Goal: Task Accomplishment & Management: Complete application form

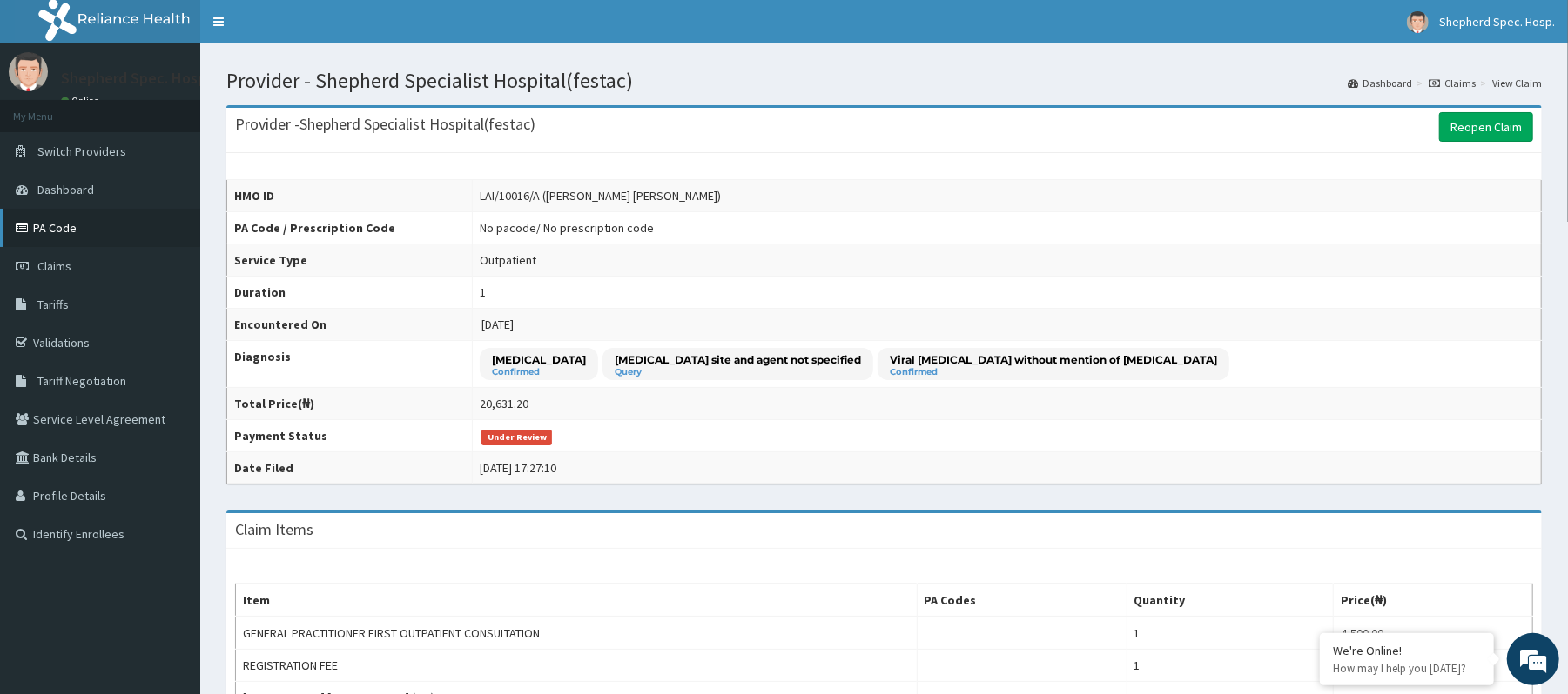
click at [60, 227] on link "PA Code" at bounding box center [100, 228] width 201 height 38
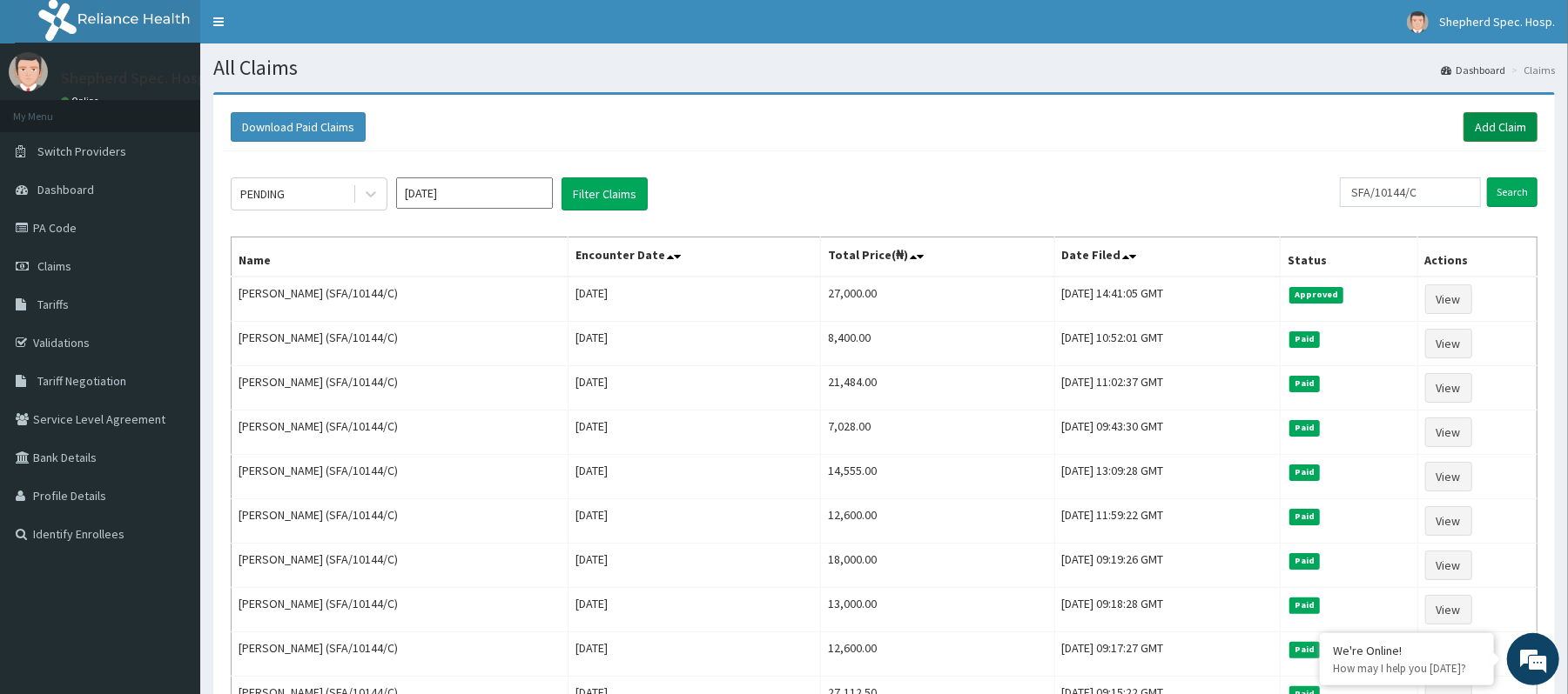
click at [1478, 120] on link "Add Claim" at bounding box center [1500, 127] width 74 height 30
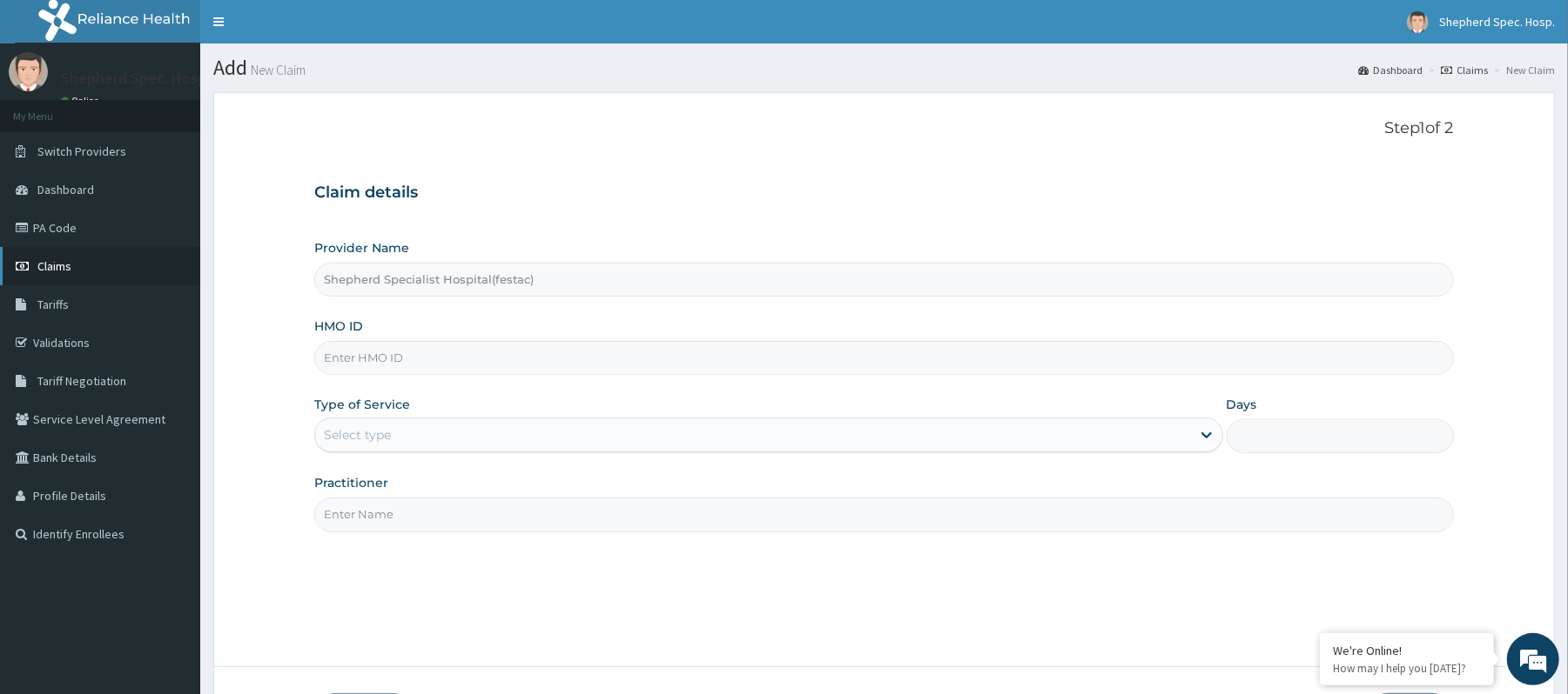
click at [71, 265] on span "Claims" at bounding box center [54, 266] width 34 height 16
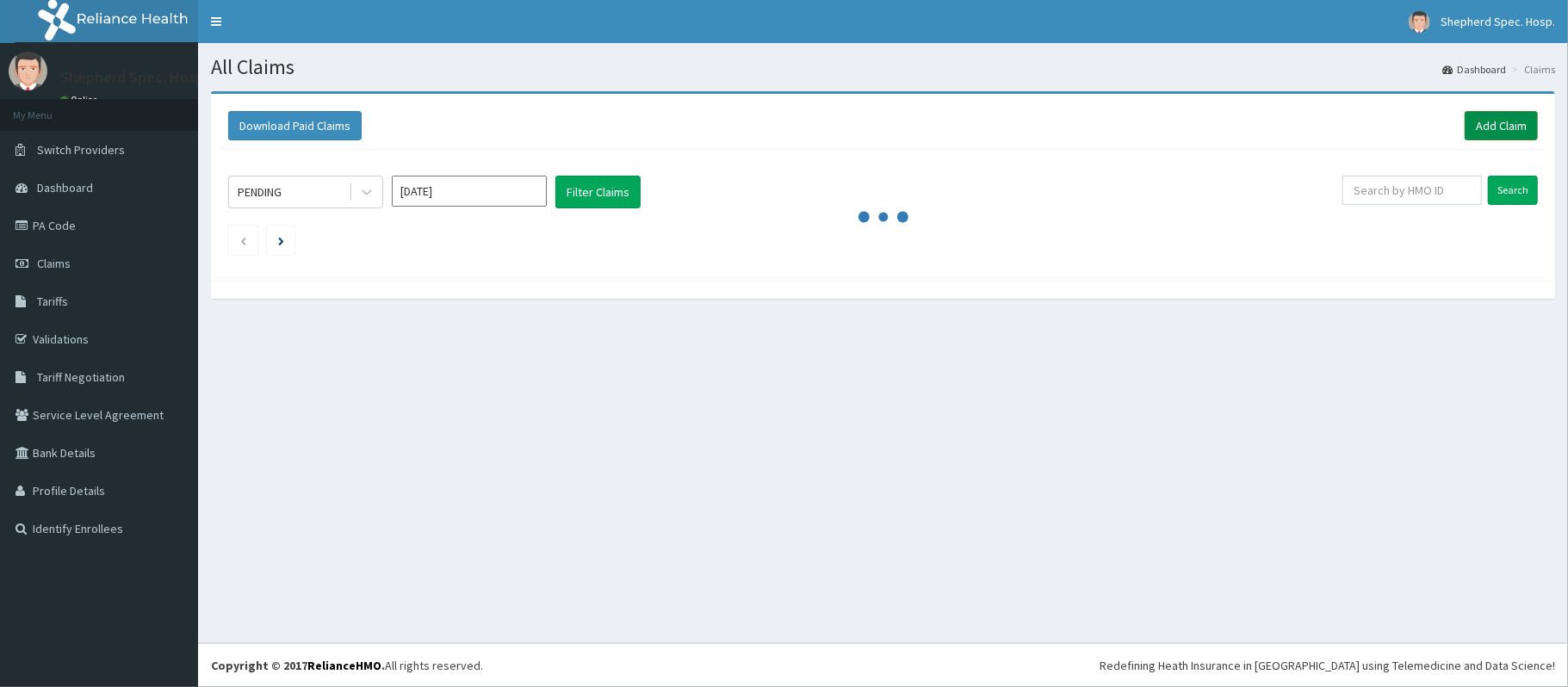
click at [1475, 138] on link "Add Claim" at bounding box center [1501, 126] width 73 height 30
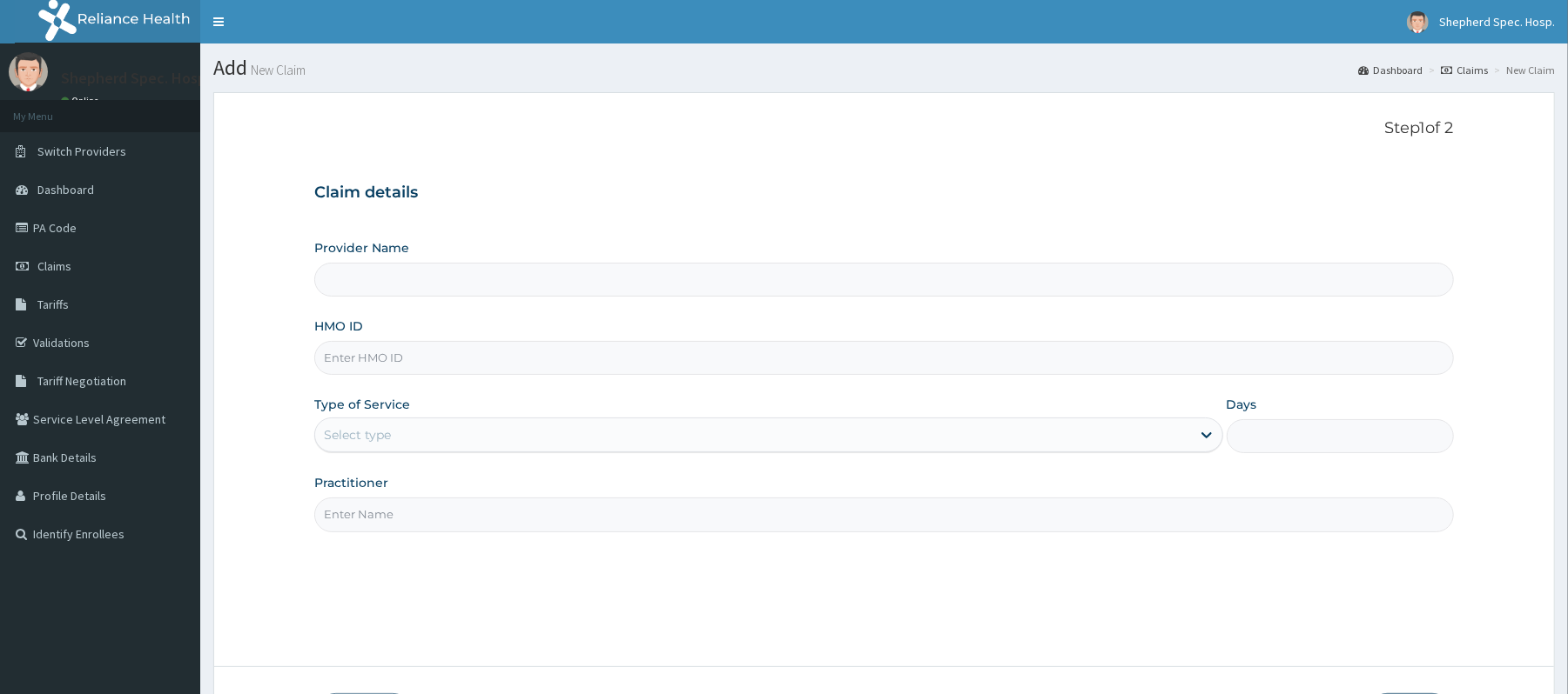
drag, startPoint x: 0, startPoint y: 0, endPoint x: 467, endPoint y: 364, distance: 592.1
click at [463, 373] on input "HMO ID" at bounding box center [884, 358] width 1139 height 34
type input "md"
type input "Shepherd Specialist Hospital(festac)"
type input "MDU/10103/A"
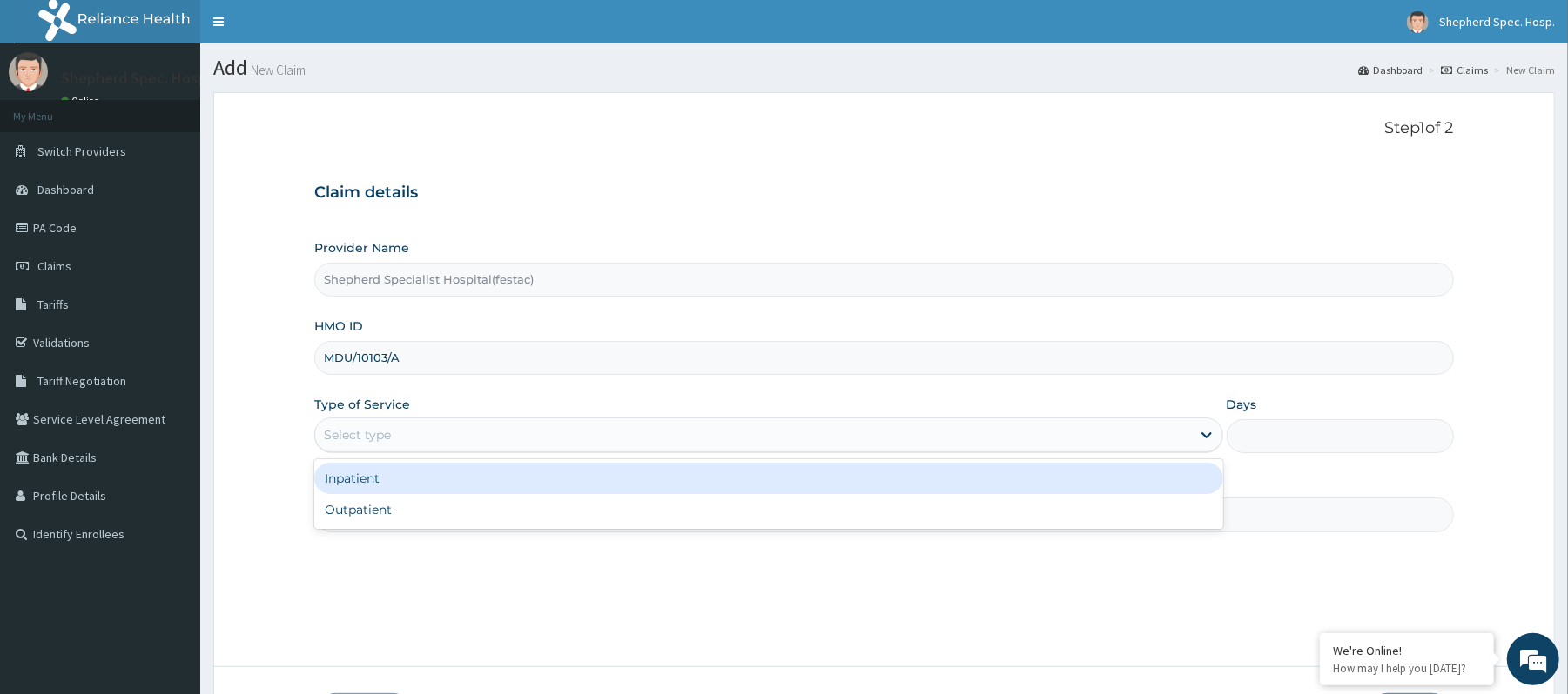
click at [465, 452] on div "Select type" at bounding box center [768, 435] width 908 height 35
click at [433, 516] on div "Outpatient" at bounding box center [768, 510] width 908 height 32
type input "1"
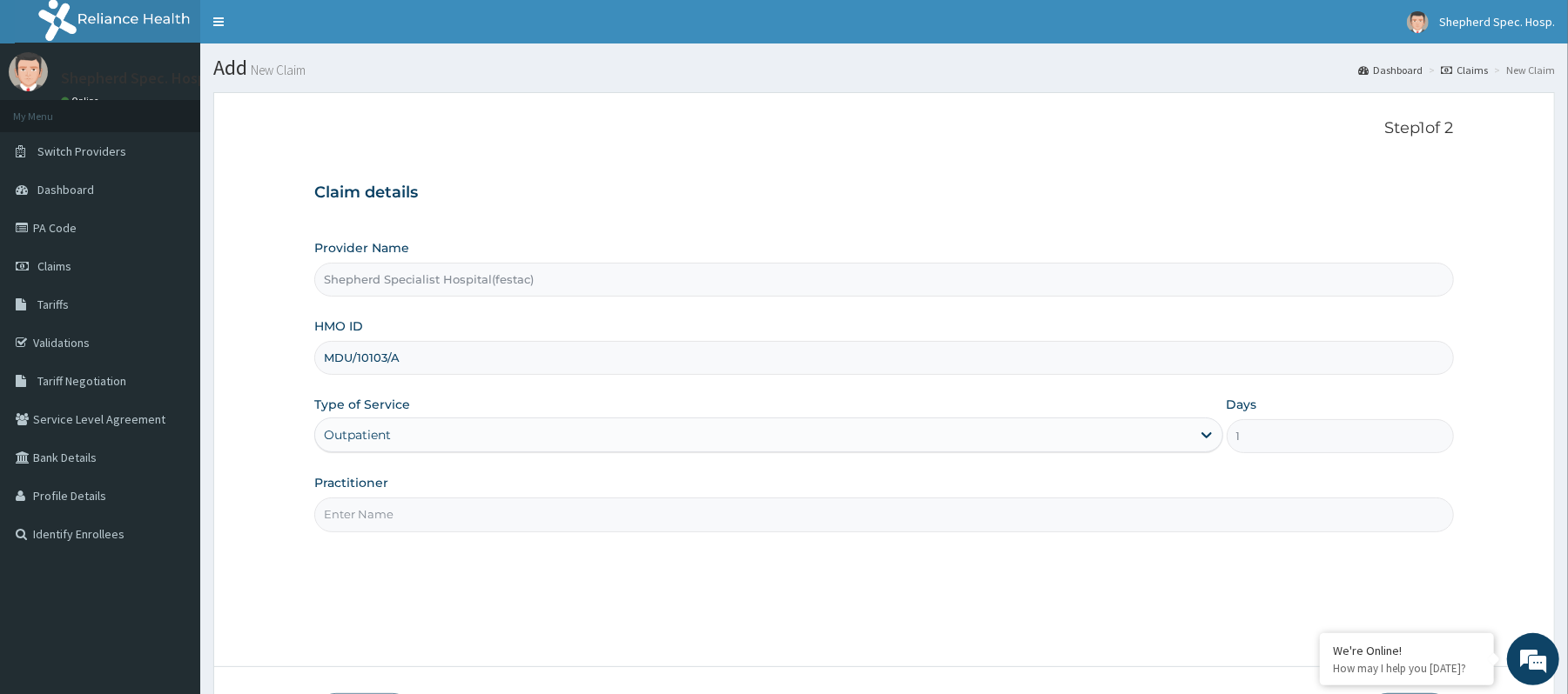
click at [433, 516] on input "Practitioner" at bounding box center [884, 515] width 1139 height 34
click at [474, 383] on div "Provider Name HMO ID Type of Service Select type Days Practitioner" at bounding box center [884, 385] width 1139 height 292
click at [497, 355] on input "HMO ID" at bounding box center [884, 358] width 1139 height 34
type input "Shepherd Specialist Hospital(festac)"
type input "GTC/10175/B"
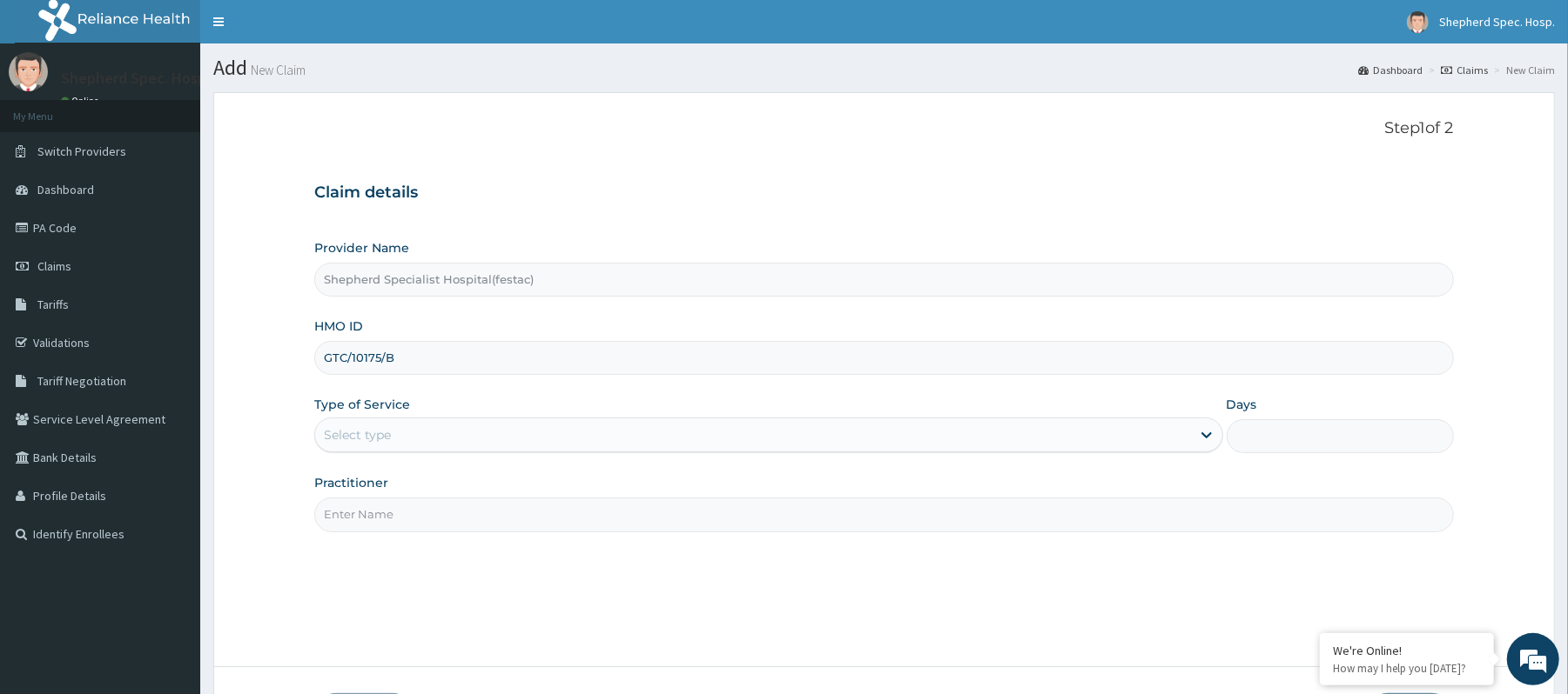
click at [418, 447] on div "Select type" at bounding box center [753, 435] width 875 height 28
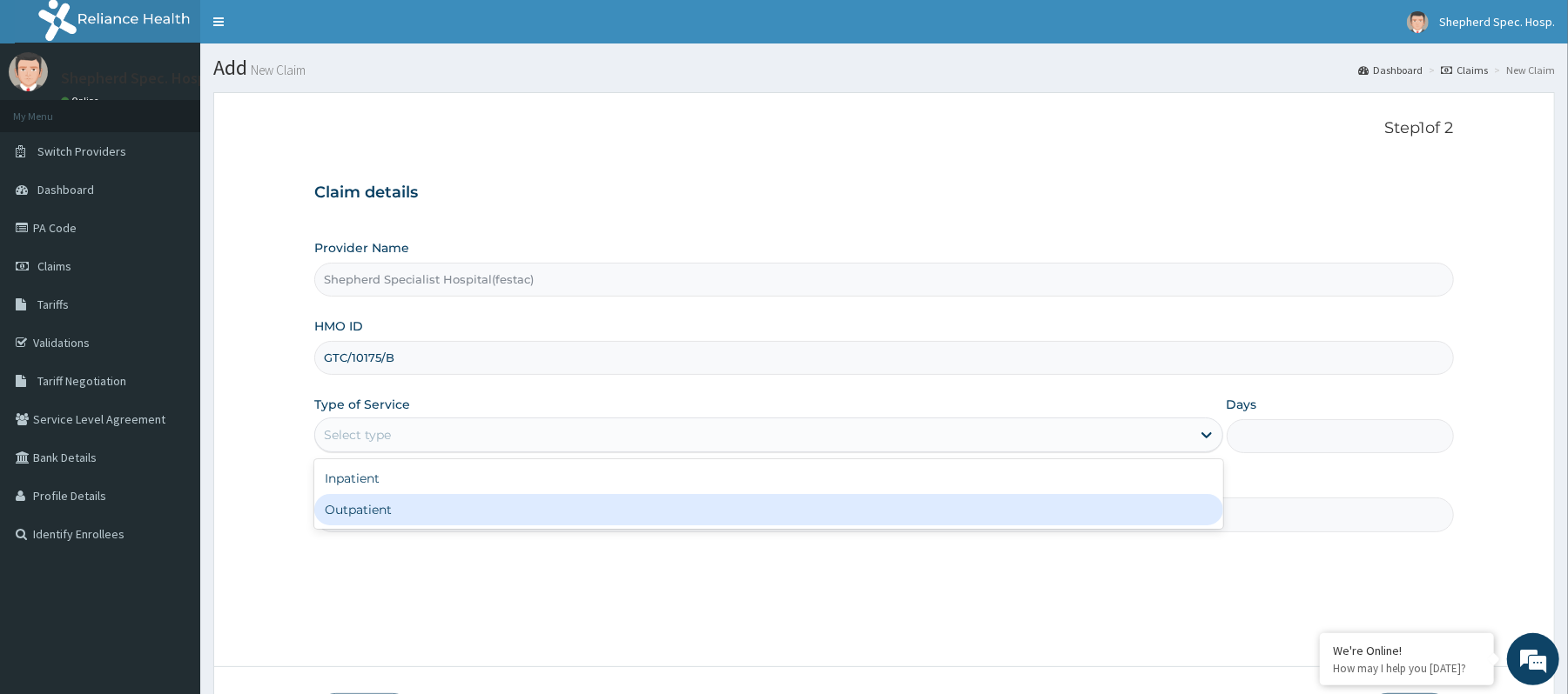
click at [391, 524] on div "Outpatient" at bounding box center [768, 510] width 908 height 32
type input "1"
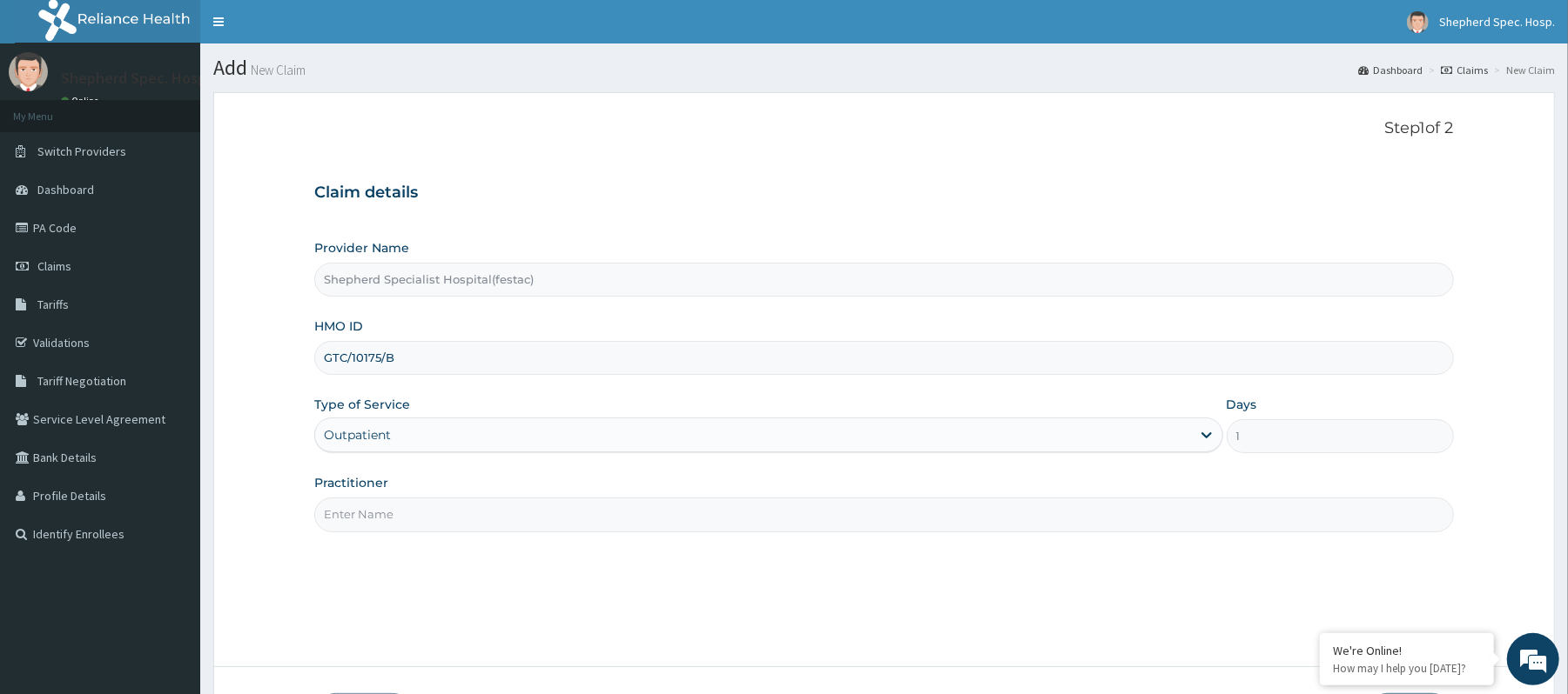
click at [413, 519] on input "Practitioner" at bounding box center [884, 515] width 1139 height 34
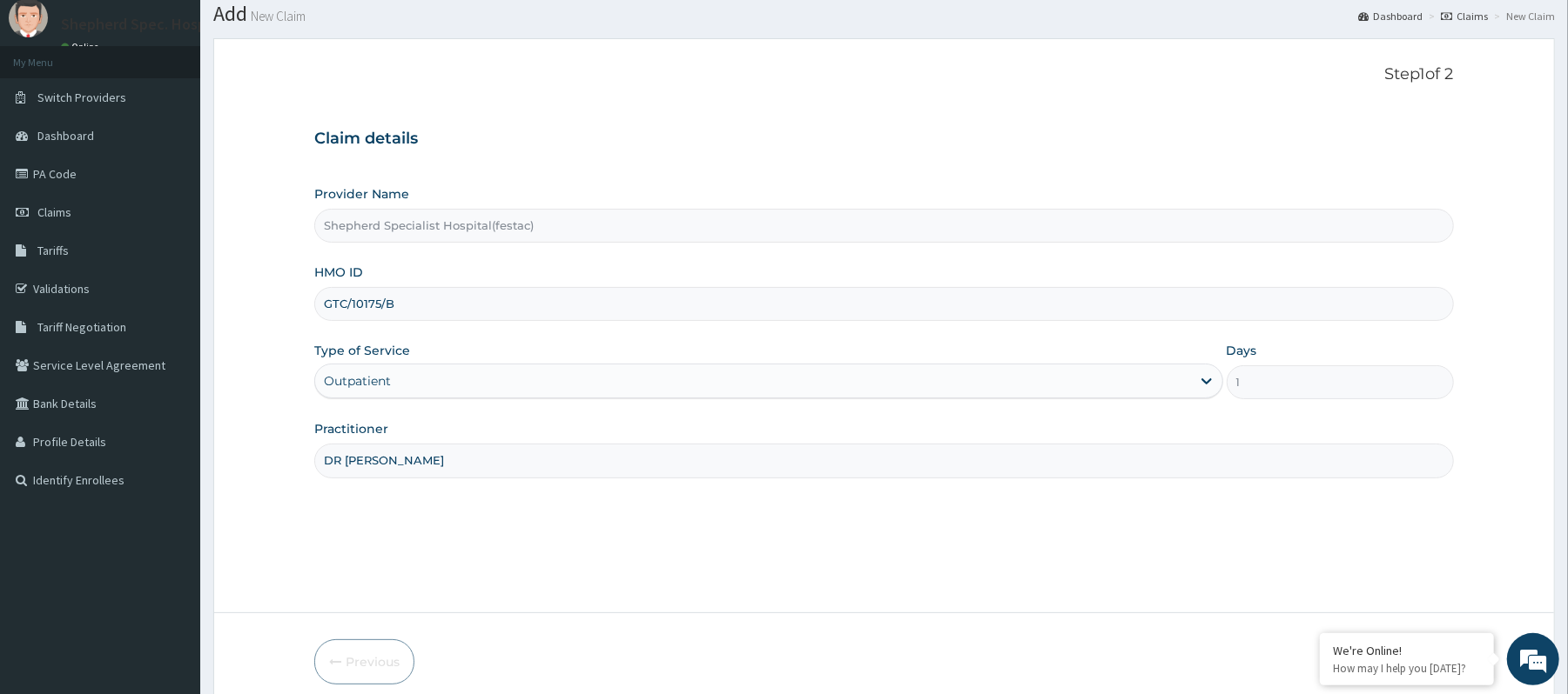
scroll to position [130, 0]
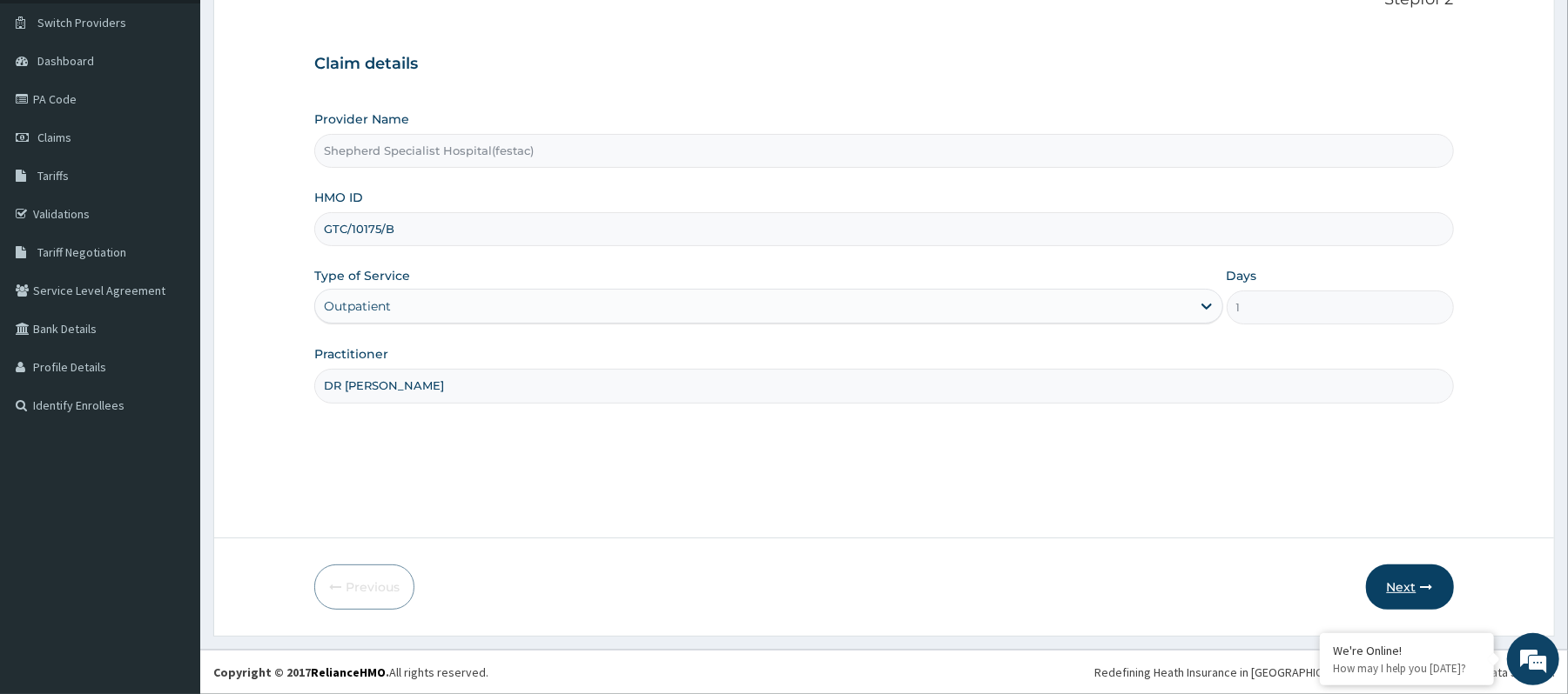
type input "DR CHRIS"
click at [1410, 575] on button "Next" at bounding box center [1410, 587] width 88 height 46
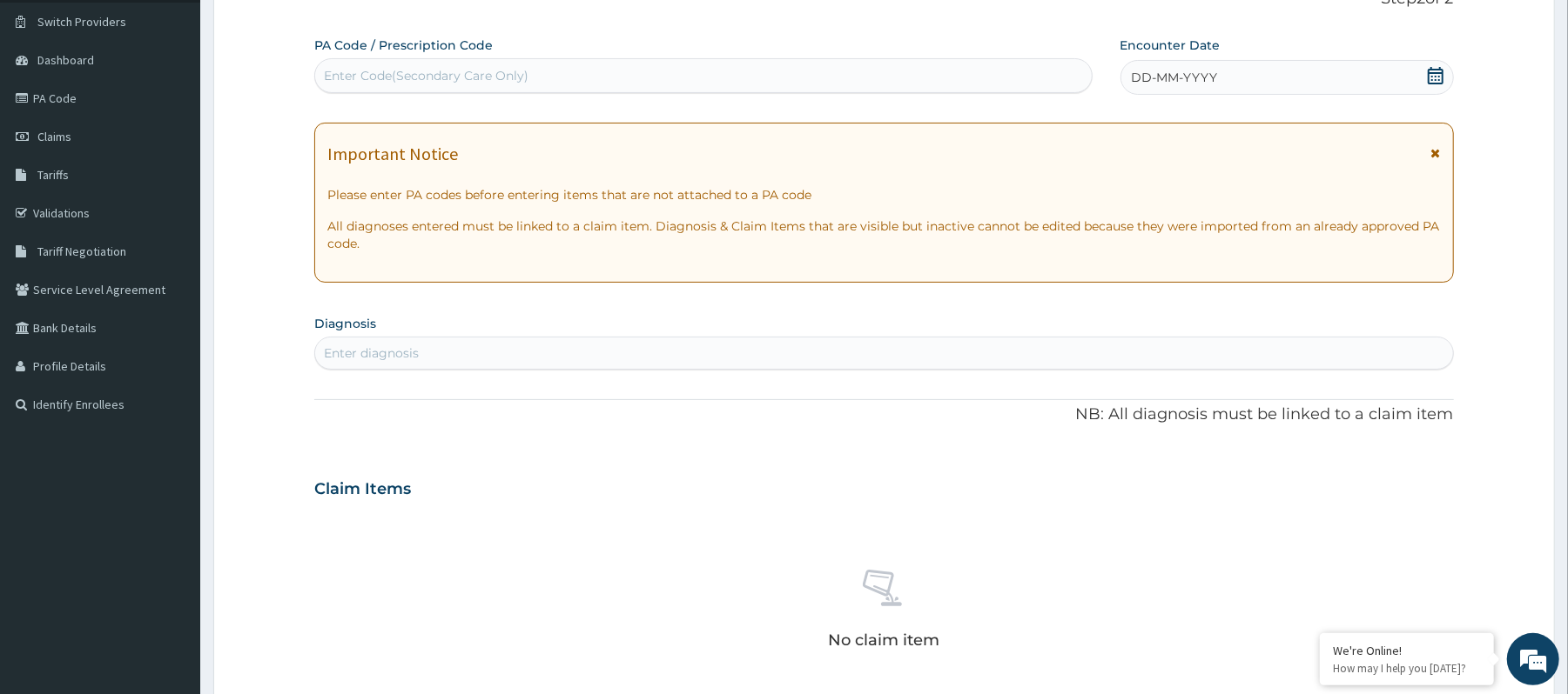
click at [733, 369] on div "Enter diagnosis" at bounding box center [884, 353] width 1139 height 33
click at [378, 353] on input "VULVOVAGI" at bounding box center [361, 353] width 75 height 18
click at [371, 353] on input "VULVOVAGI" at bounding box center [361, 353] width 75 height 18
type input "VAGI"
click at [409, 346] on div "VAGI" at bounding box center [884, 354] width 1137 height 28
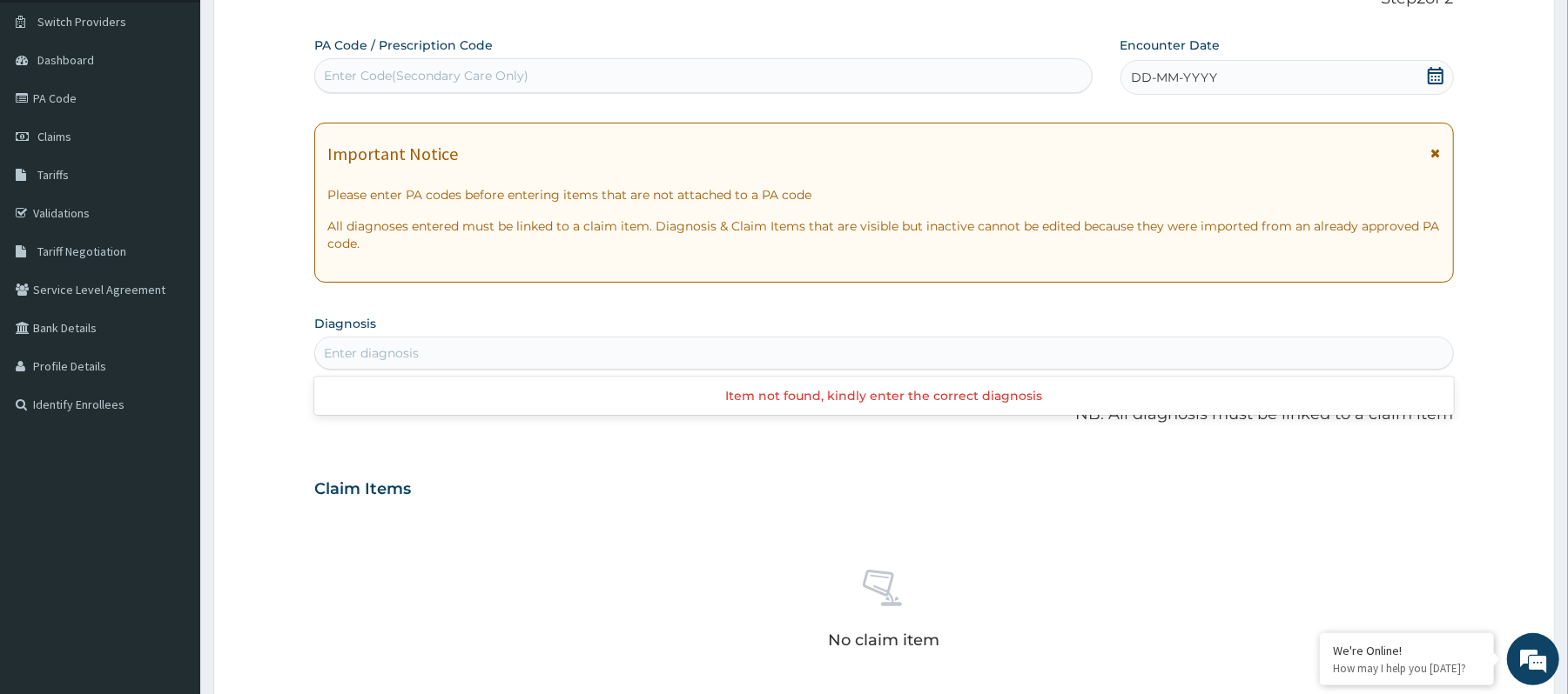
click at [409, 346] on div "Enter diagnosis" at bounding box center [371, 353] width 95 height 18
type input "VAGI"
click at [239, 366] on form "Step 2 of 2 PA Code / Prescription Code Enter Code(Secondary Care Only) Encount…" at bounding box center [885, 512] width 1342 height 1100
click at [374, 352] on div "Enter diagnosis" at bounding box center [371, 353] width 95 height 18
type input "CANDID"
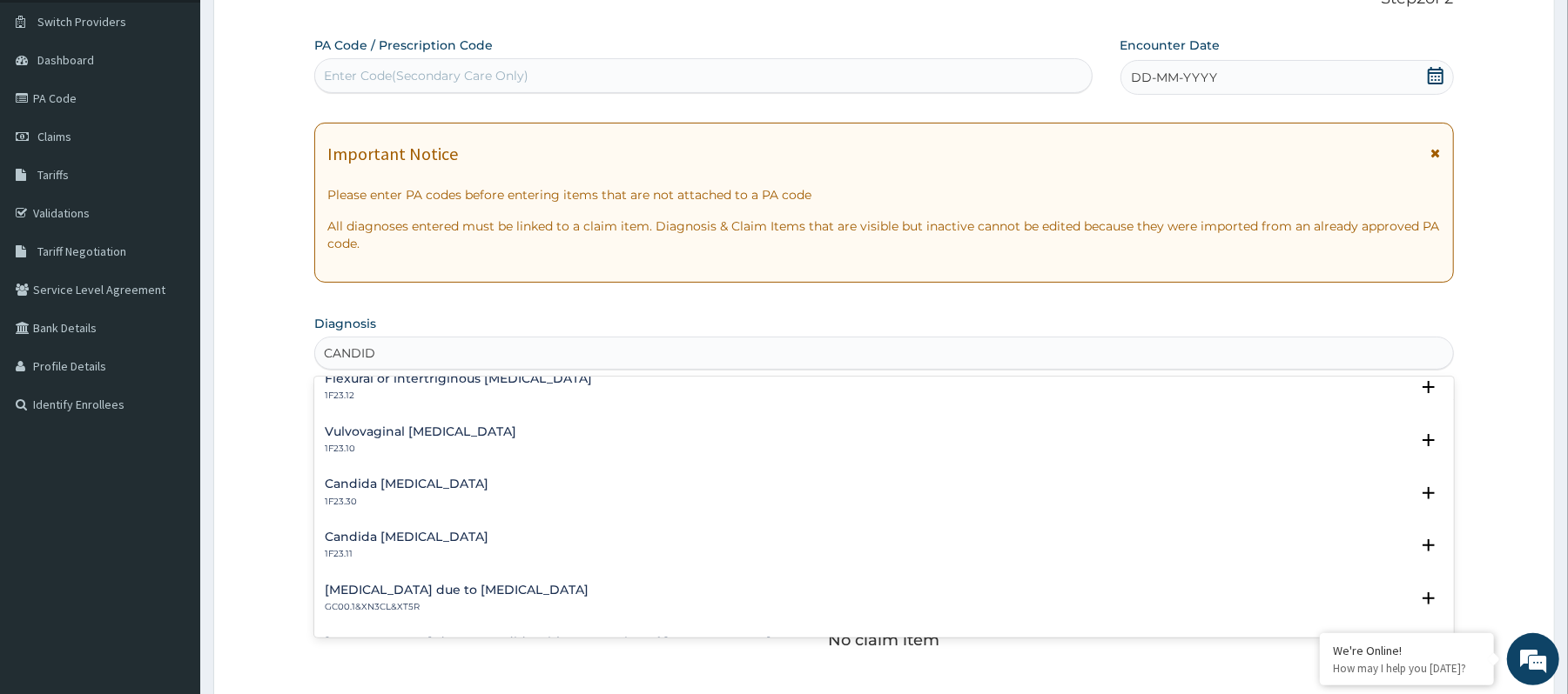
scroll to position [579, 0]
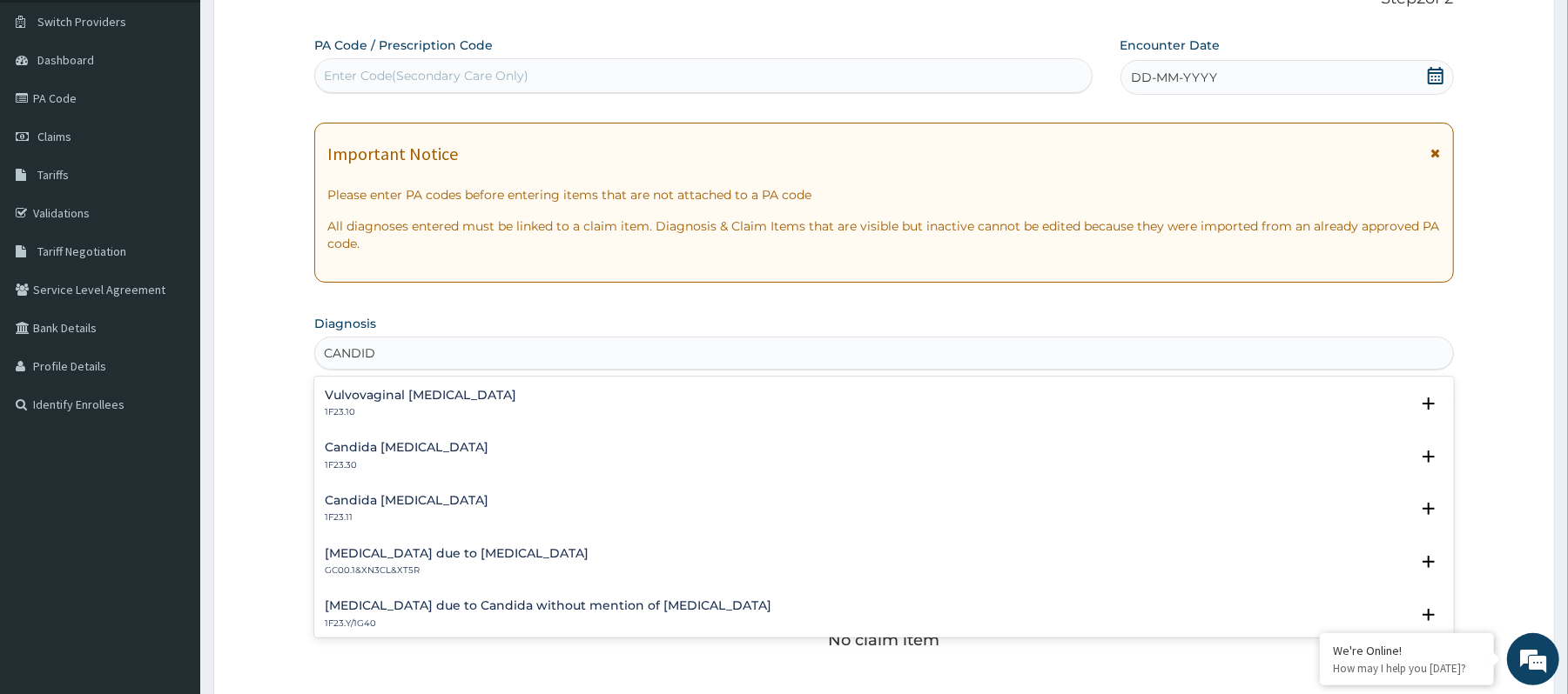
click at [450, 405] on div "Vulvovaginal candidosis 1F23.10" at bounding box center [420, 404] width 191 height 31
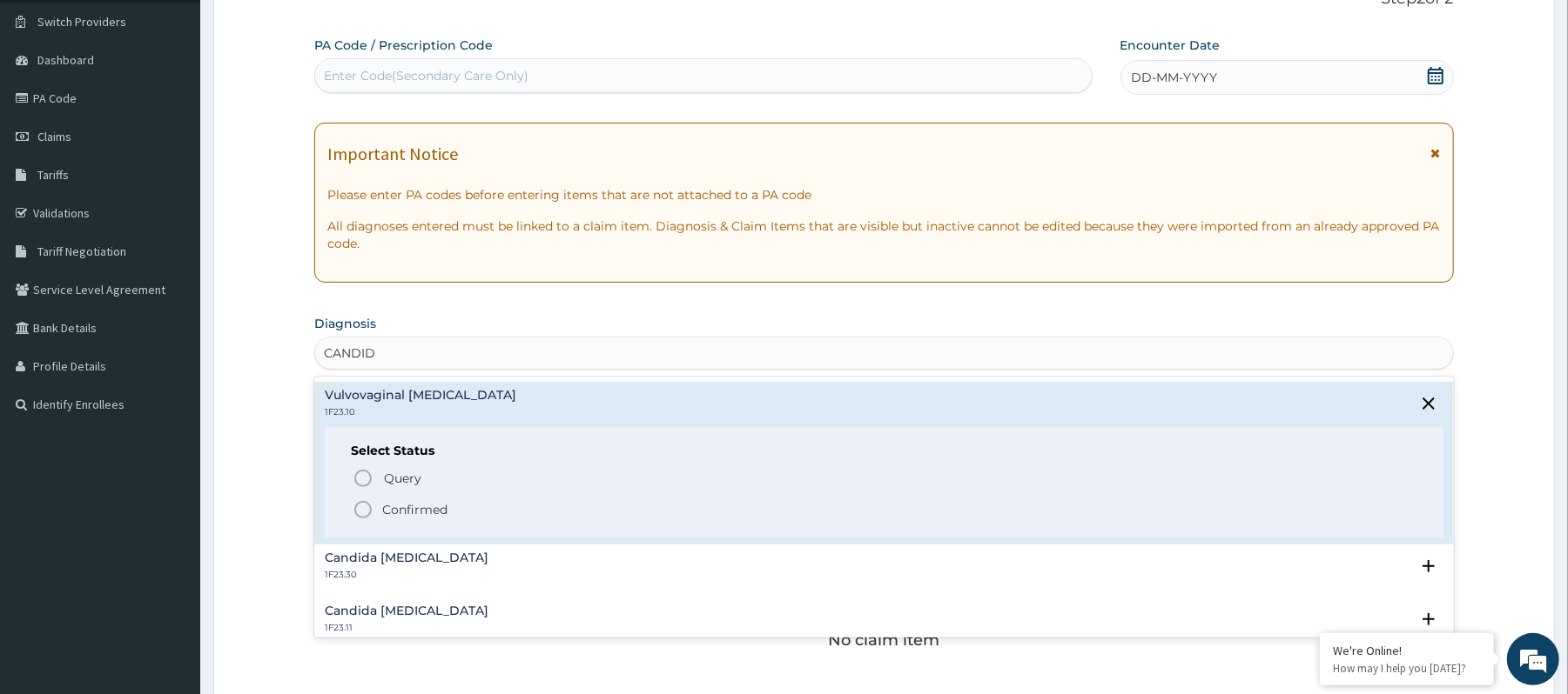
click at [404, 513] on p "Confirmed" at bounding box center [415, 509] width 65 height 18
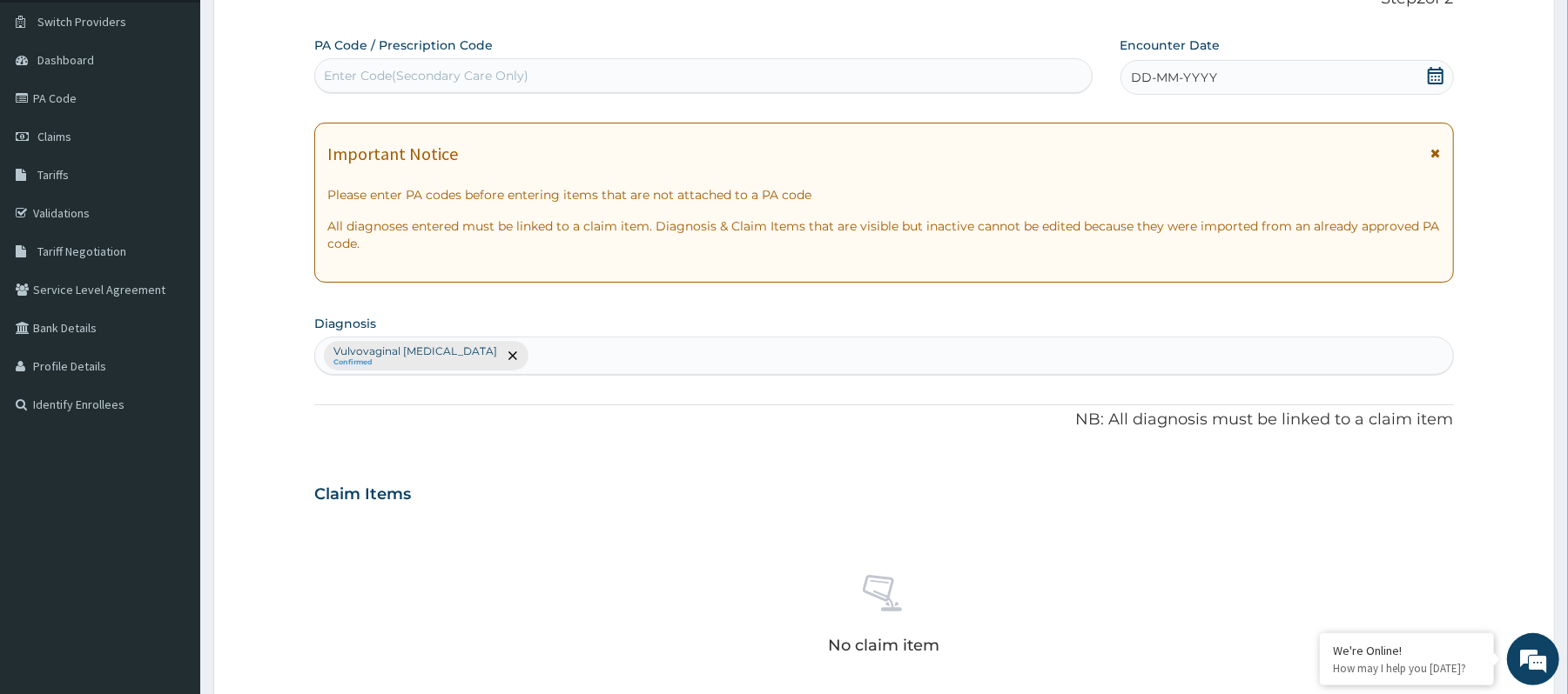
click at [510, 356] on div "Vulvovaginal candidosis Confirmed" at bounding box center [884, 355] width 1137 height 36
type input "MYALGIA"
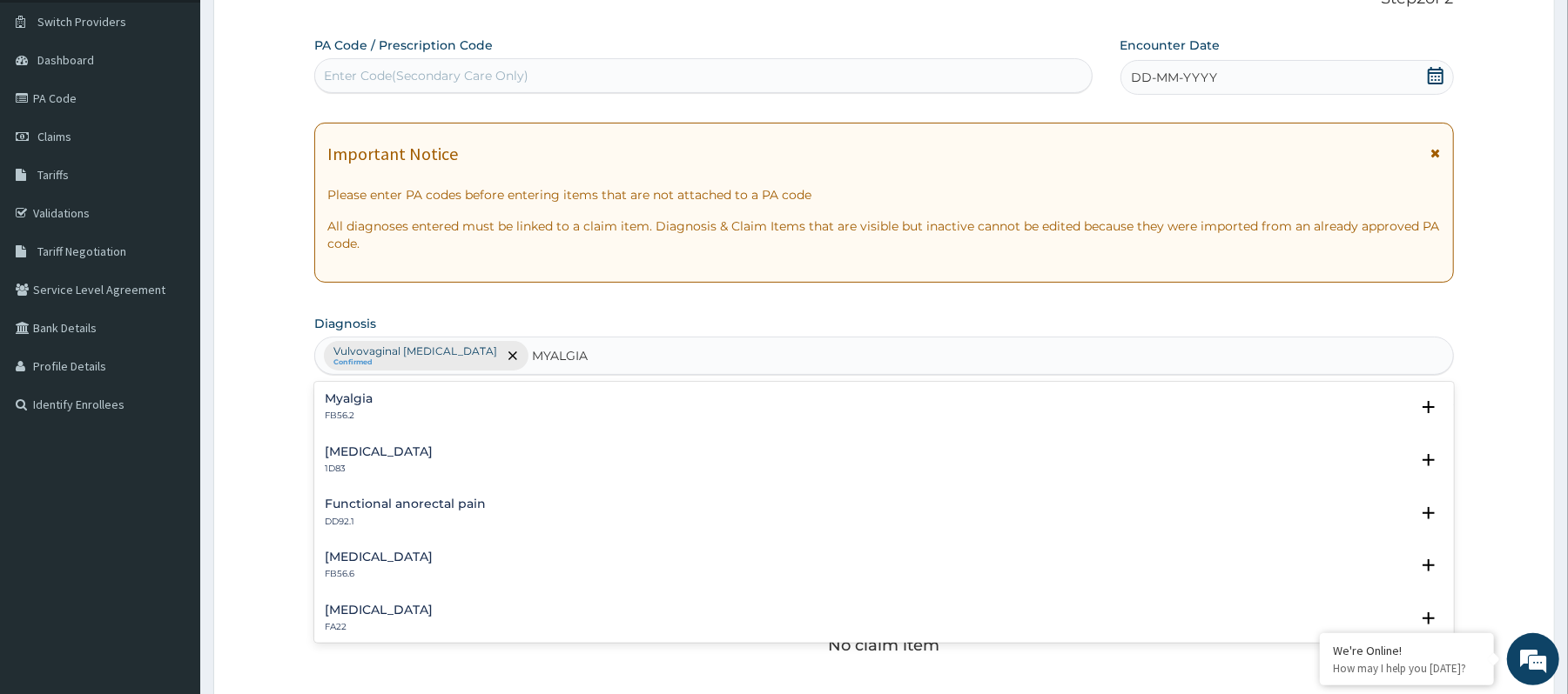
click at [360, 444] on div "Epidemic myalgia 1D83 Select Status Query Query covers suspected (?), Keep in v…" at bounding box center [884, 465] width 1139 height 53
drag, startPoint x: 366, startPoint y: 433, endPoint x: 372, endPoint y: 415, distance: 19.0
click at [372, 415] on div "Myalgia FB56.2 Select Status Query Query covers suspected (?), Keep in view (ki…" at bounding box center [884, 513] width 1139 height 261
click at [372, 415] on p "FB56.2" at bounding box center [348, 415] width 48 height 12
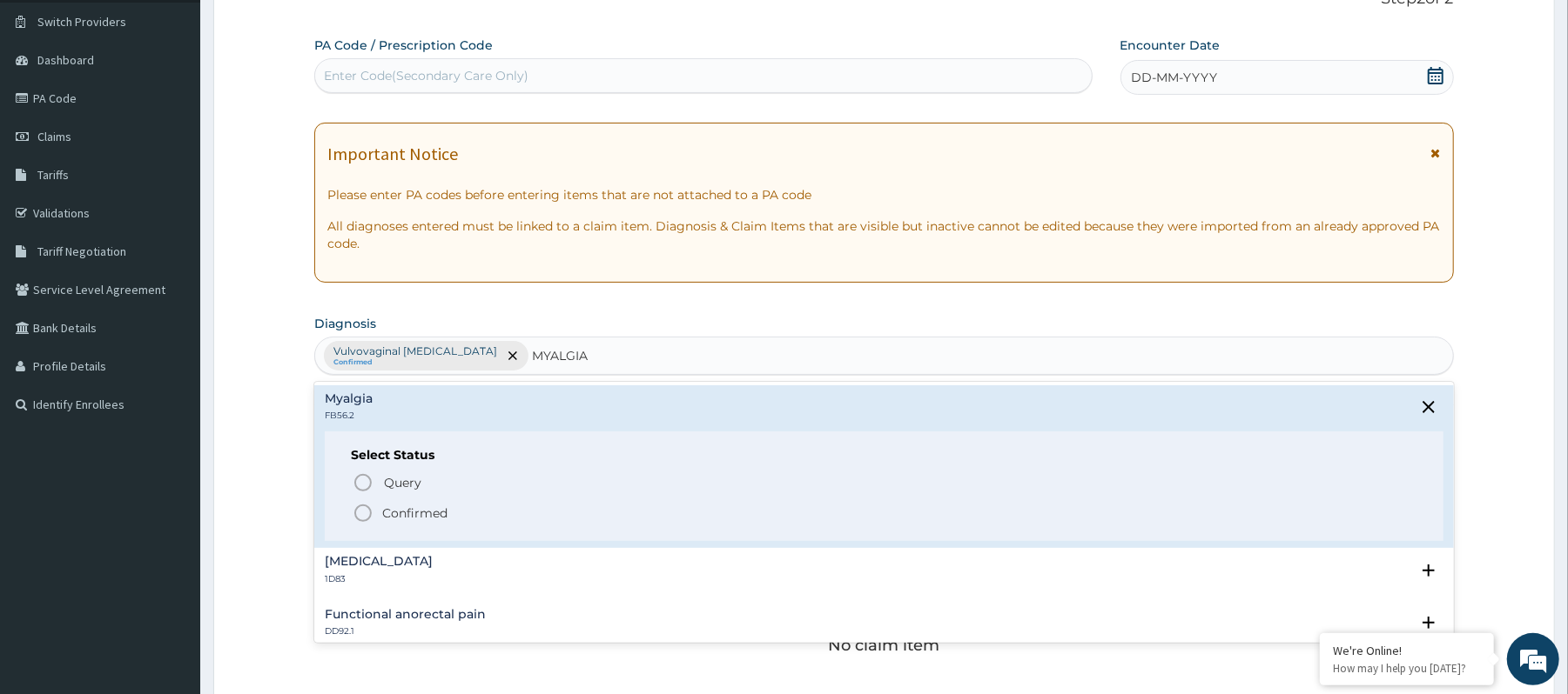
click at [383, 519] on p "Confirmed" at bounding box center [415, 513] width 65 height 18
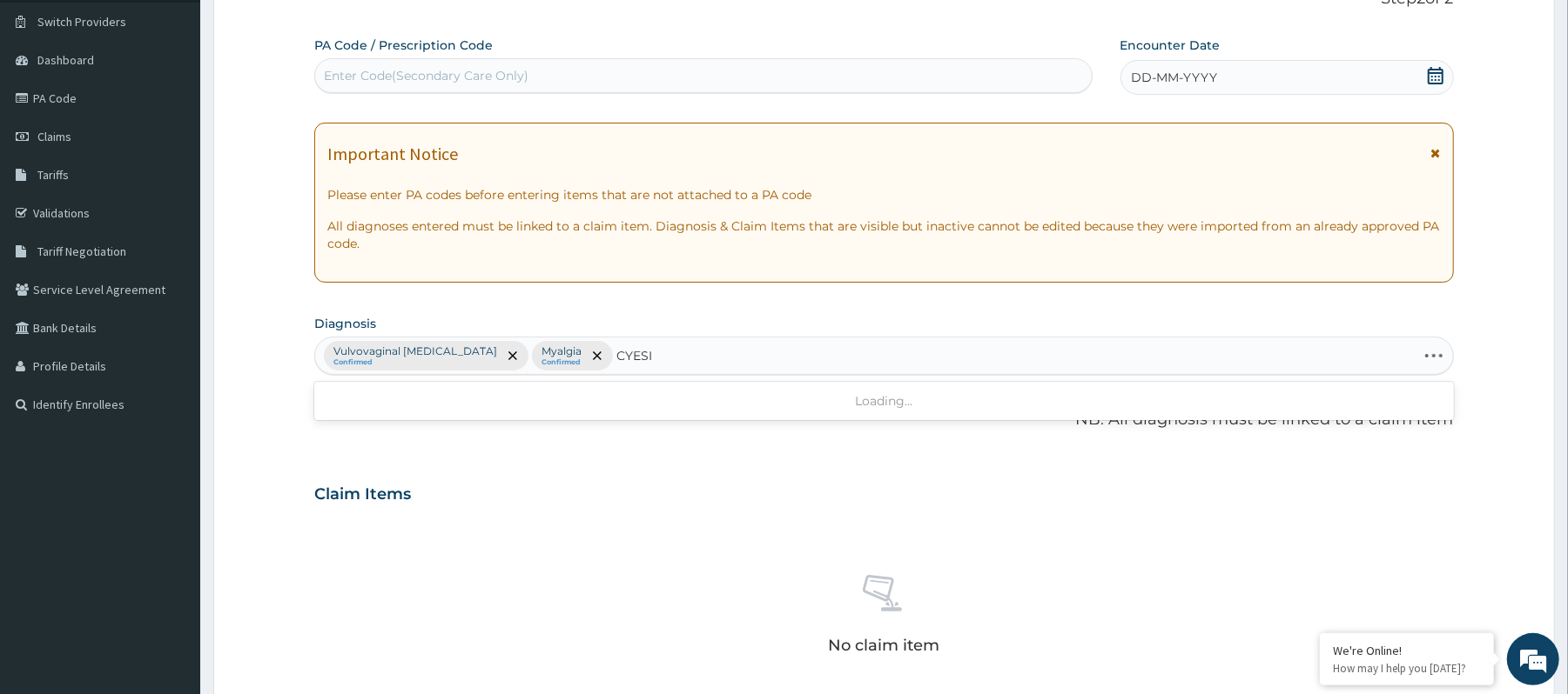
type input "CYESIS"
drag, startPoint x: 642, startPoint y: 362, endPoint x: 594, endPoint y: 362, distance: 48.0
click at [594, 362] on div "Vulvovaginal candidosis Confirmed Myalgia Confirmed" at bounding box center [884, 355] width 1137 height 36
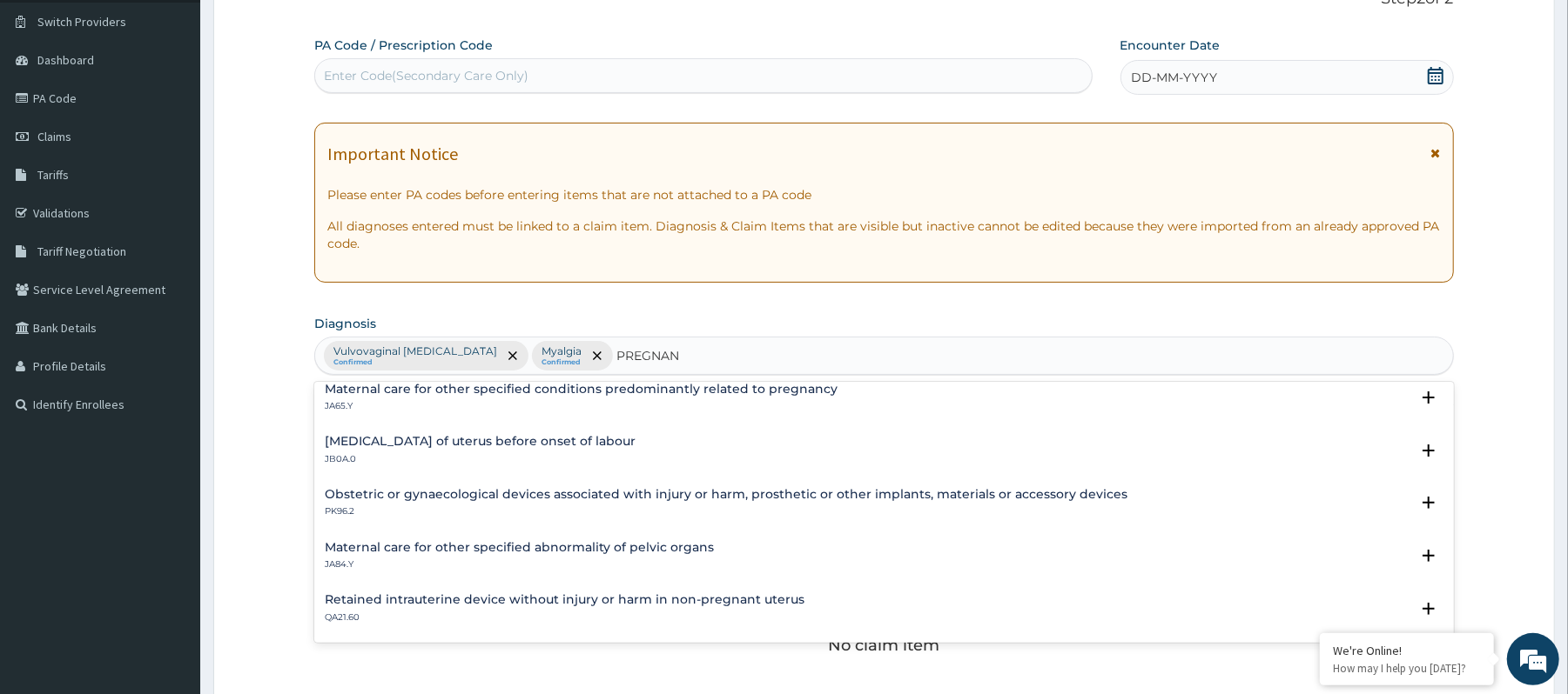
scroll to position [0, 0]
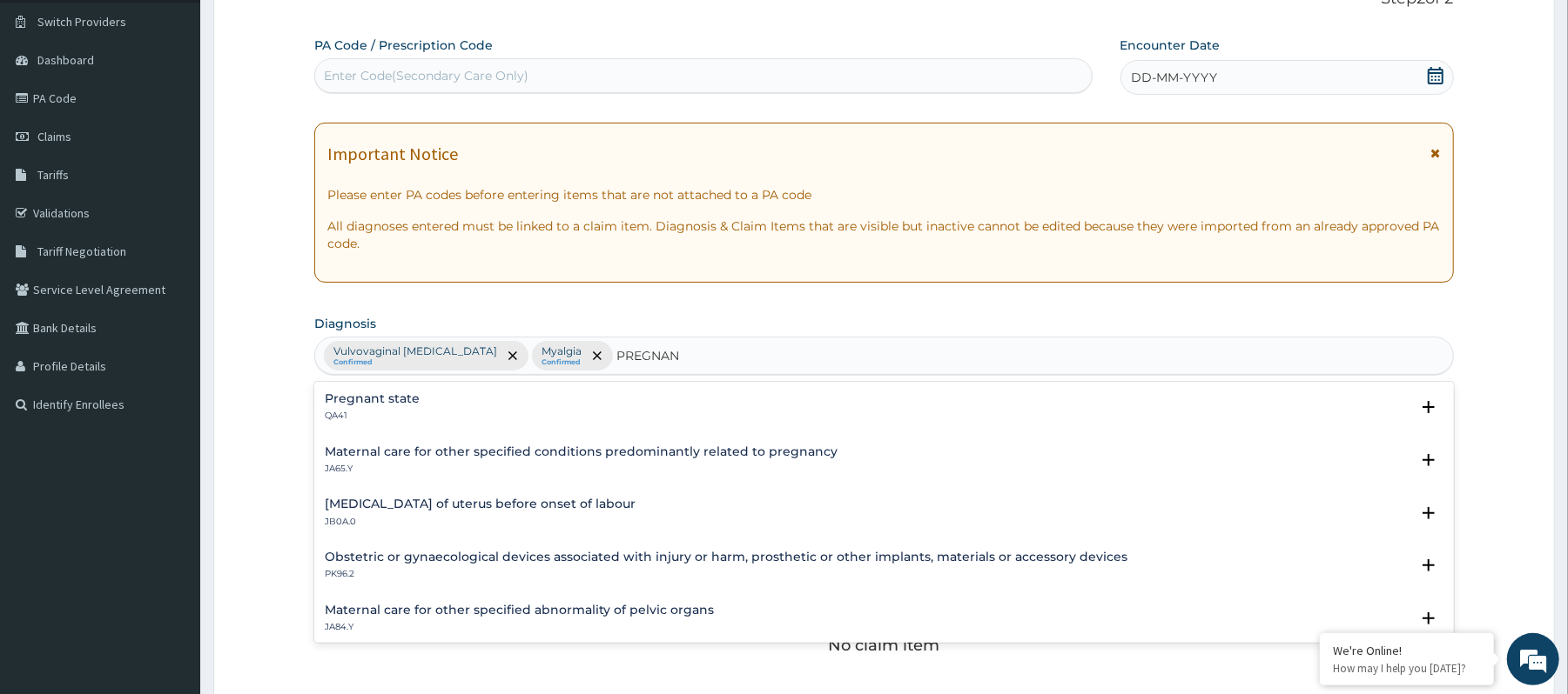
drag, startPoint x: 478, startPoint y: 453, endPoint x: 478, endPoint y: 405, distance: 48.0
click at [478, 405] on div "Pregnant state QA41 Select Status Query Query covers suspected (?), Keep in vie…" at bounding box center [884, 513] width 1139 height 261
click at [475, 406] on div "Pregnant state QA41" at bounding box center [884, 408] width 1118 height 31
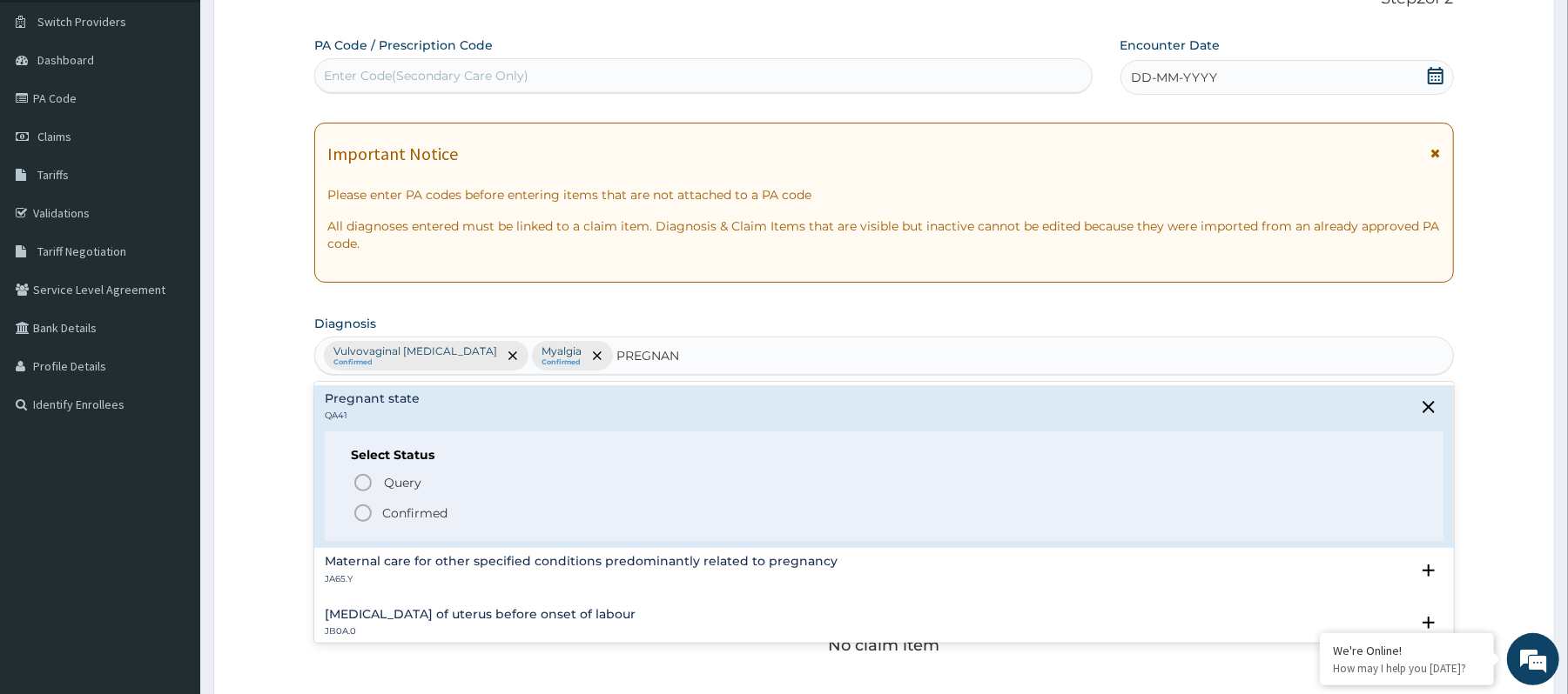
click at [474, 425] on div "Pregnant state QA41 Select Status Query Query covers suspected (?), Keep in vie…" at bounding box center [884, 467] width 1118 height 149
click at [506, 409] on div "Pregnant state QA41" at bounding box center [884, 408] width 1118 height 31
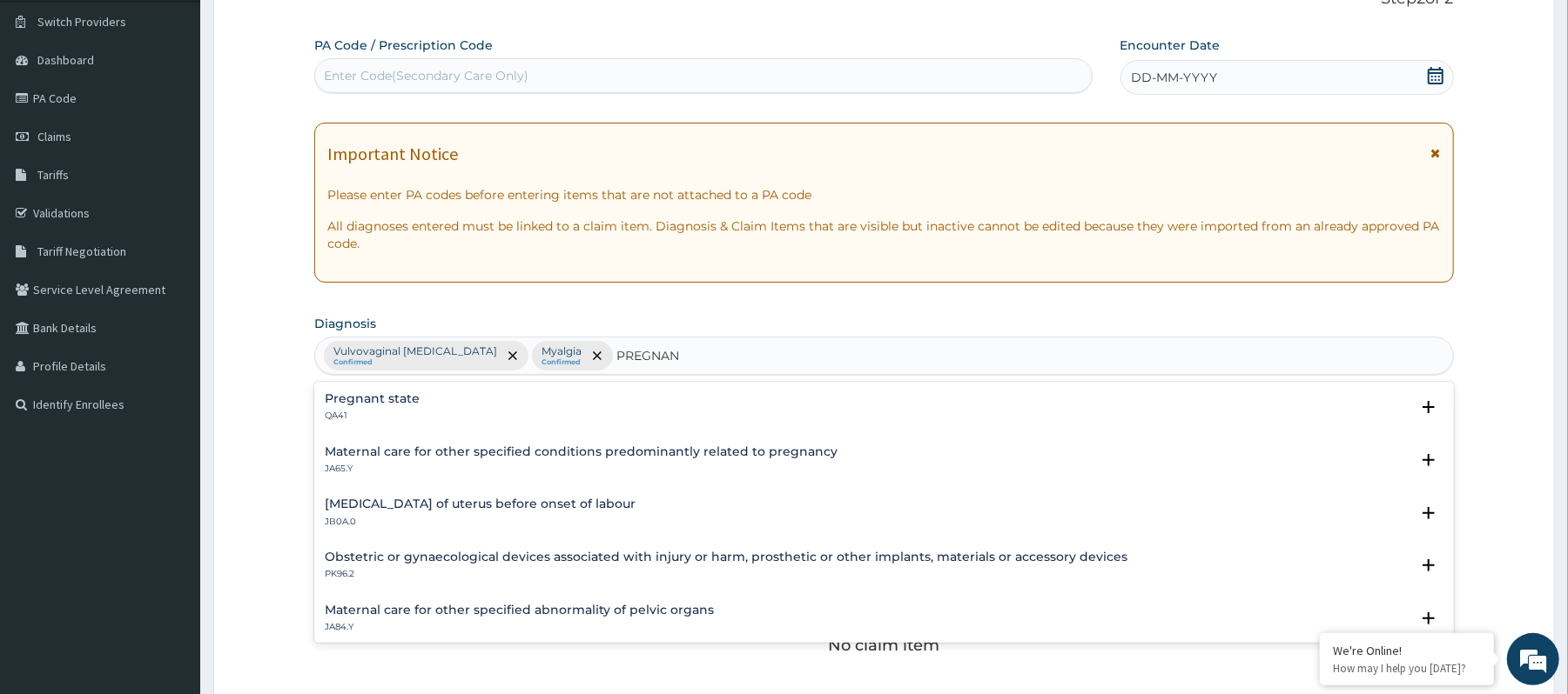
click at [499, 459] on h4 "Maternal care for other specified conditions predominantly related to pregnancy" at bounding box center [581, 452] width 512 height 13
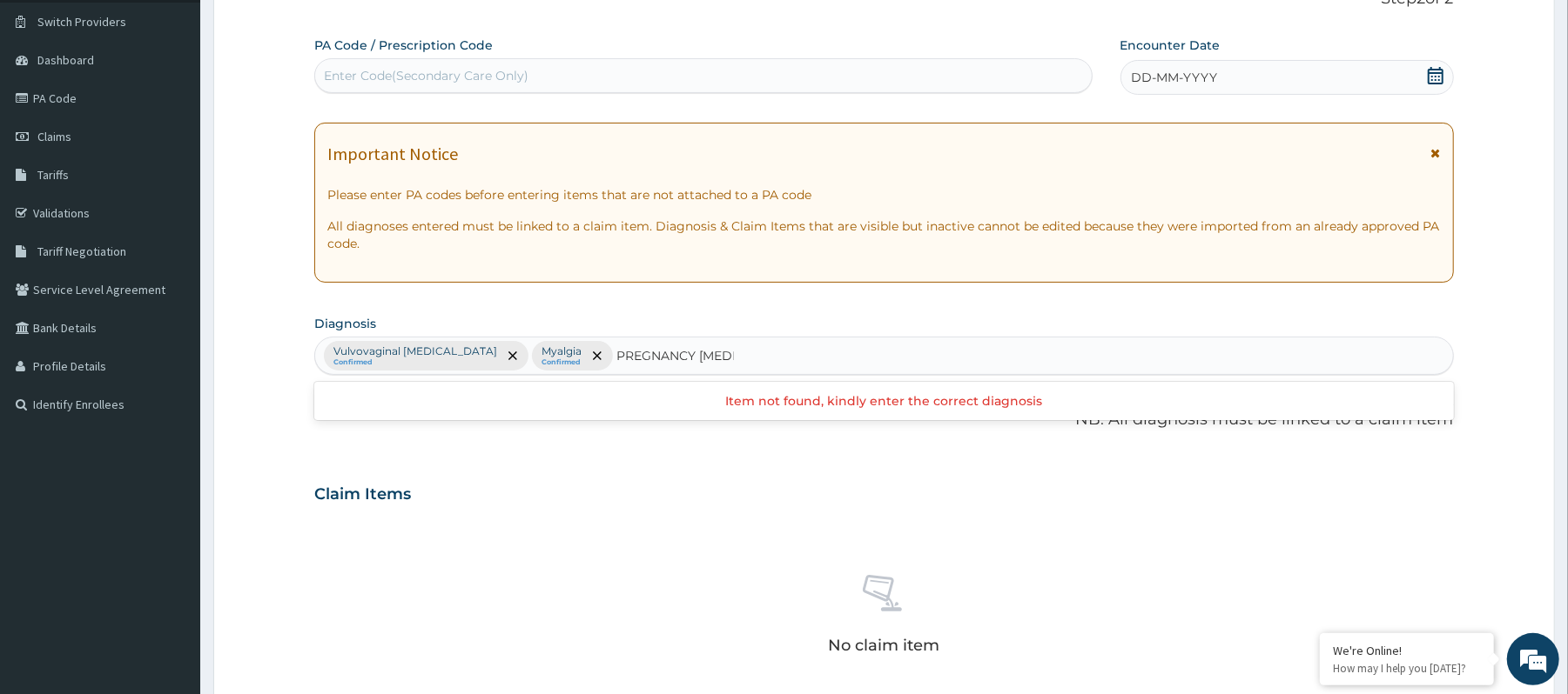
click at [664, 354] on input "PREGNANCY RELA" at bounding box center [675, 355] width 118 height 18
drag, startPoint x: 656, startPoint y: 356, endPoint x: 642, endPoint y: 358, distance: 14.1
click at [642, 358] on input "PREGNANCY RELA" at bounding box center [675, 355] width 118 height 18
type input "PREGNANT RELA"
drag, startPoint x: 691, startPoint y: 356, endPoint x: 678, endPoint y: 356, distance: 13.0
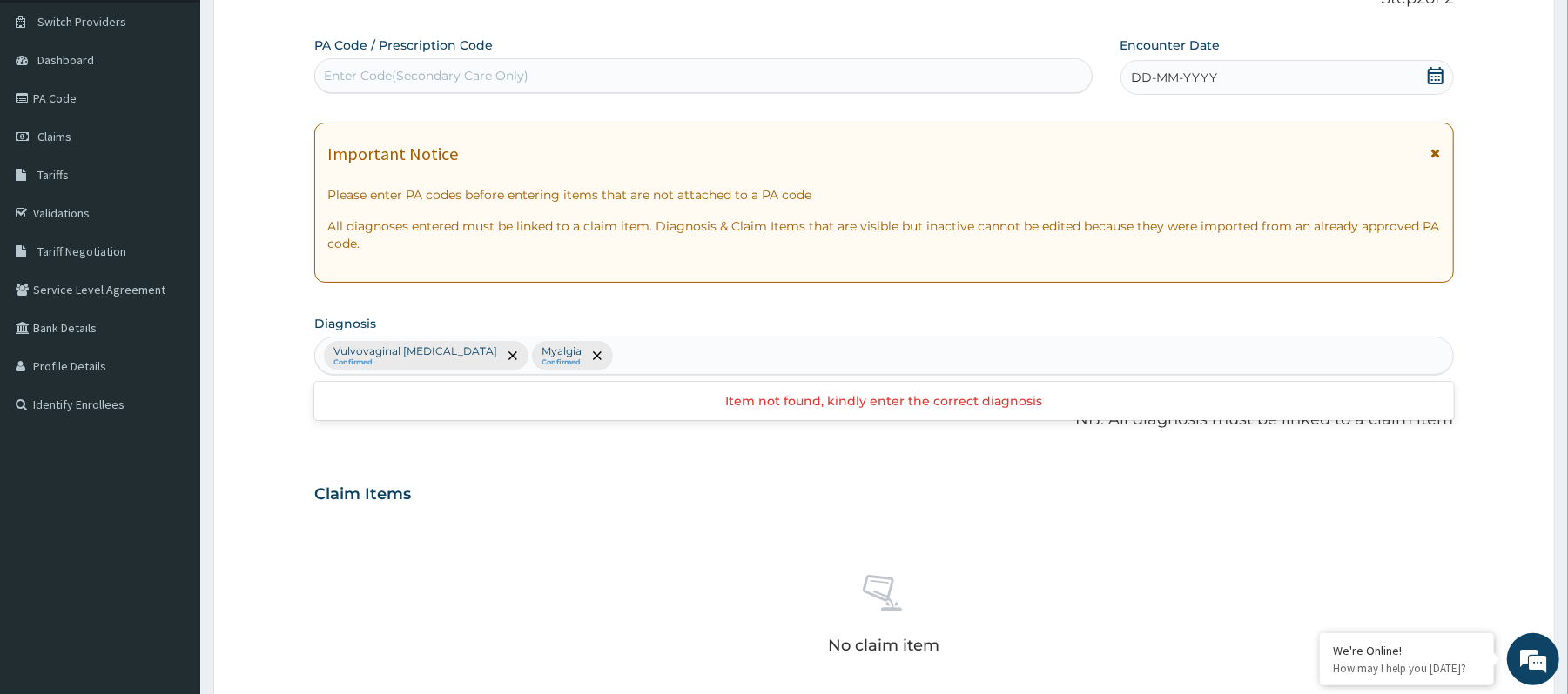
click at [678, 356] on div "Vulvovaginal candidosis Confirmed Myalgia Confirmed" at bounding box center [884, 355] width 1137 height 36
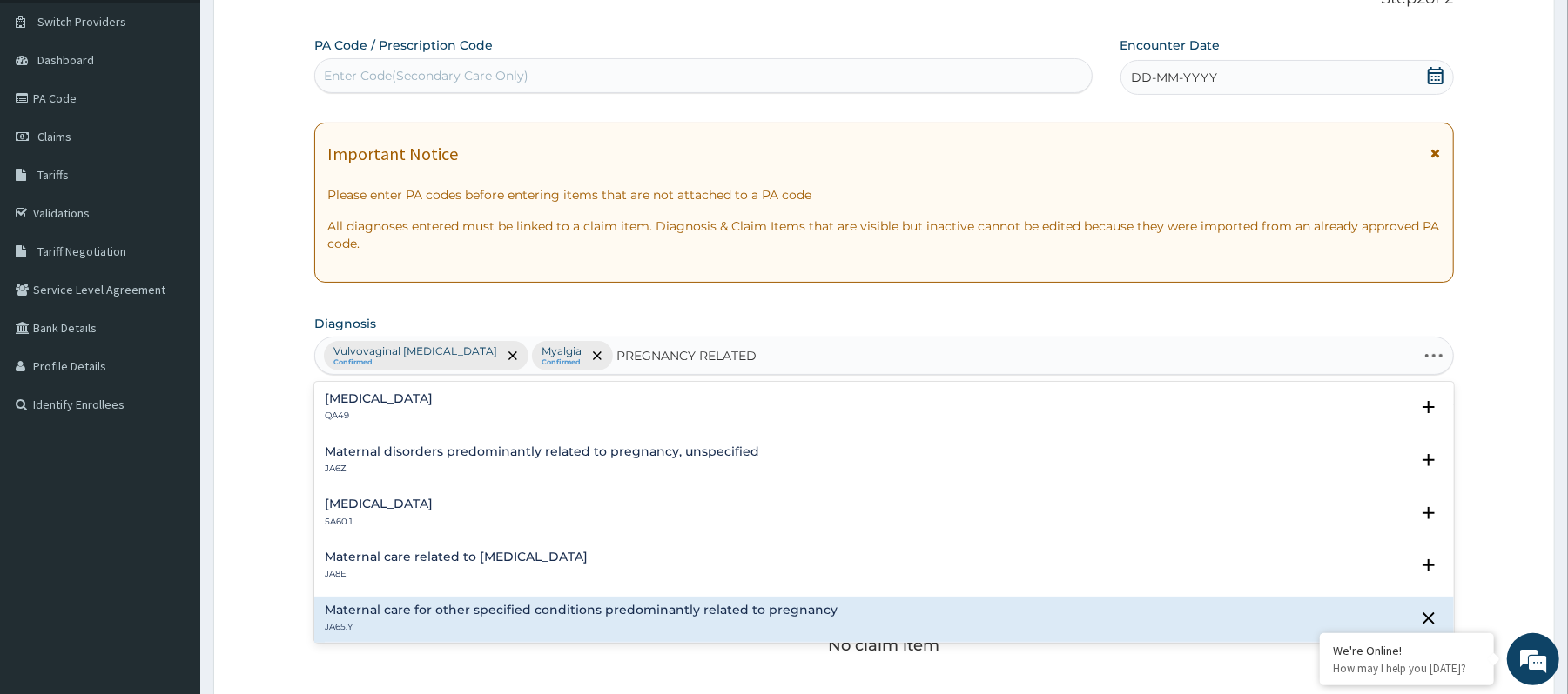
type input "PREGNANCY RELATED"
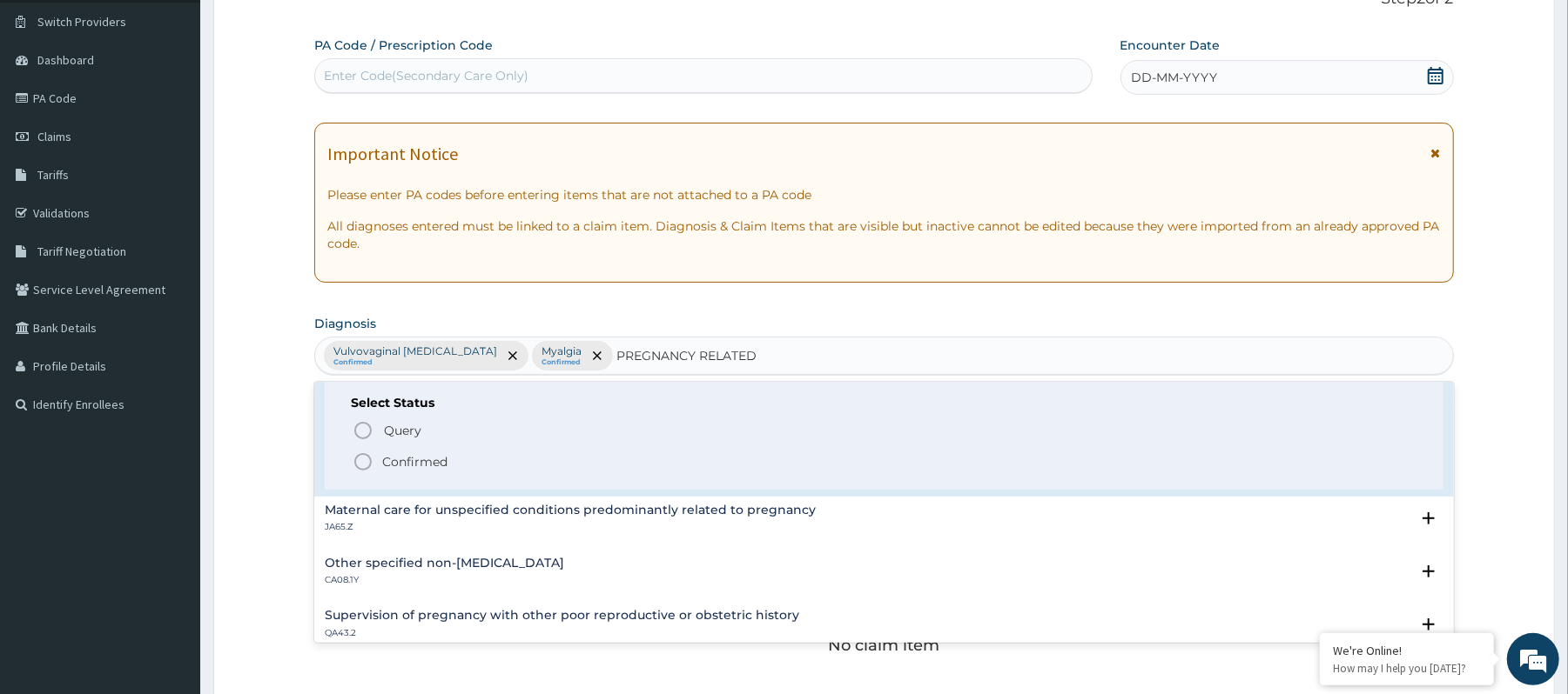
scroll to position [147, 0]
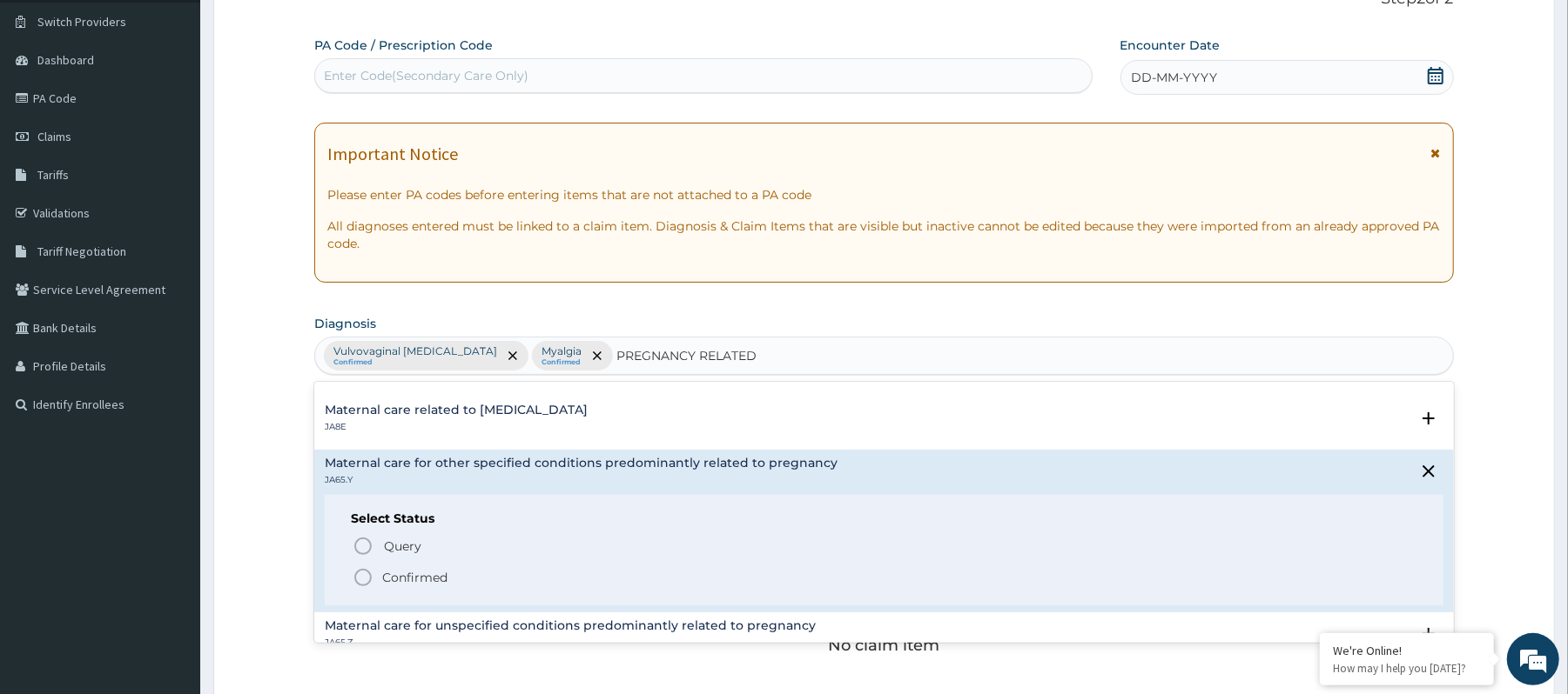
click at [526, 472] on div "Maternal care for other specified conditions predominantly related to pregnancy…" at bounding box center [581, 472] width 512 height 31
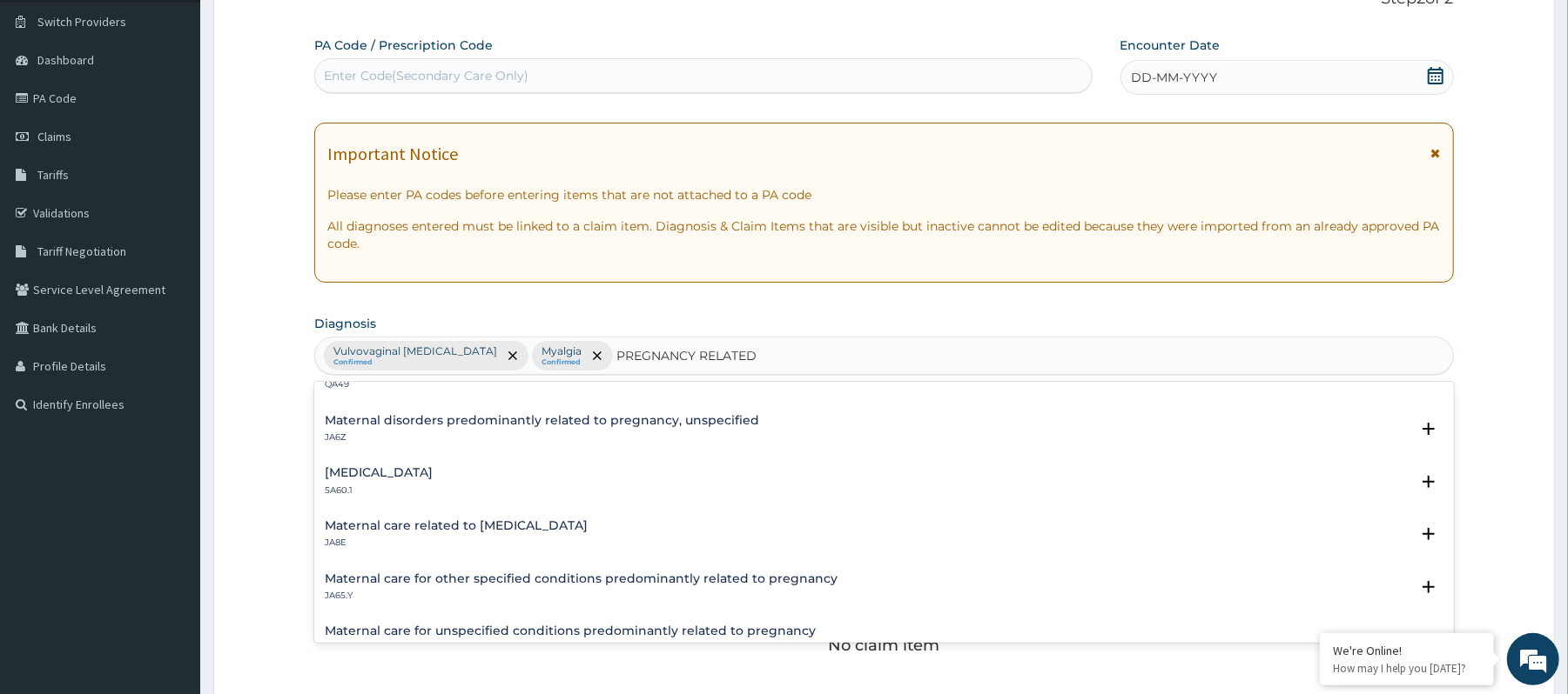
scroll to position [0, 0]
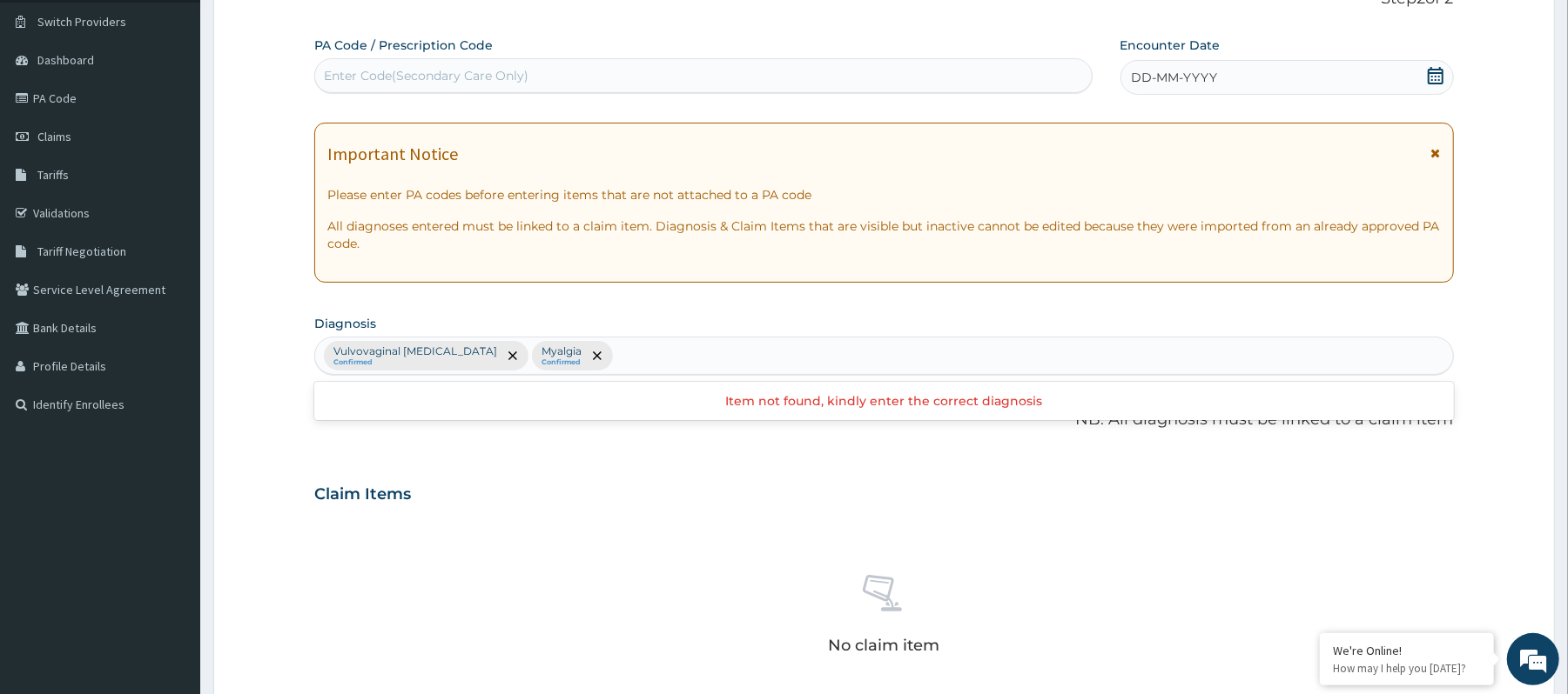
click at [733, 360] on div "Vulvovaginal candidosis Confirmed Myalgia Confirmed" at bounding box center [884, 355] width 1137 height 36
type input "PREGNAN"
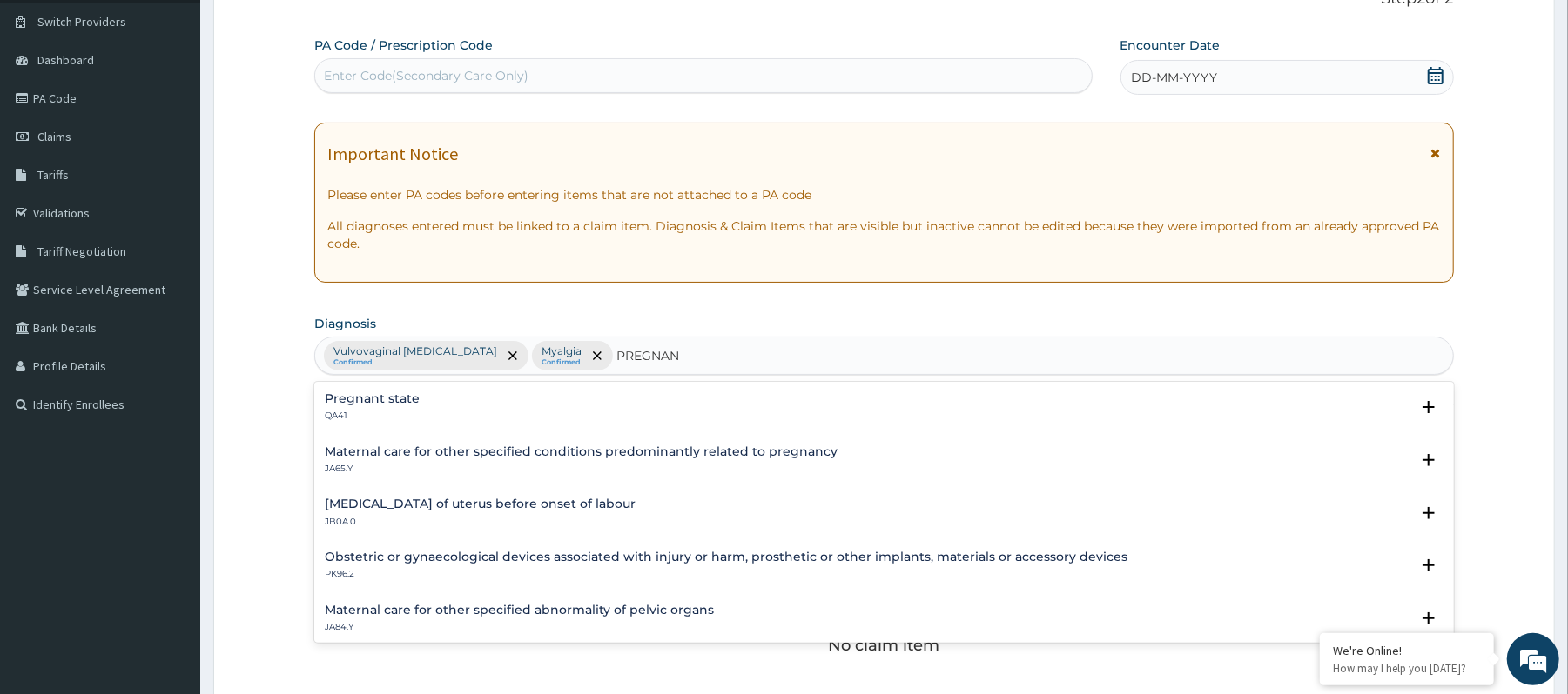
click at [620, 449] on h4 "Maternal care for other specified conditions predominantly related to pregnancy" at bounding box center [581, 452] width 512 height 13
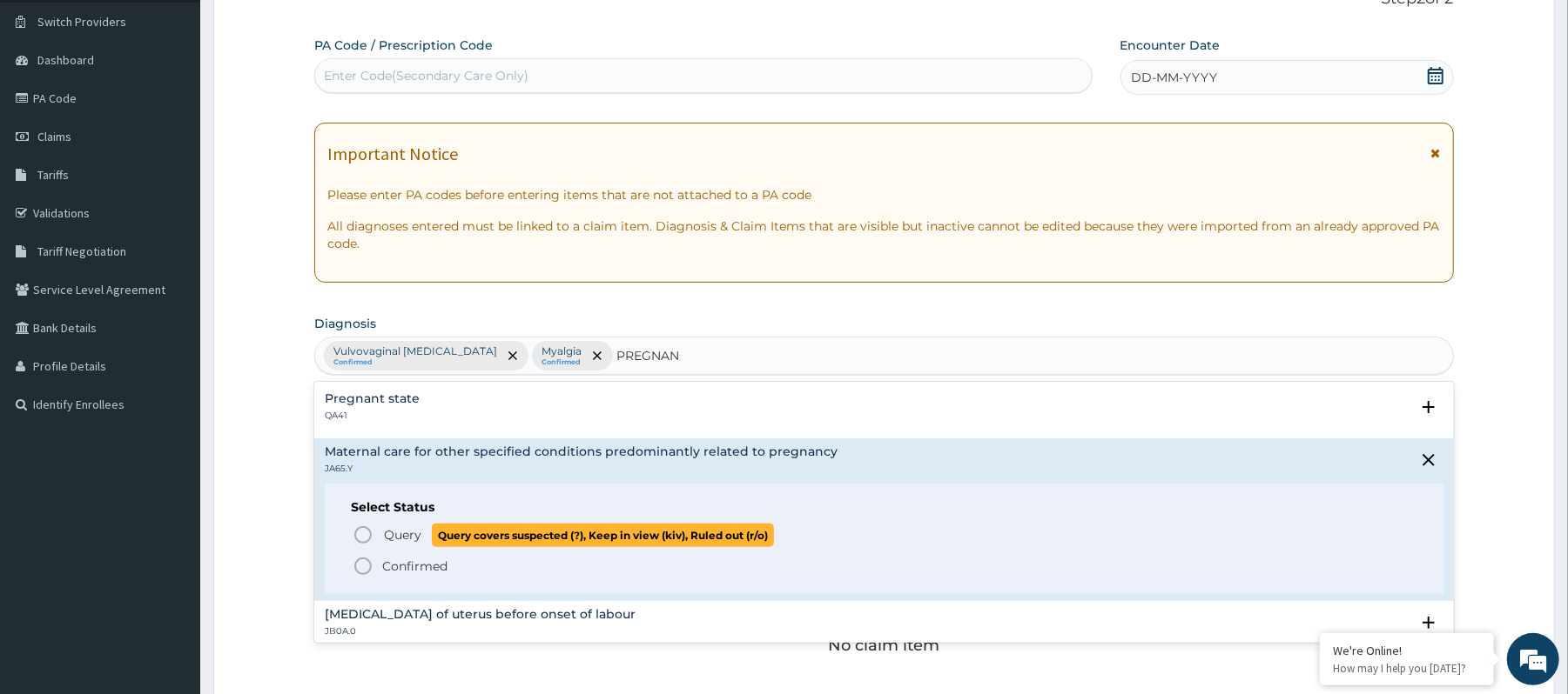
click at [402, 534] on span "Query" at bounding box center [402, 534] width 37 height 18
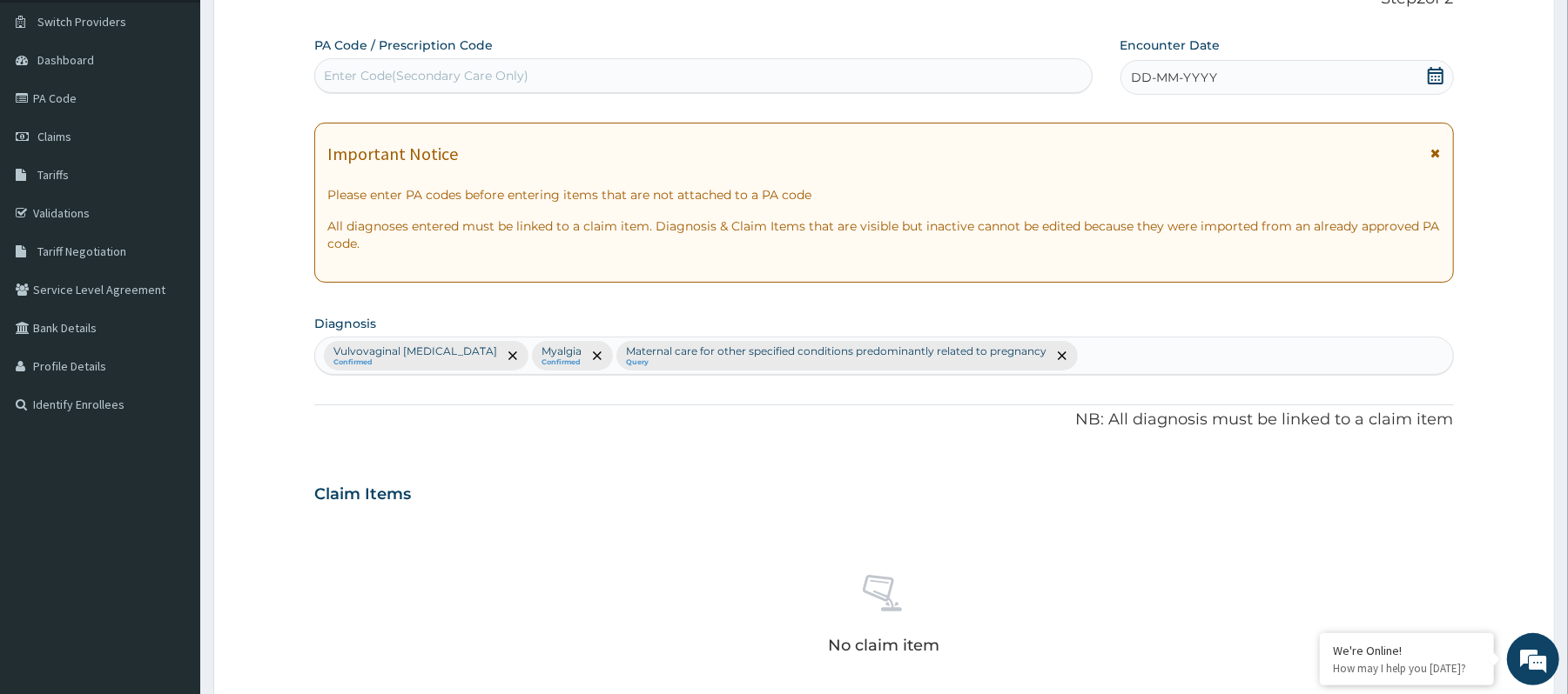
click at [1018, 378] on div "PA Code / Prescription Code Enter Code(Secondary Care Only) Encounter Date DD-M…" at bounding box center [884, 489] width 1139 height 906
click at [1057, 358] on icon "remove selection option" at bounding box center [1061, 355] width 8 height 8
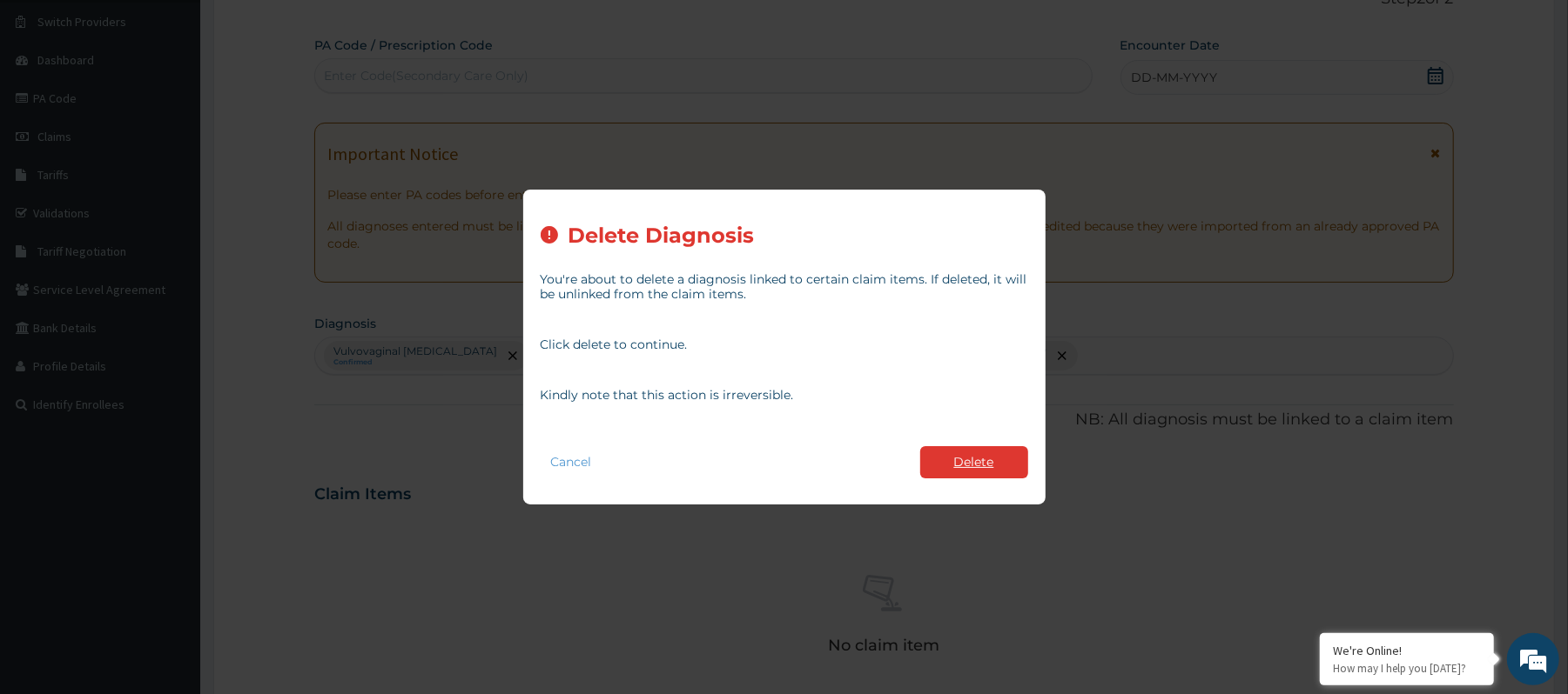
click at [994, 449] on button "Delete" at bounding box center [974, 463] width 108 height 33
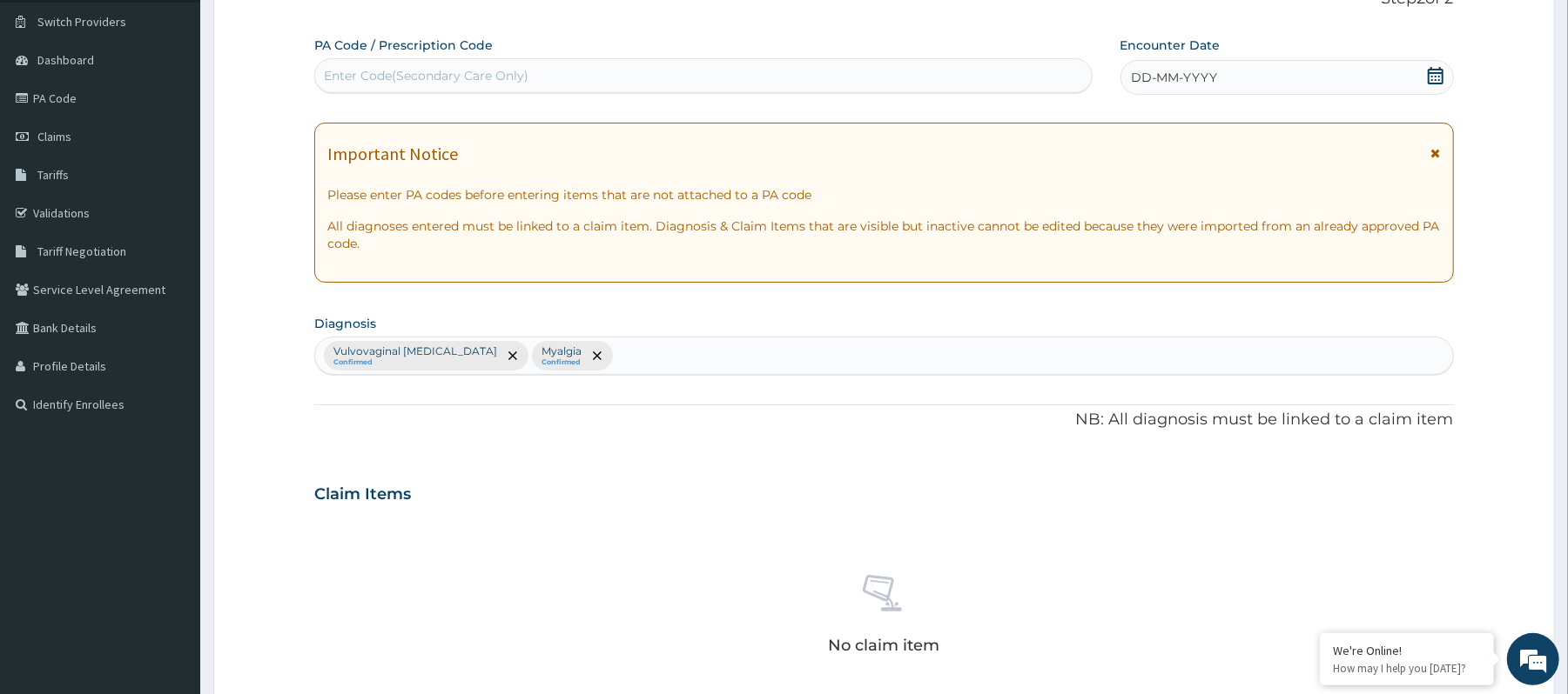
click at [891, 358] on div "Vulvovaginal candidosis Confirmed Myalgia Confirmed" at bounding box center [884, 355] width 1137 height 36
drag, startPoint x: 659, startPoint y: 356, endPoint x: 693, endPoint y: 356, distance: 34.0
click at [693, 356] on div "Vulvovaginal candidosis Confirmed Myalgia Confirmed PREGNANCY R PREGNANCY R" at bounding box center [884, 355] width 1137 height 36
type input "PREGNANCY"
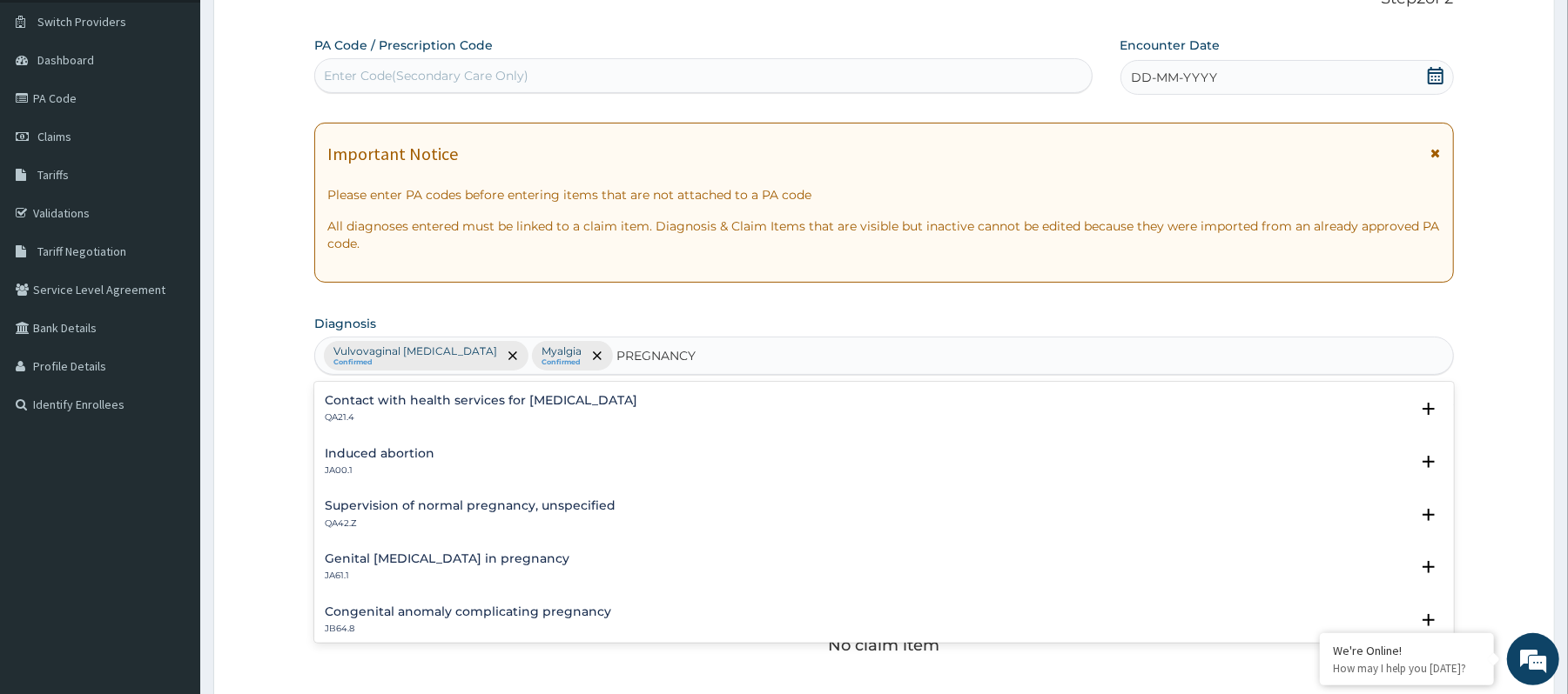
scroll to position [1276, 0]
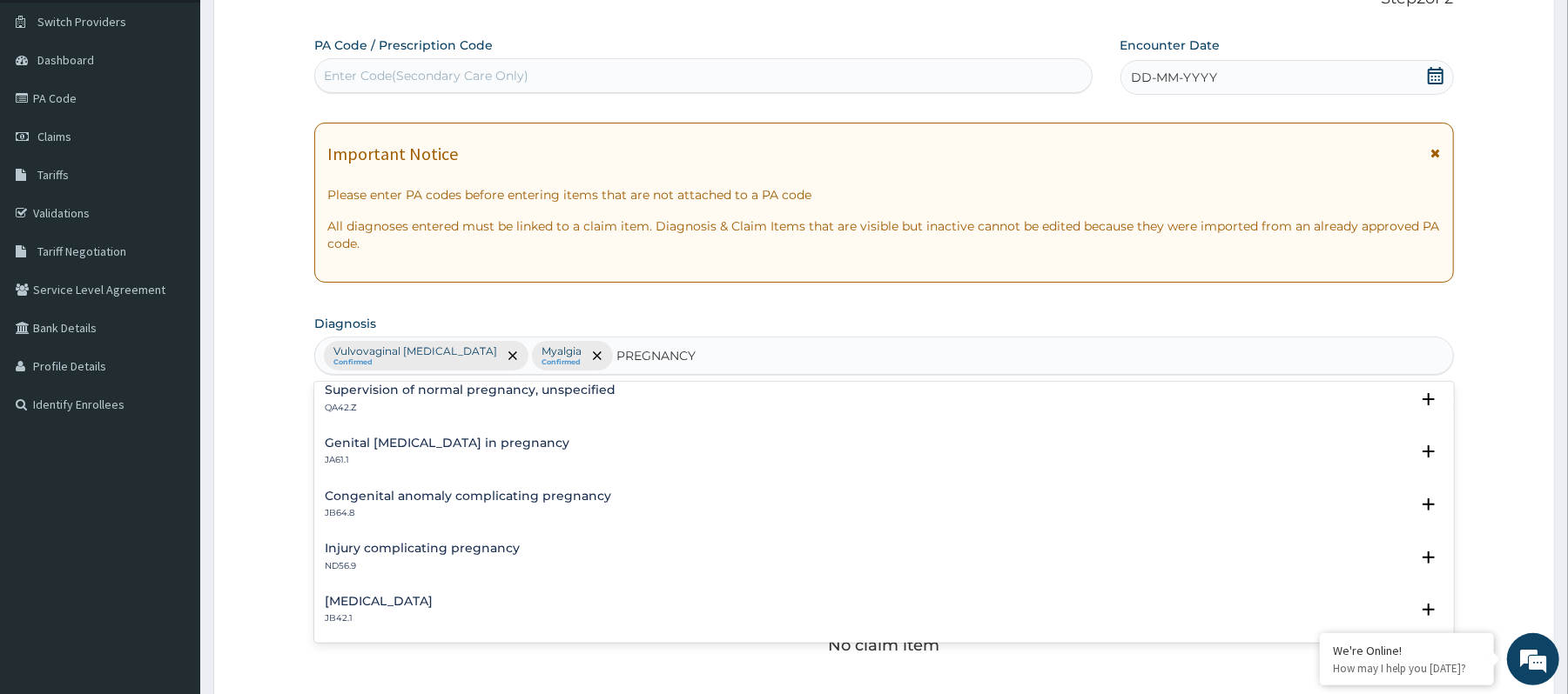
click at [562, 404] on p "QA42.Z" at bounding box center [470, 408] width 291 height 12
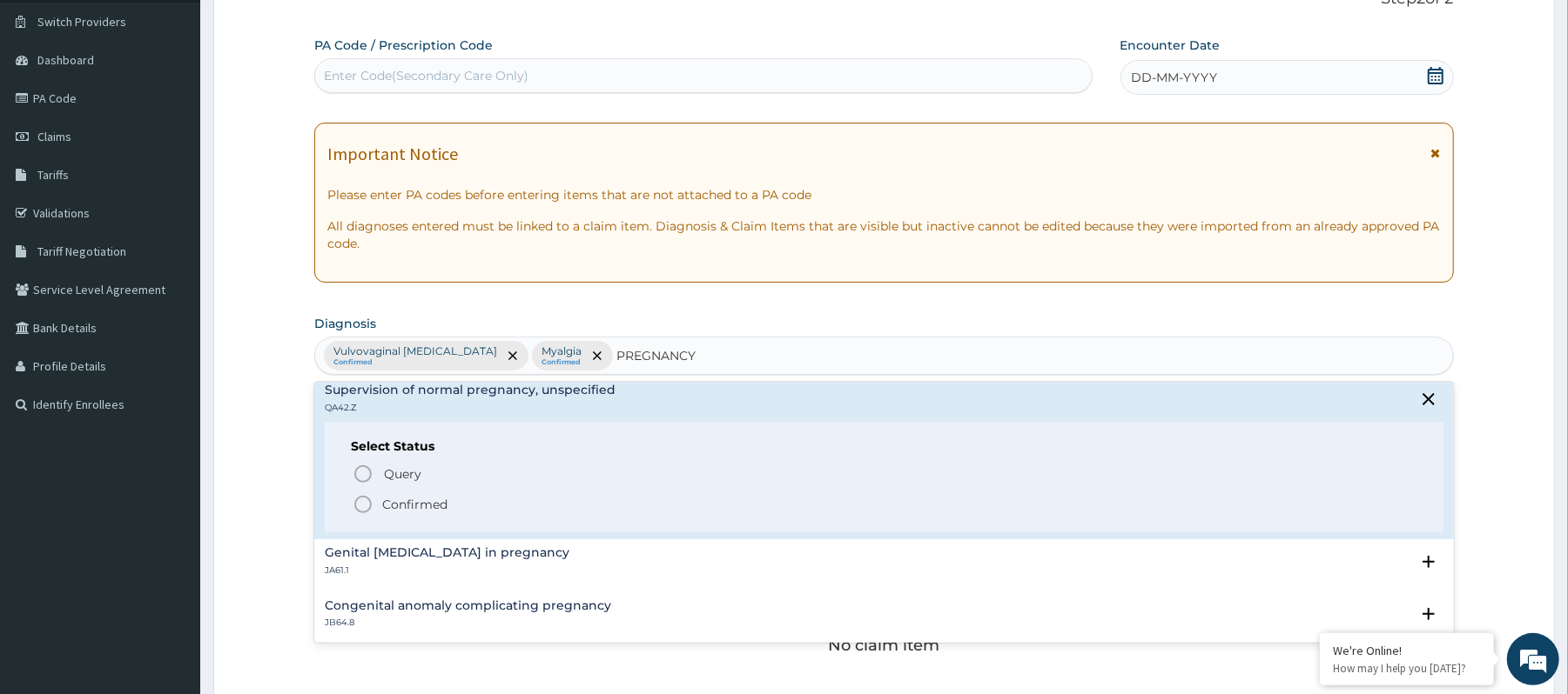
click at [416, 505] on p "Confirmed" at bounding box center [415, 505] width 65 height 18
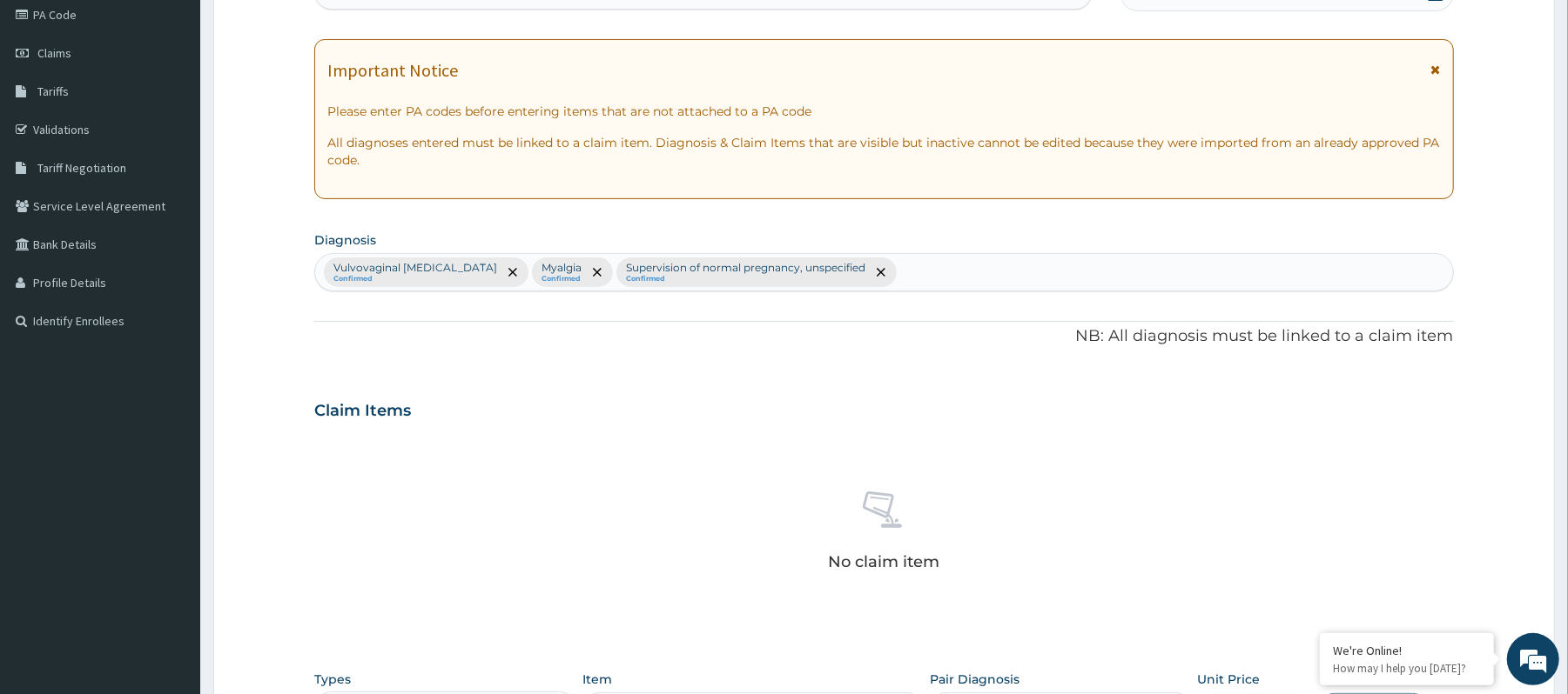
scroll to position [478, 0]
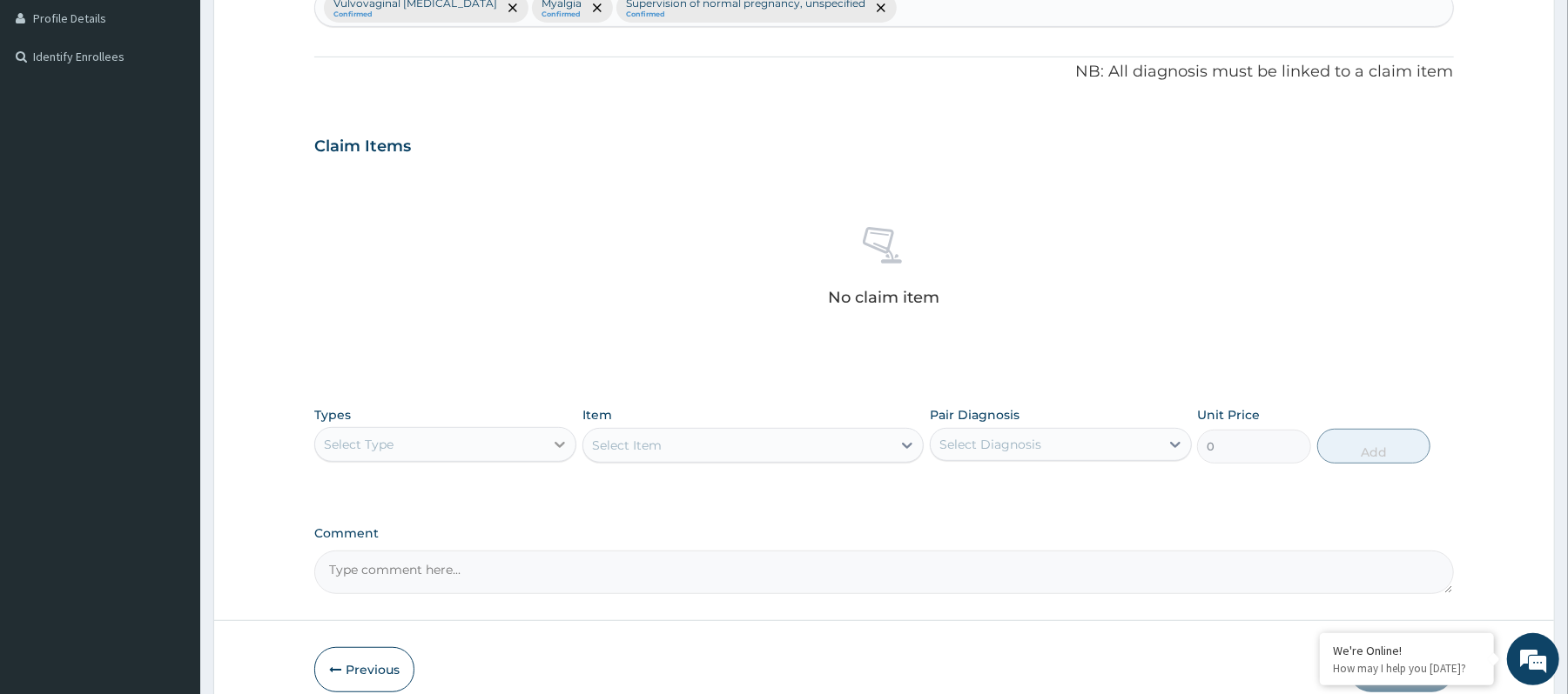
click at [548, 453] on div at bounding box center [560, 445] width 32 height 32
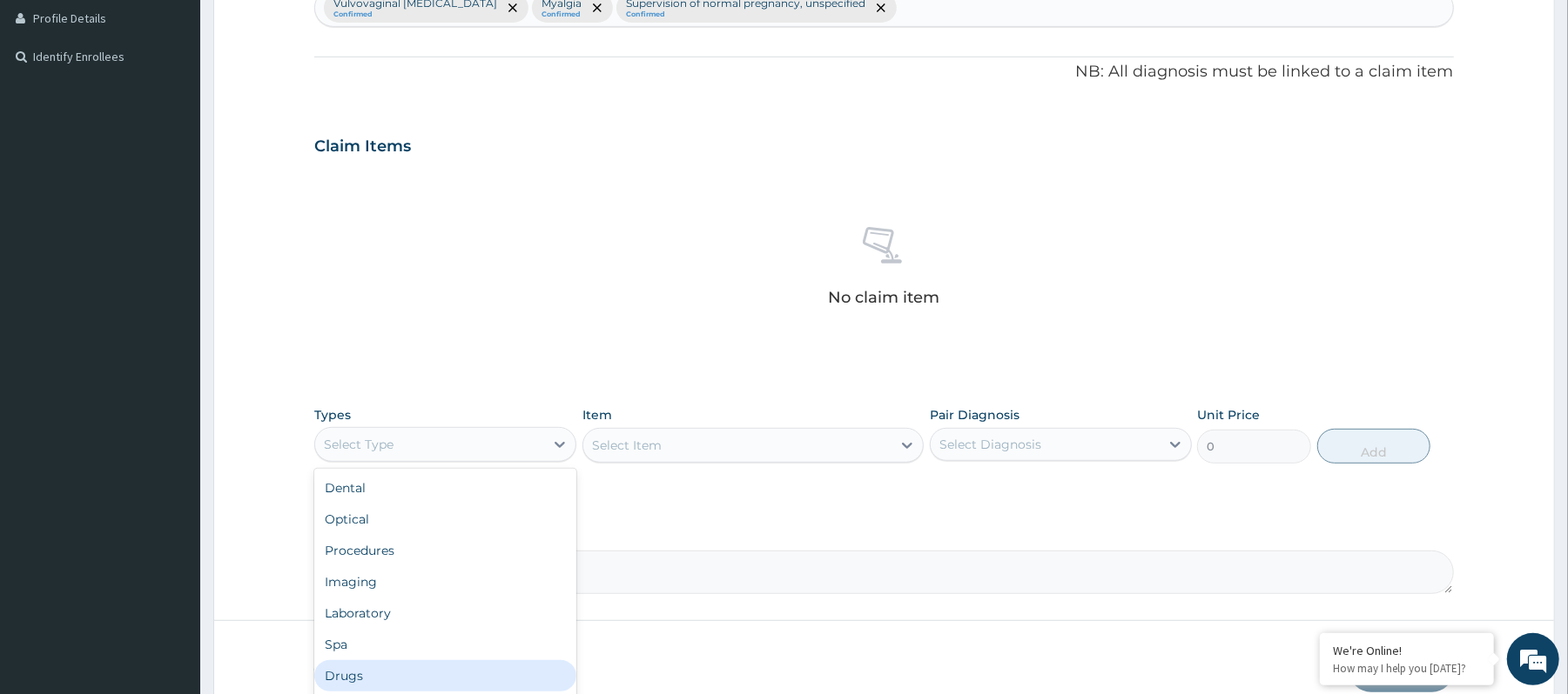
drag, startPoint x: 409, startPoint y: 551, endPoint x: 367, endPoint y: 669, distance: 125.3
click at [368, 669] on div "Dental Optical Procedures Imaging Laboratory Spa Drugs Immunizations Others Gym" at bounding box center [445, 600] width 262 height 261
click at [367, 669] on div "Drugs" at bounding box center [445, 676] width 262 height 32
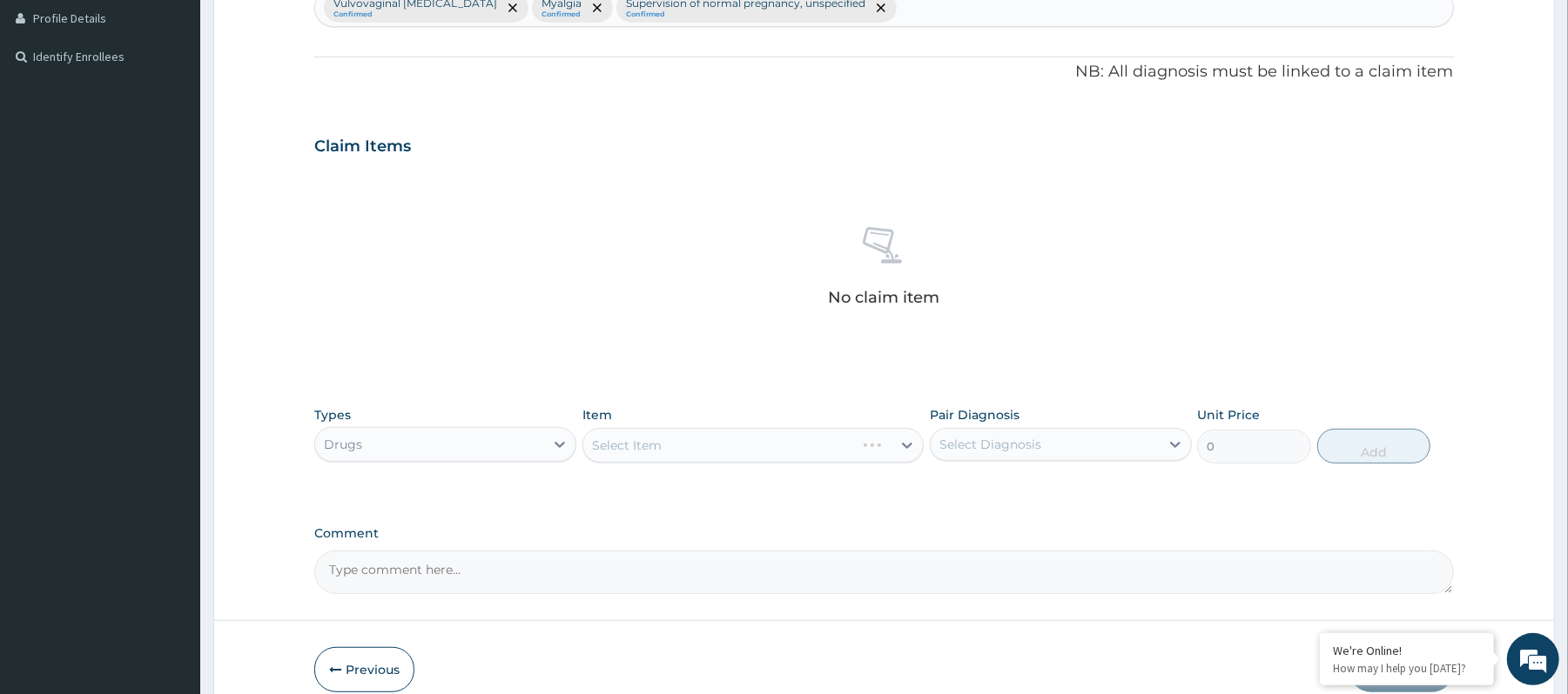
click at [732, 460] on div "Select Item" at bounding box center [753, 445] width 342 height 35
click at [735, 450] on div "Select Item" at bounding box center [753, 445] width 342 height 35
click at [729, 463] on div "Select Item" at bounding box center [753, 445] width 342 height 35
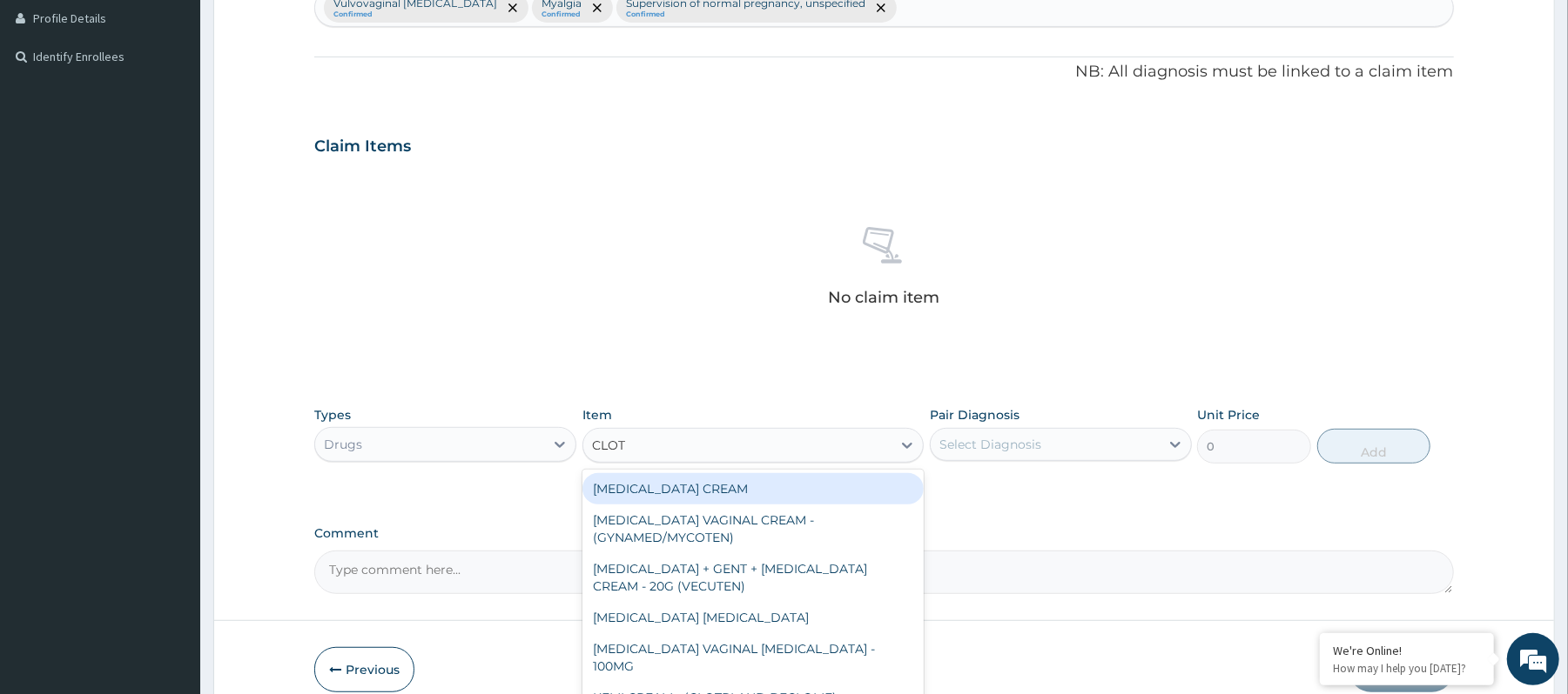
type input "CLOTR"
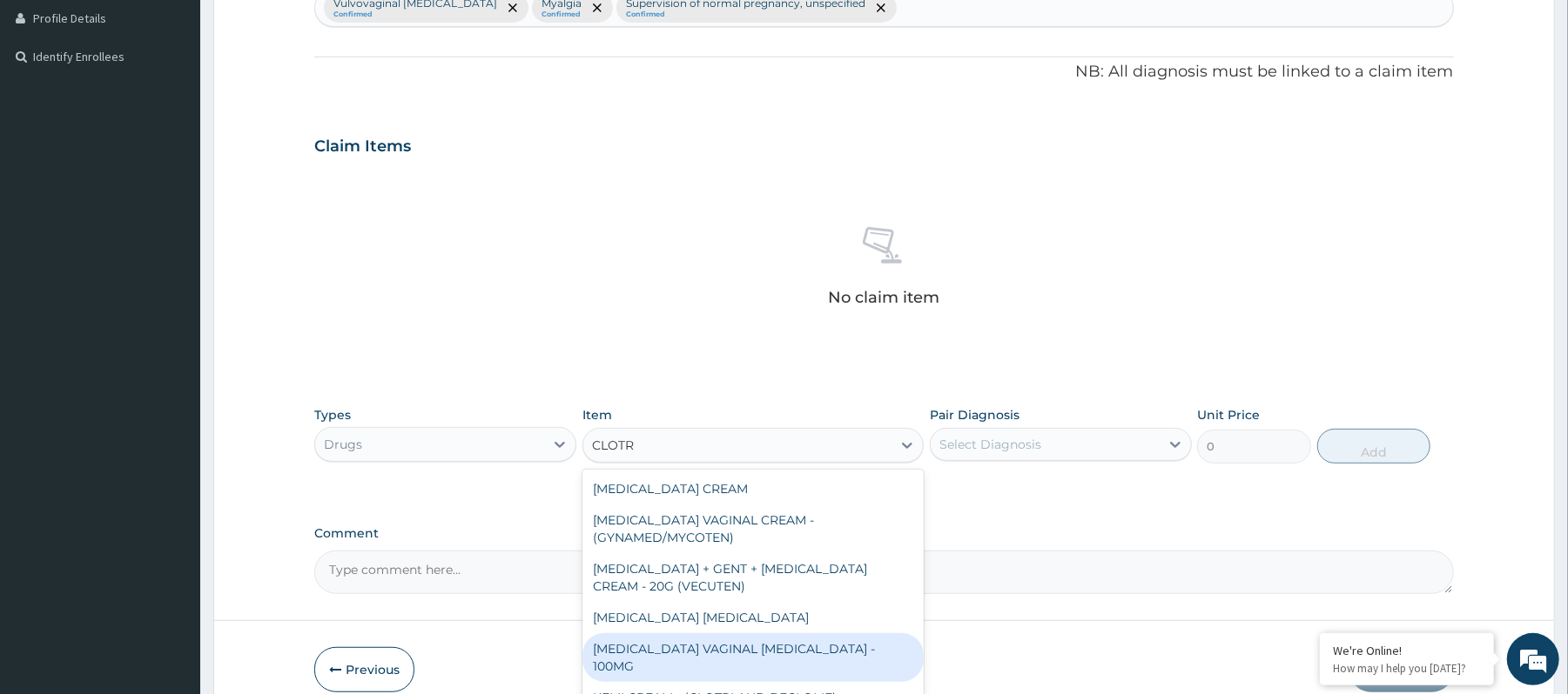
click at [777, 656] on div "CLOTRIMAZOLE VAGINAL PESSARY - 100MG" at bounding box center [753, 658] width 342 height 49
type input "512"
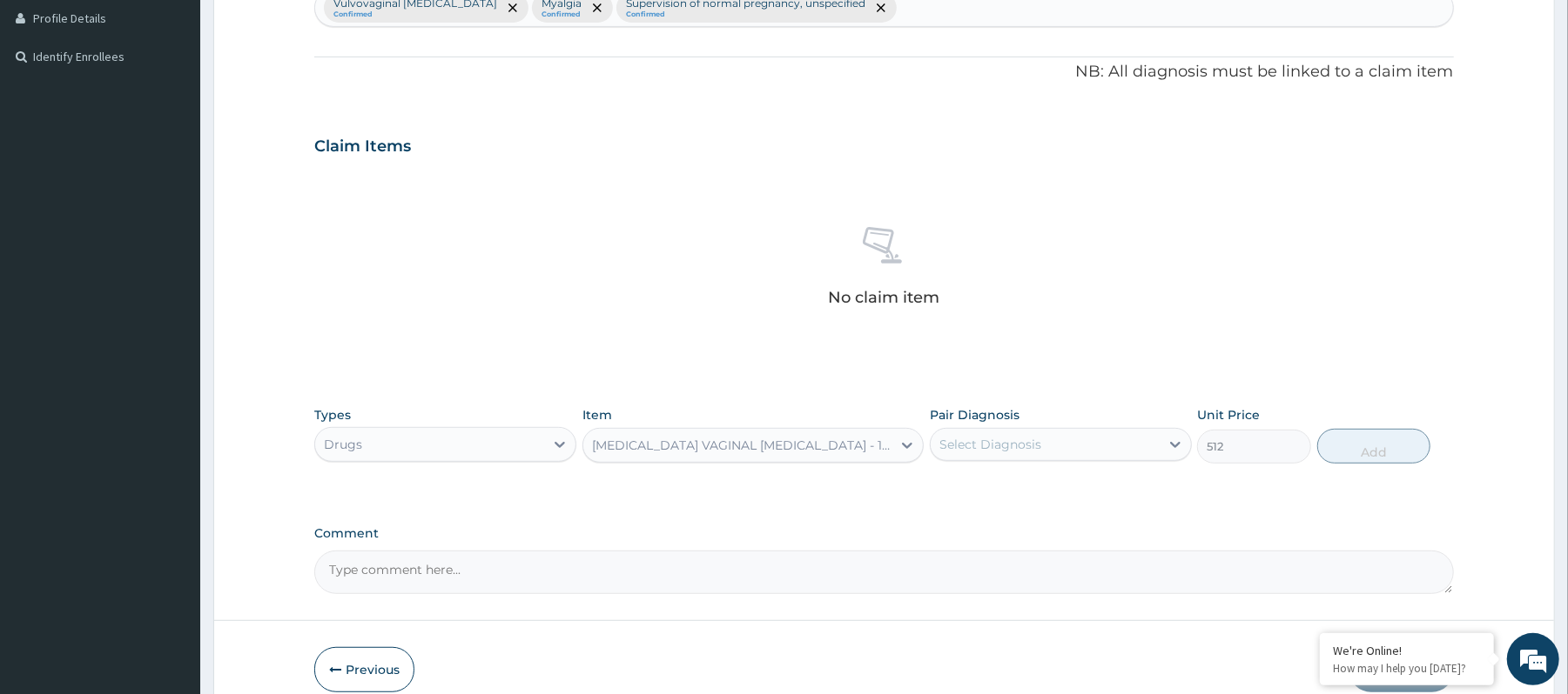
click at [1080, 444] on div "Select Diagnosis" at bounding box center [1044, 445] width 229 height 28
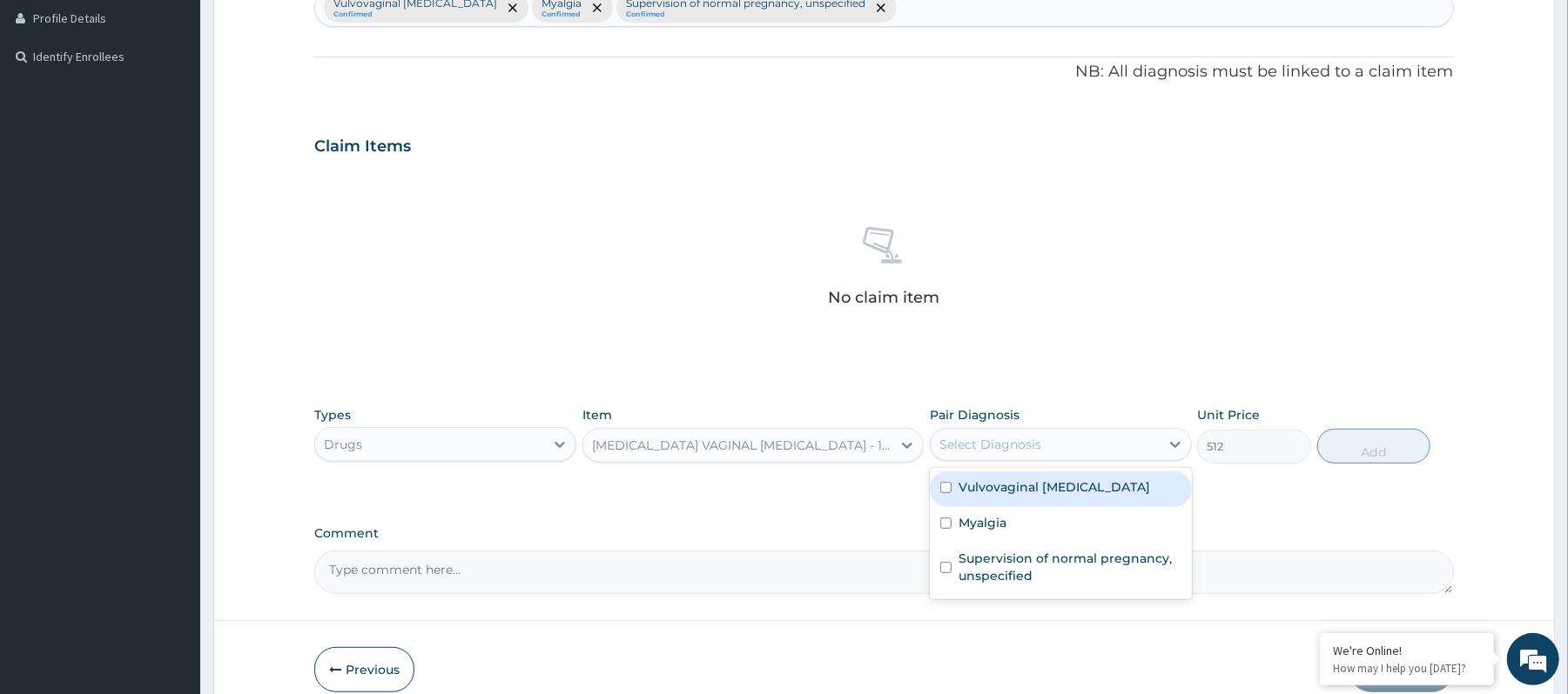
click at [998, 496] on label "Vulvovaginal candidosis" at bounding box center [1054, 487] width 191 height 18
checkbox input "true"
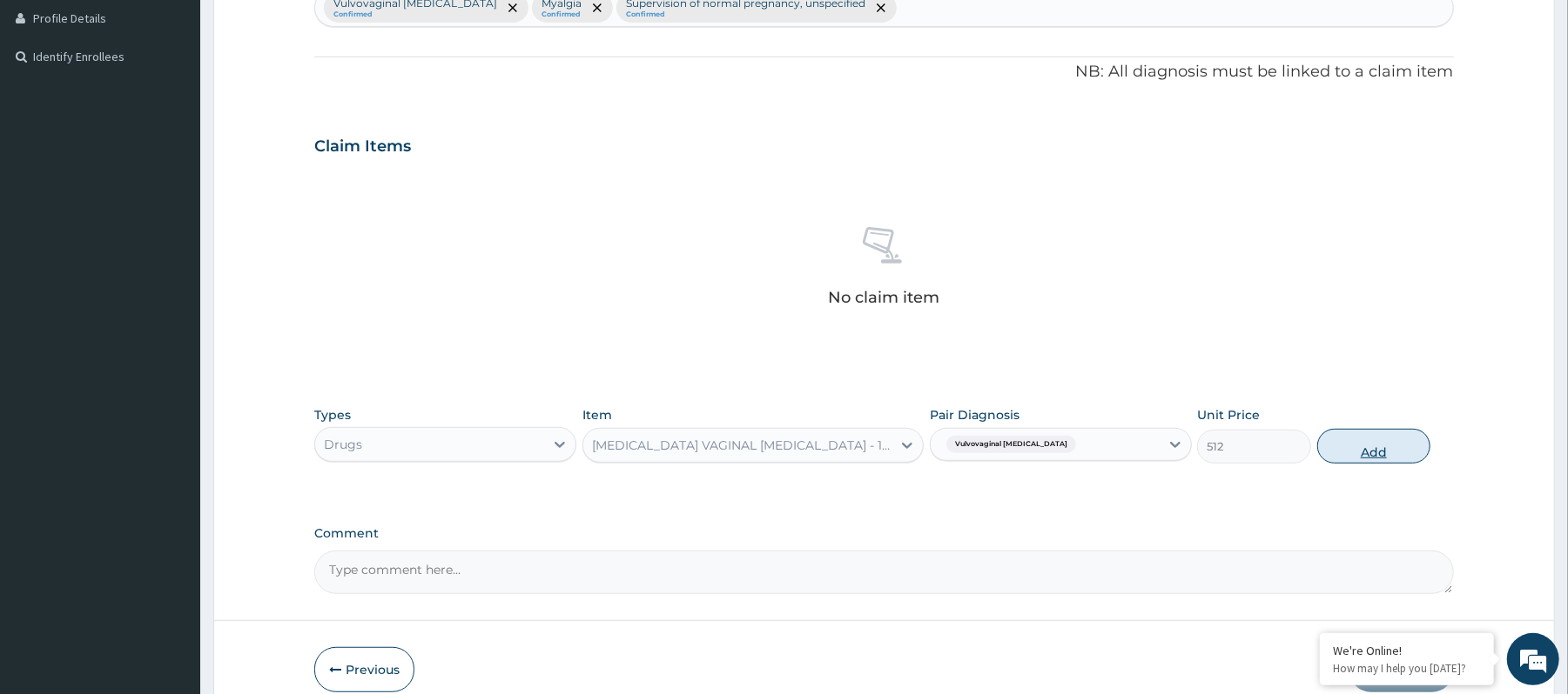
click at [1350, 452] on button "Add" at bounding box center [1374, 446] width 114 height 35
type input "0"
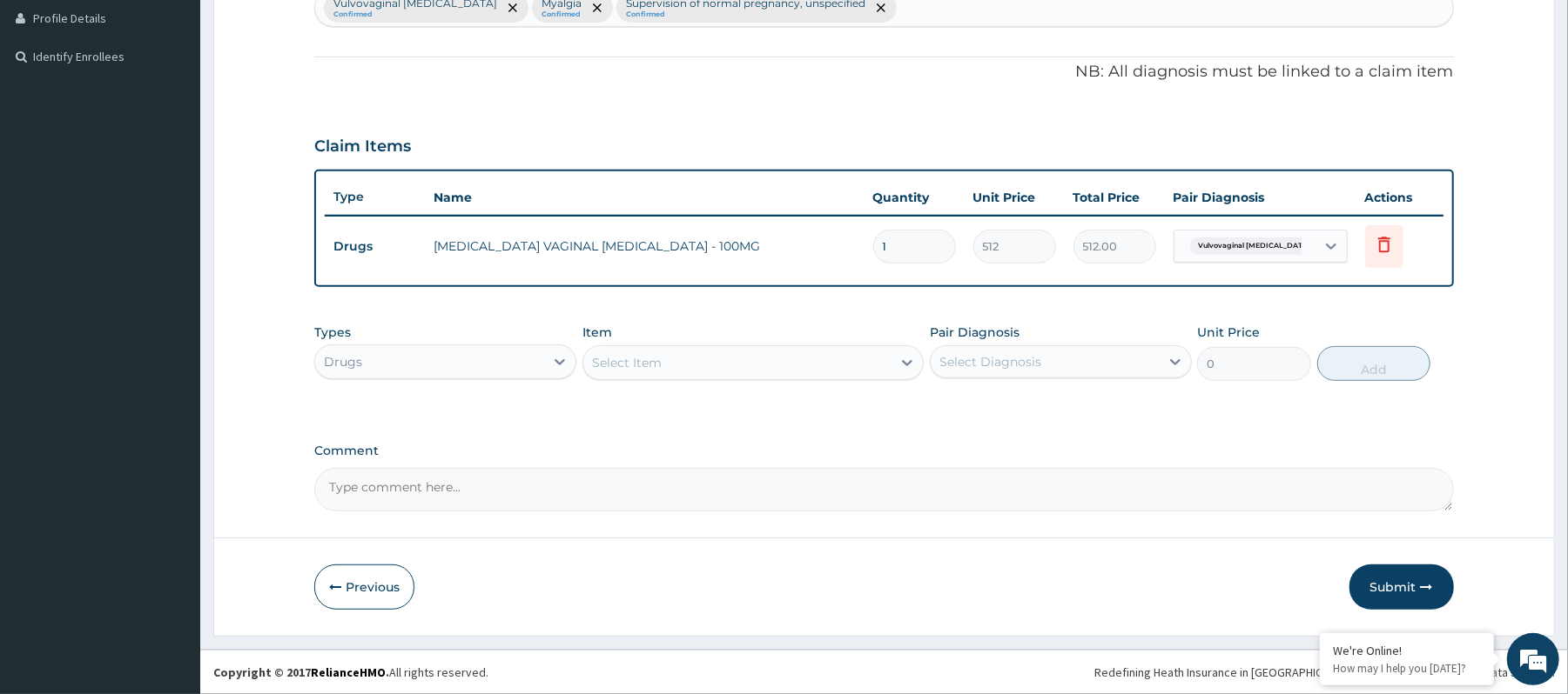
drag, startPoint x: 923, startPoint y: 247, endPoint x: 855, endPoint y: 245, distance: 68.0
click at [855, 245] on tr "Drugs CLOTRIMAZOLE VAGINAL PESSARY - 100MG 1 512 512.00 Vulvovaginal candidosis…" at bounding box center [884, 246] width 1118 height 60
type input "6"
type input "3072.00"
type input "6"
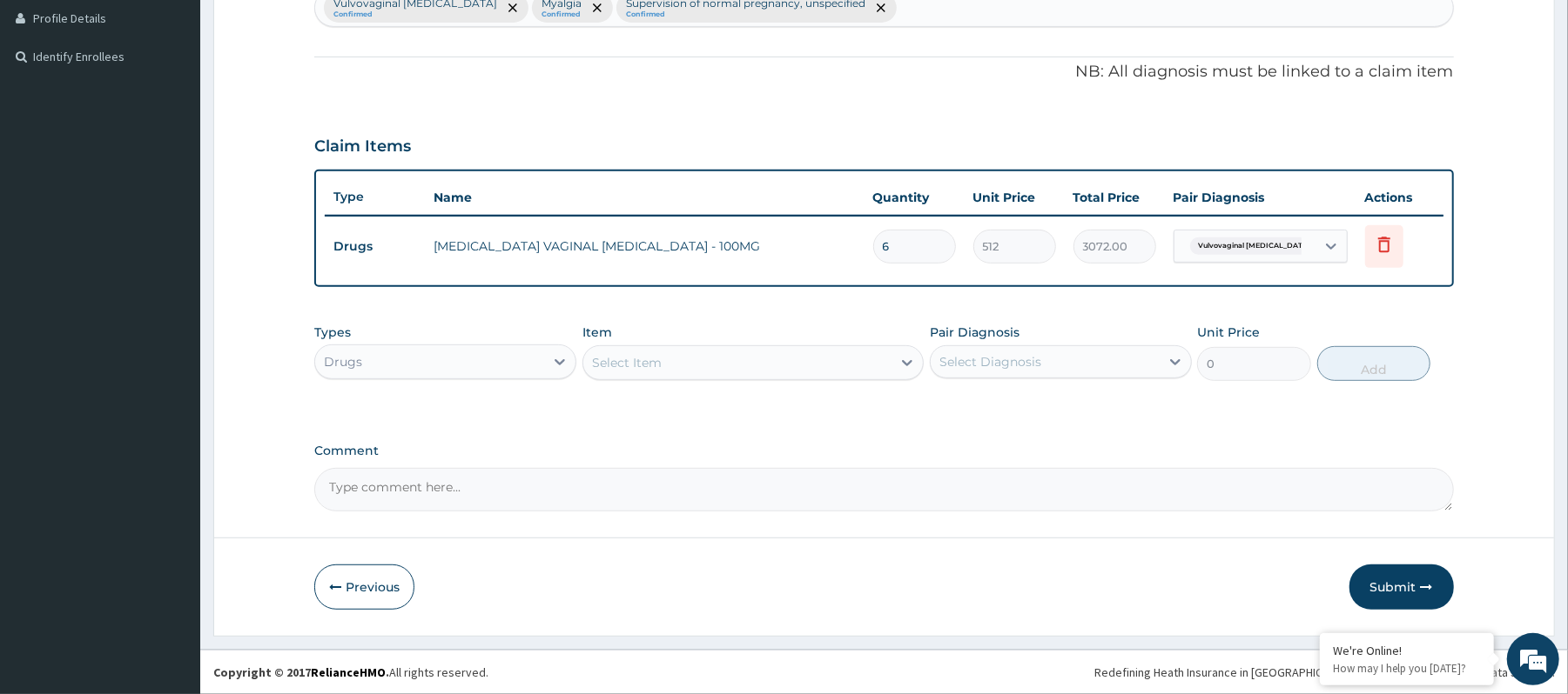
click at [792, 366] on div "Select Item" at bounding box center [737, 363] width 308 height 28
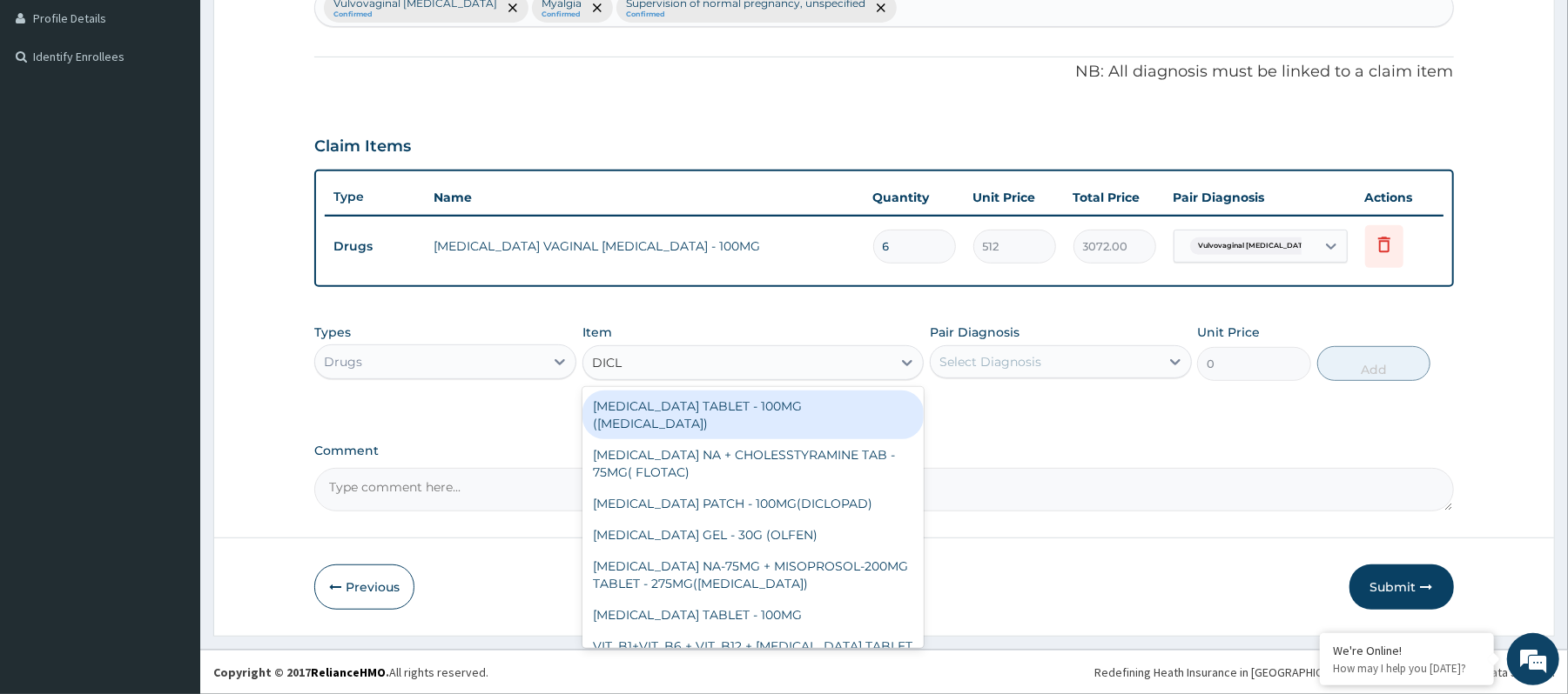
type input "DICLO"
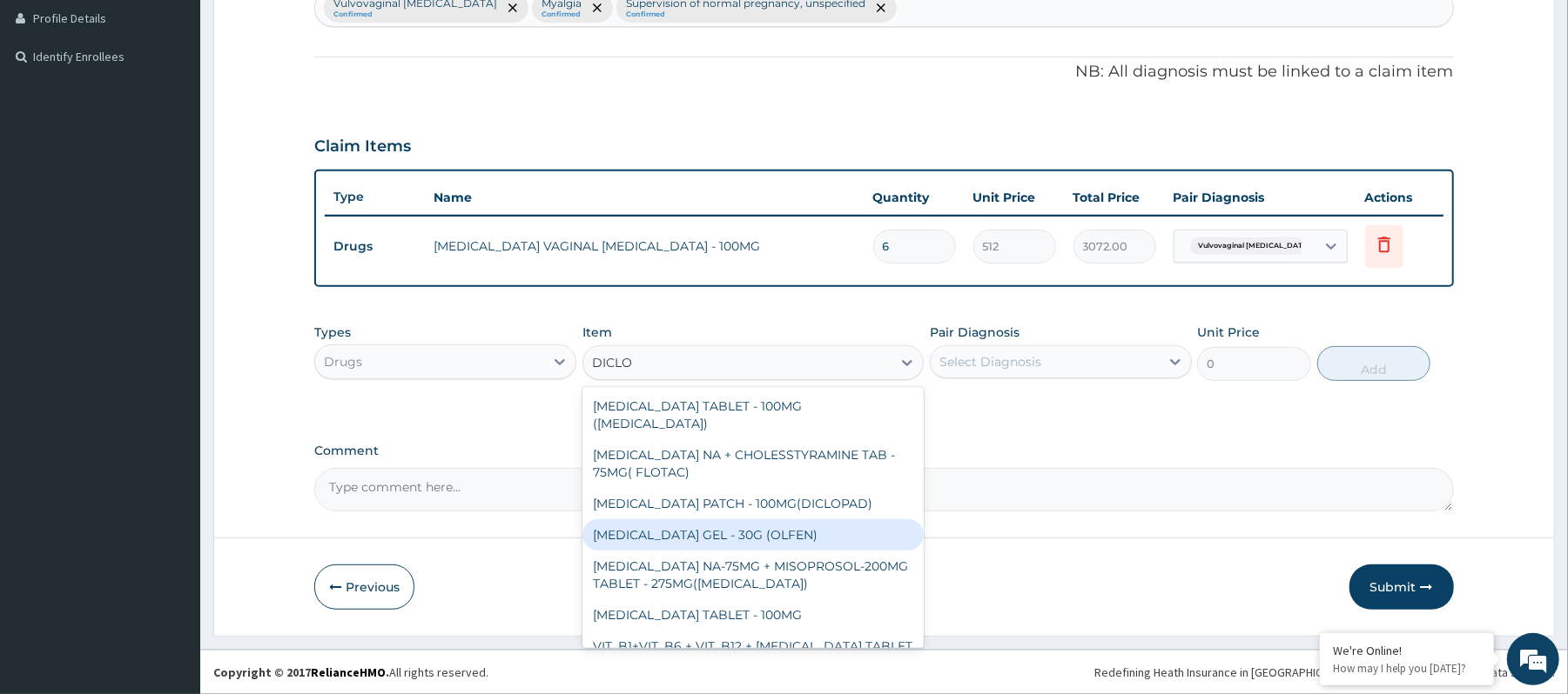
click at [782, 524] on div "DICLOFENAC GEL - 30G (OLFEN)" at bounding box center [753, 535] width 342 height 32
type input "1280"
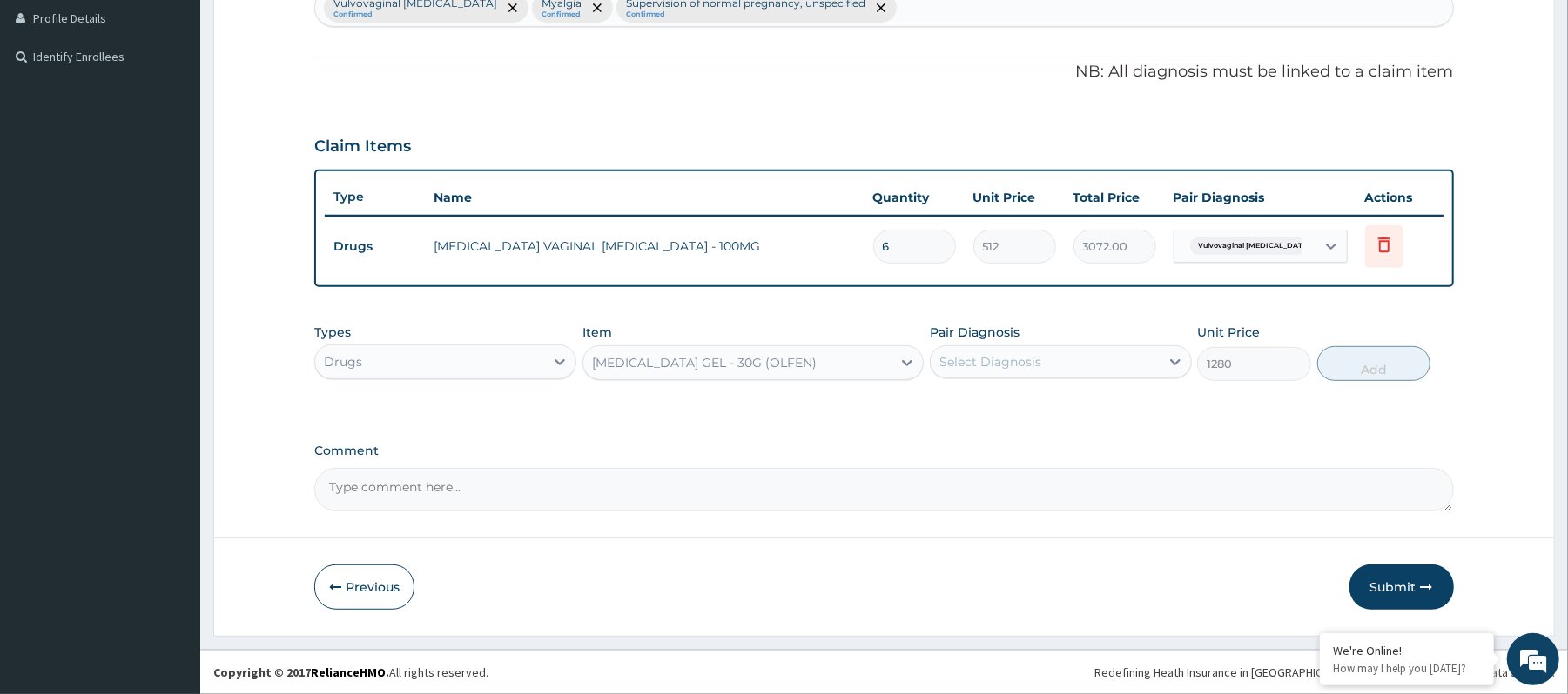
click at [1071, 369] on div "Select Diagnosis" at bounding box center [1044, 362] width 229 height 28
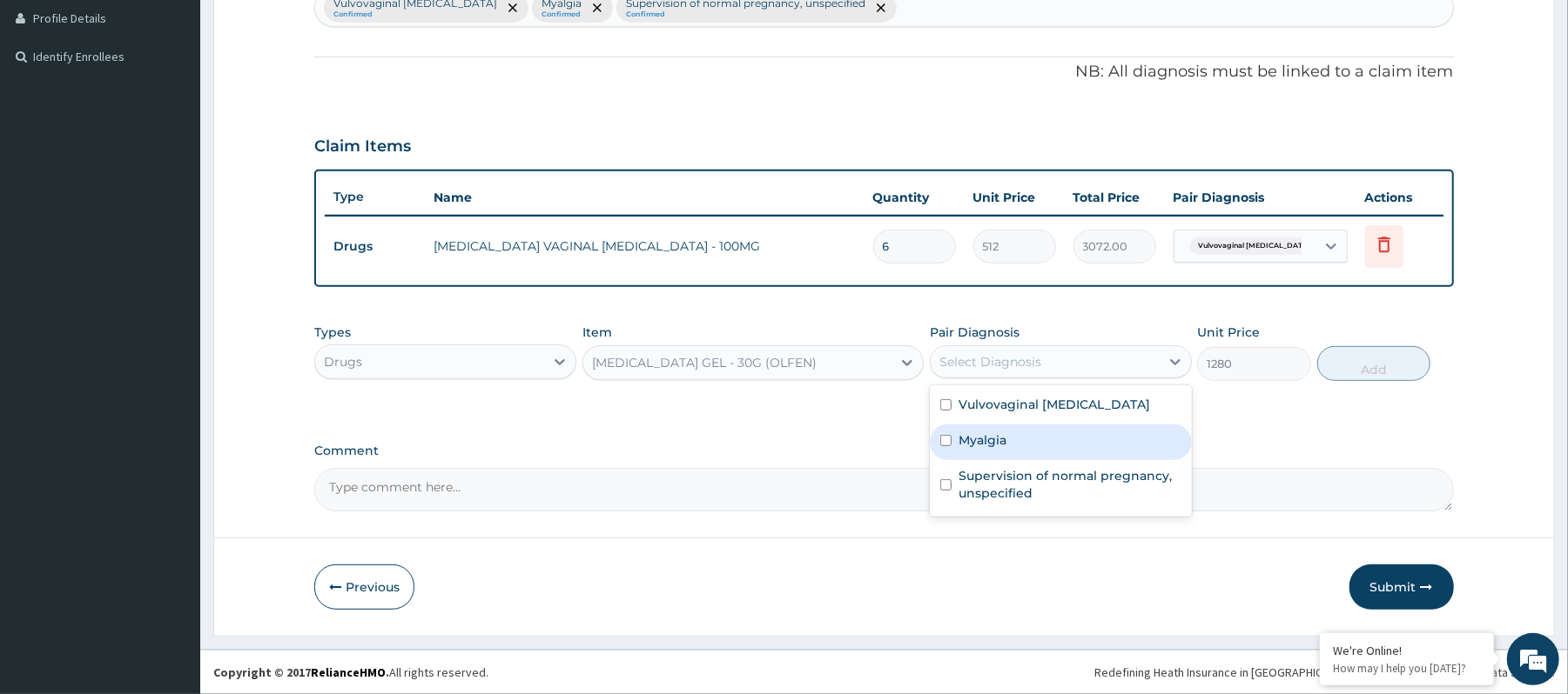
click at [1058, 440] on div "Myalgia" at bounding box center [1060, 442] width 262 height 35
checkbox input "true"
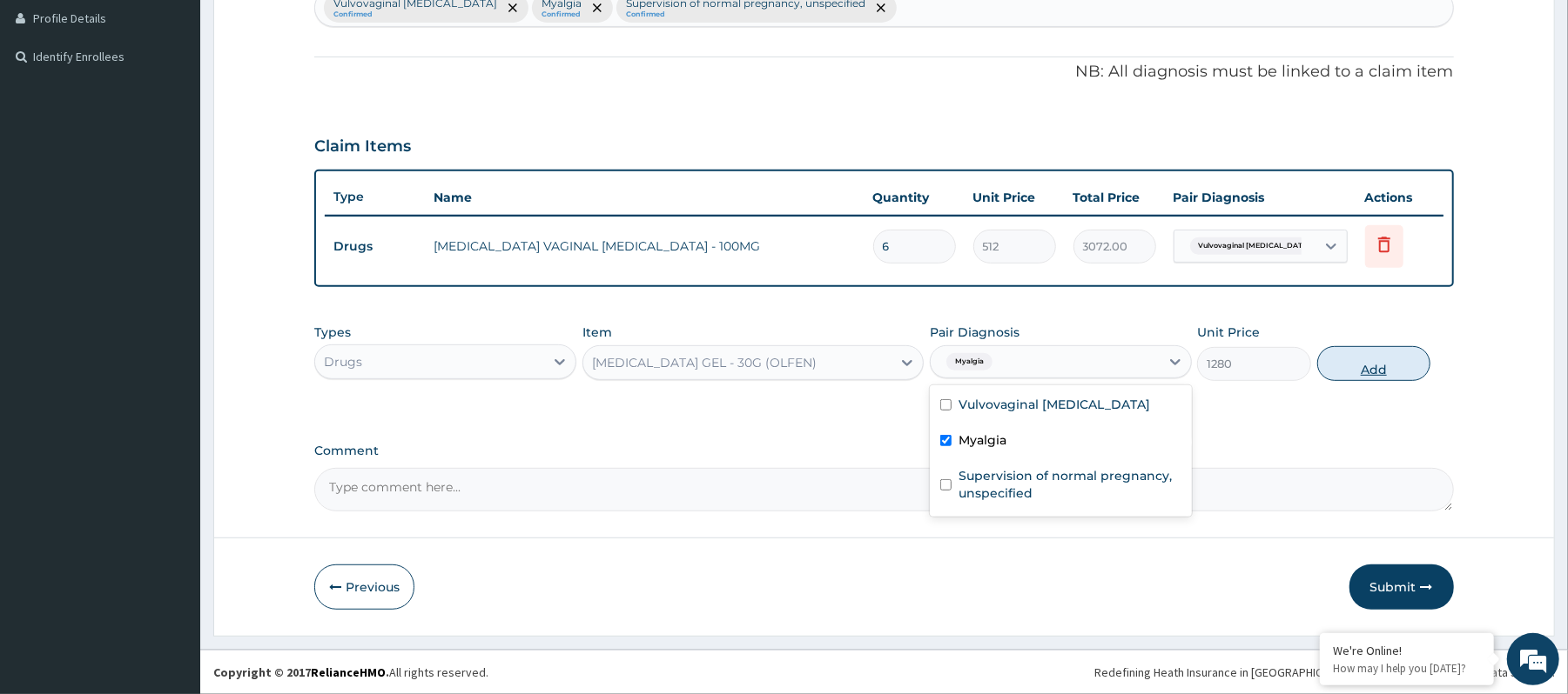
click at [1366, 374] on button "Add" at bounding box center [1374, 363] width 114 height 35
type input "0"
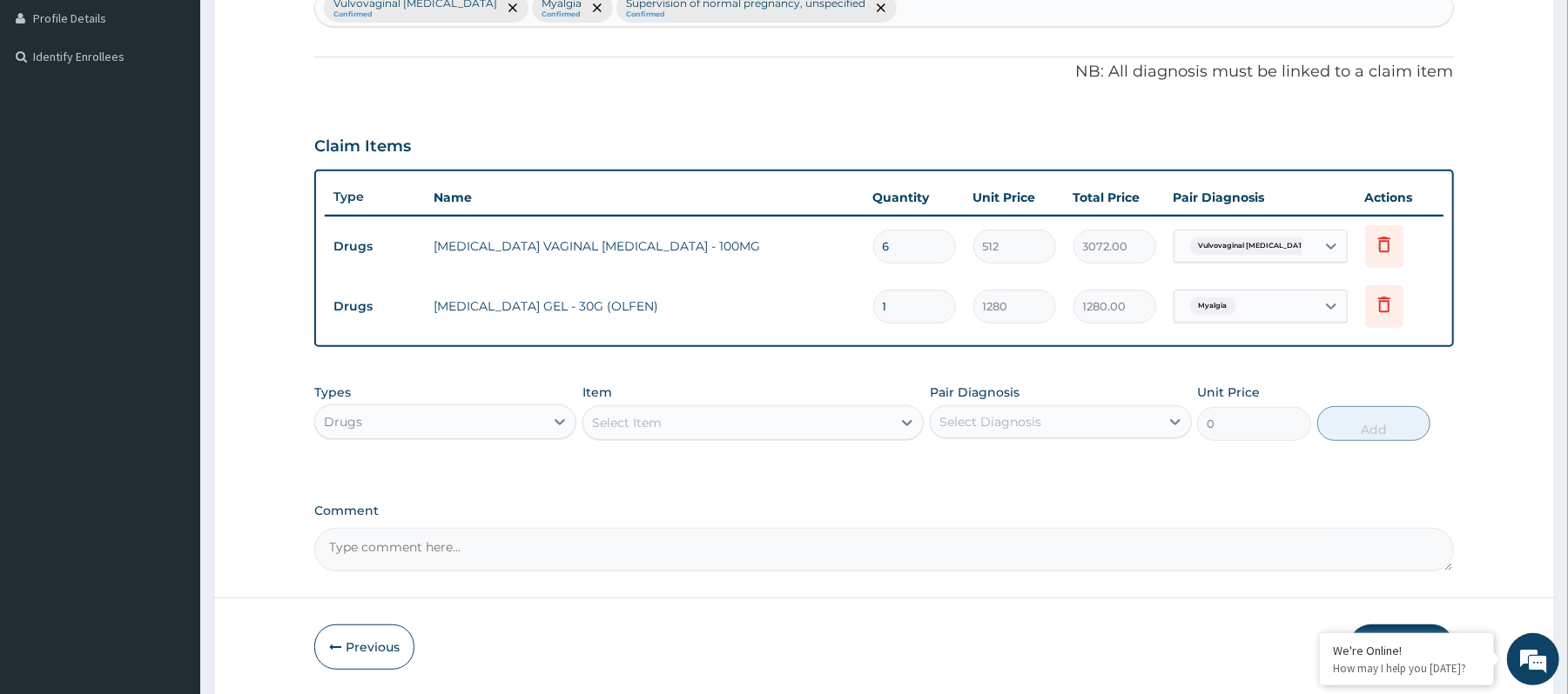
click at [1220, 266] on td "Vulvovaginal candidosis" at bounding box center [1260, 246] width 191 height 50
click at [1227, 257] on div "Vulvovaginal candidosis" at bounding box center [1242, 246] width 119 height 22
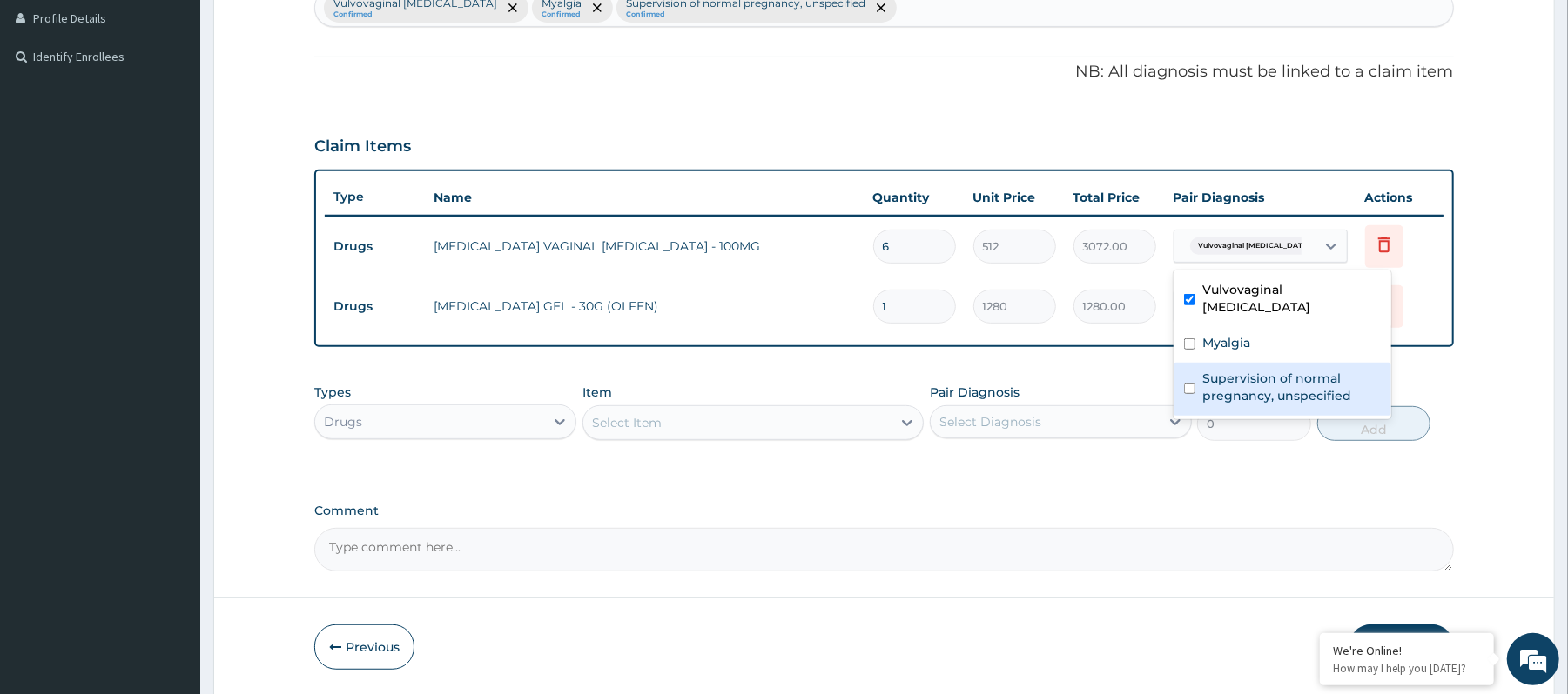
click at [1459, 376] on form "Step 2 of 2 PA Code / Prescription Code Enter Code(Secondary Care Only) Encount…" at bounding box center [885, 156] width 1342 height 1082
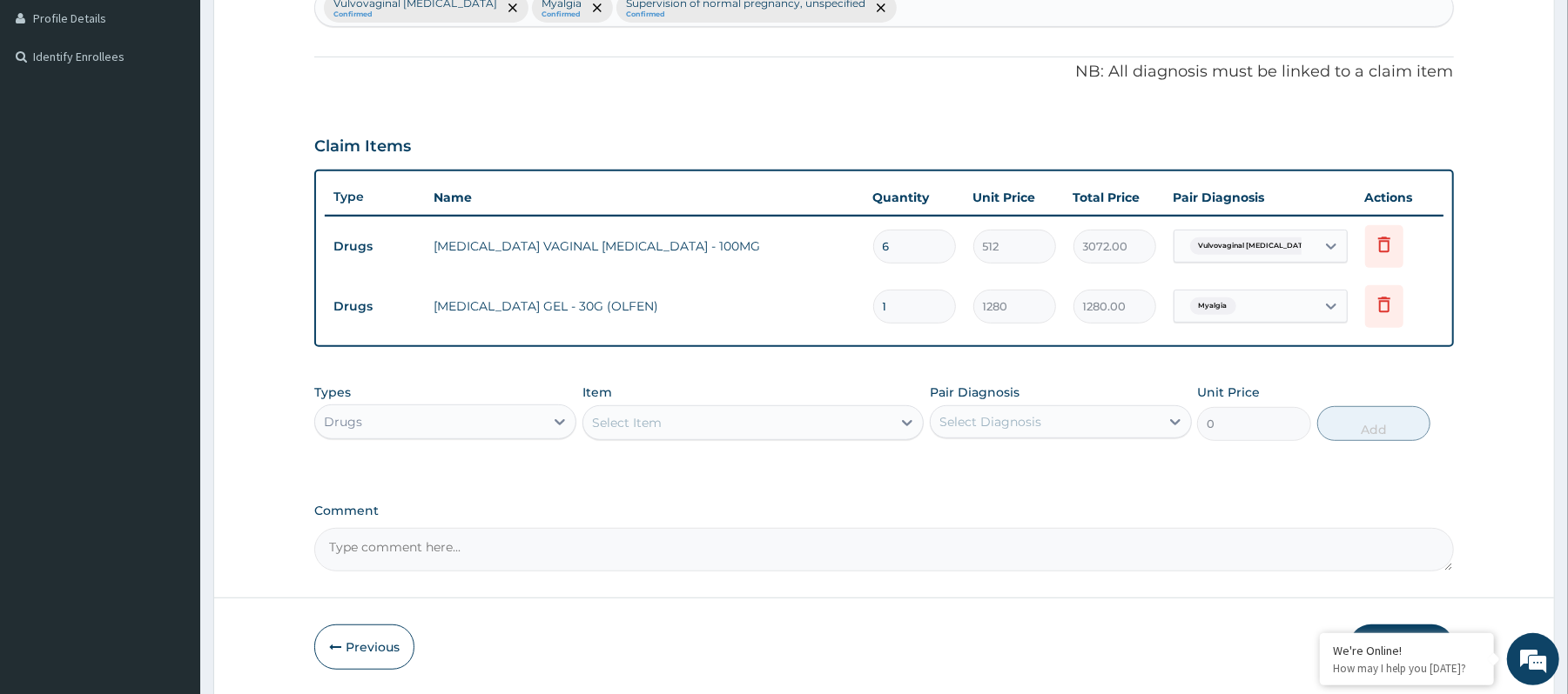
click at [509, 430] on div "Drugs" at bounding box center [429, 423] width 229 height 28
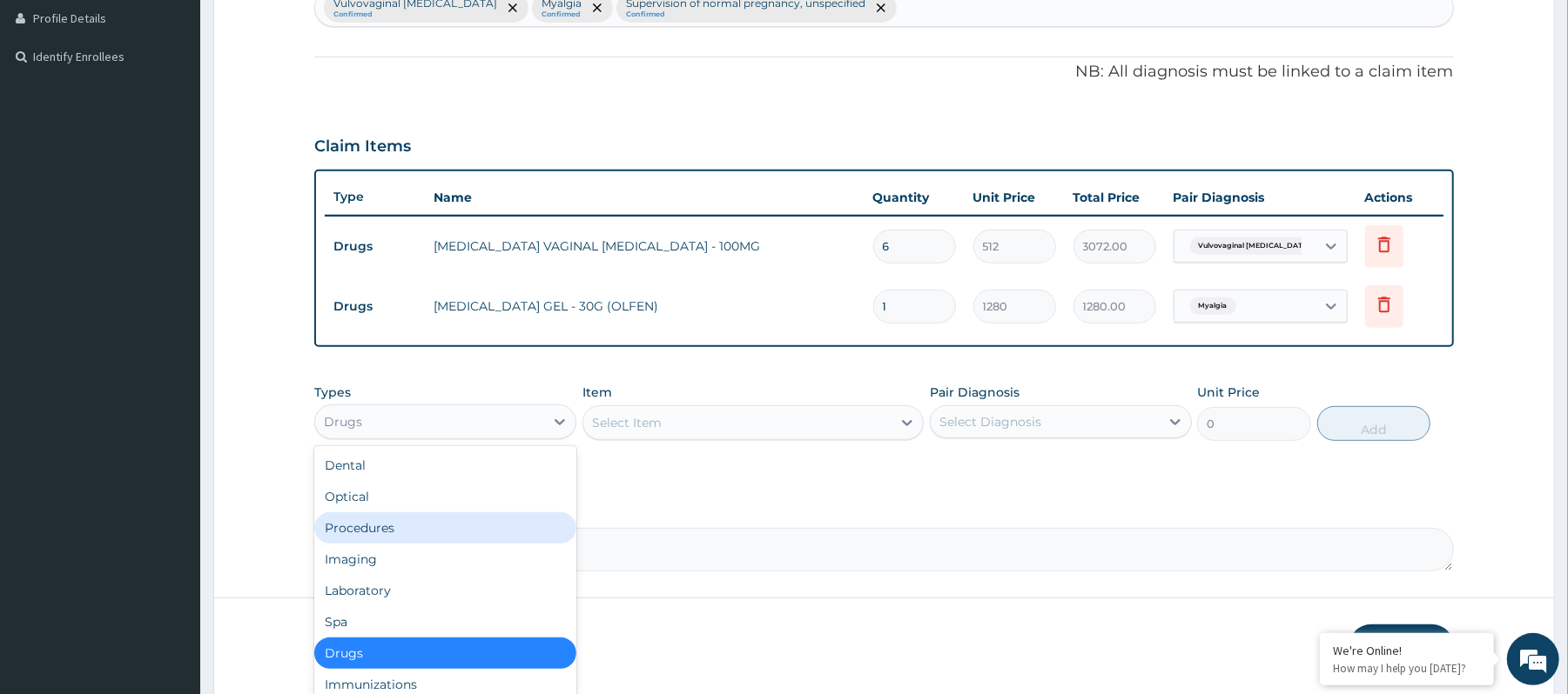
click at [482, 520] on div "Procedures" at bounding box center [445, 528] width 262 height 32
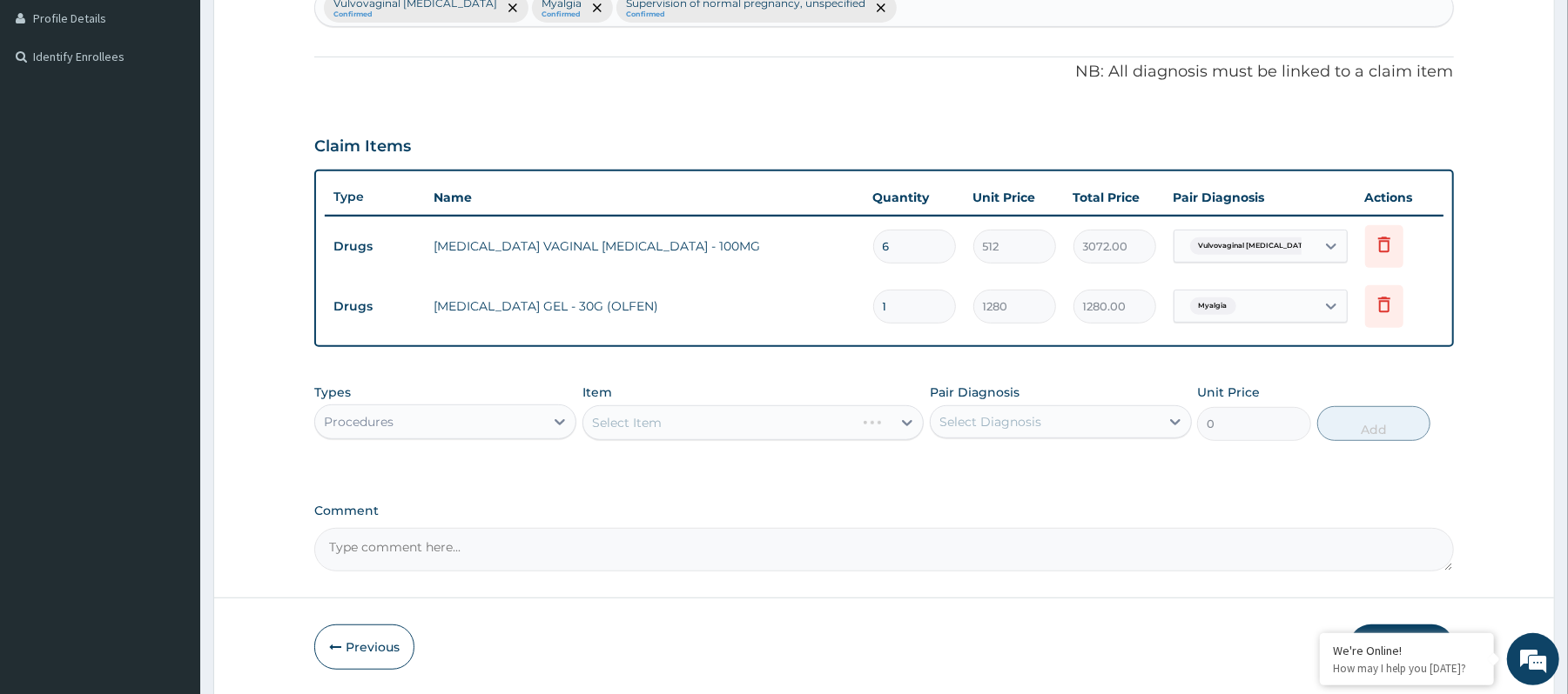
click at [693, 428] on div "Select Item" at bounding box center [753, 423] width 342 height 35
click at [693, 428] on div "Select Item" at bounding box center [737, 423] width 308 height 28
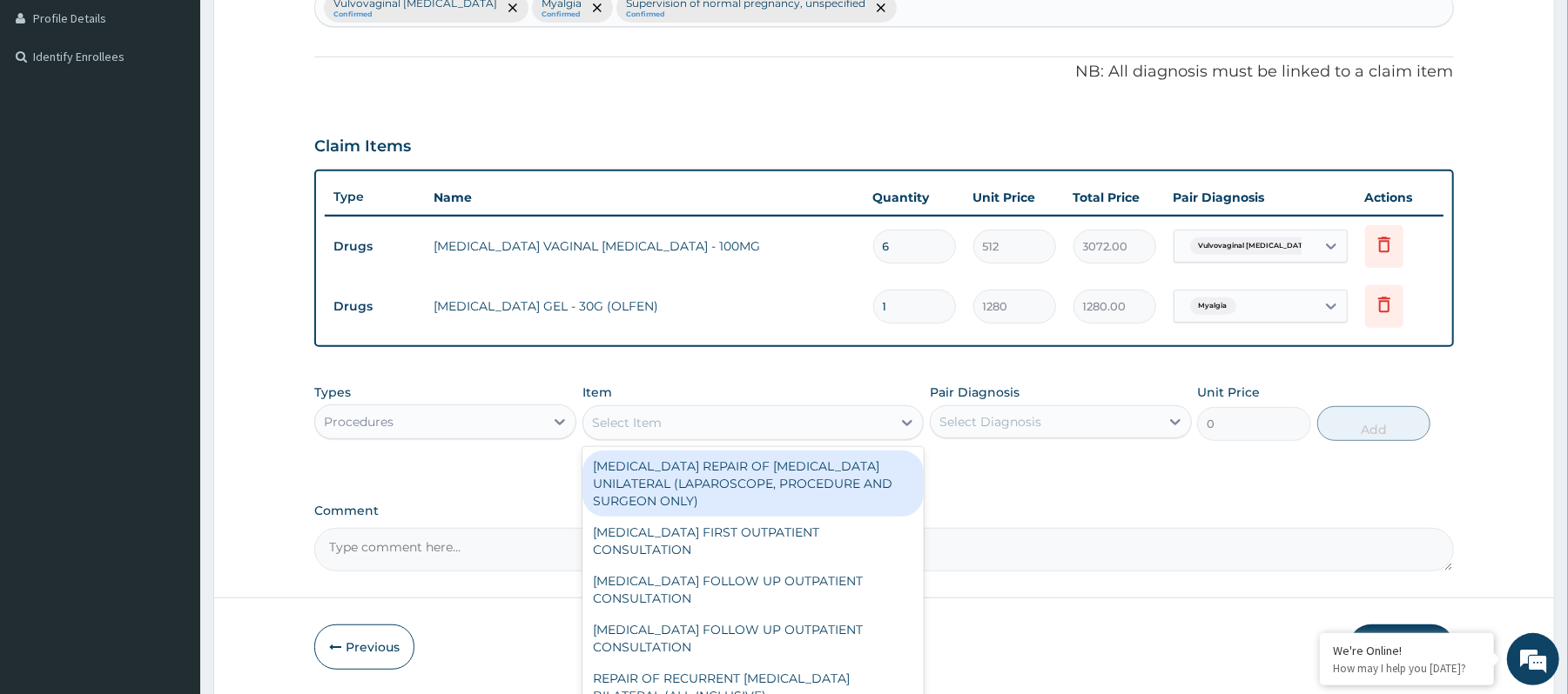
type input "C"
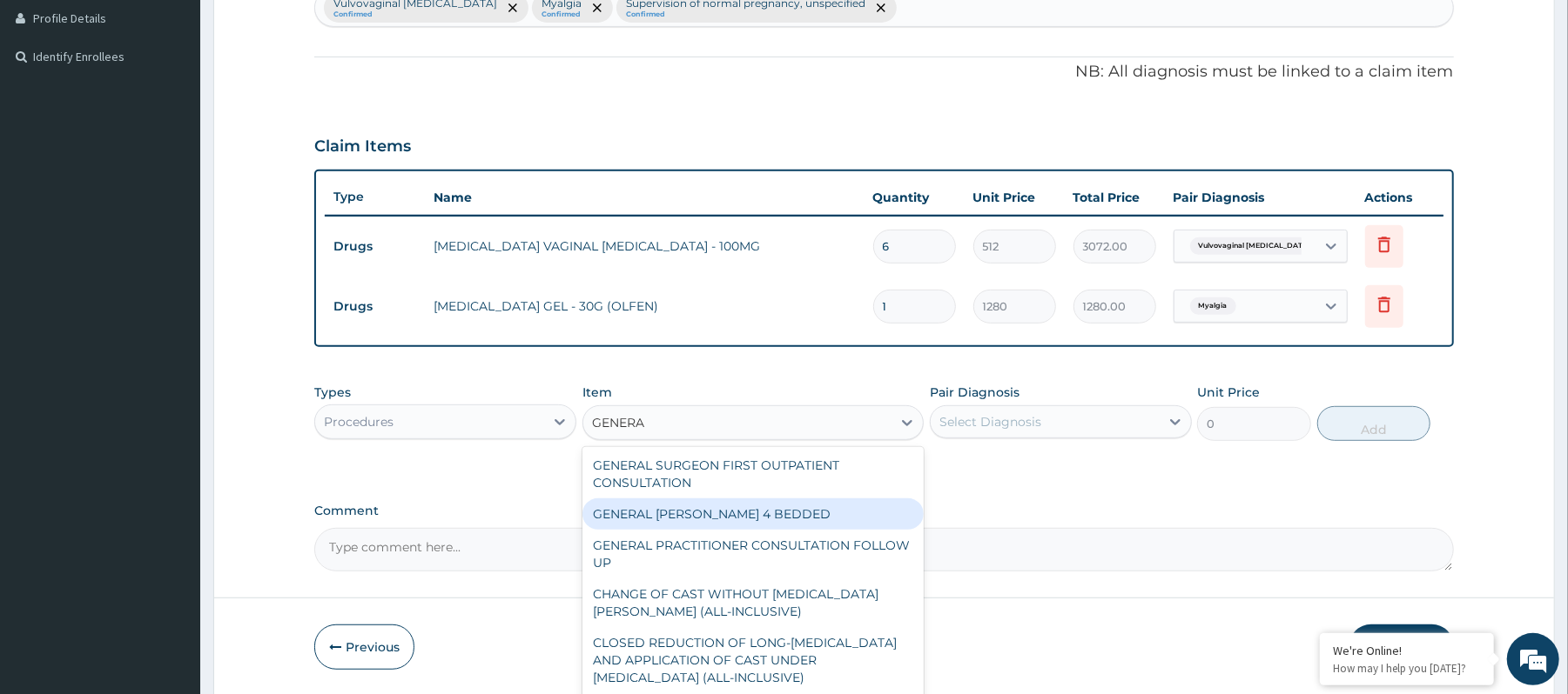
scroll to position [0, 0]
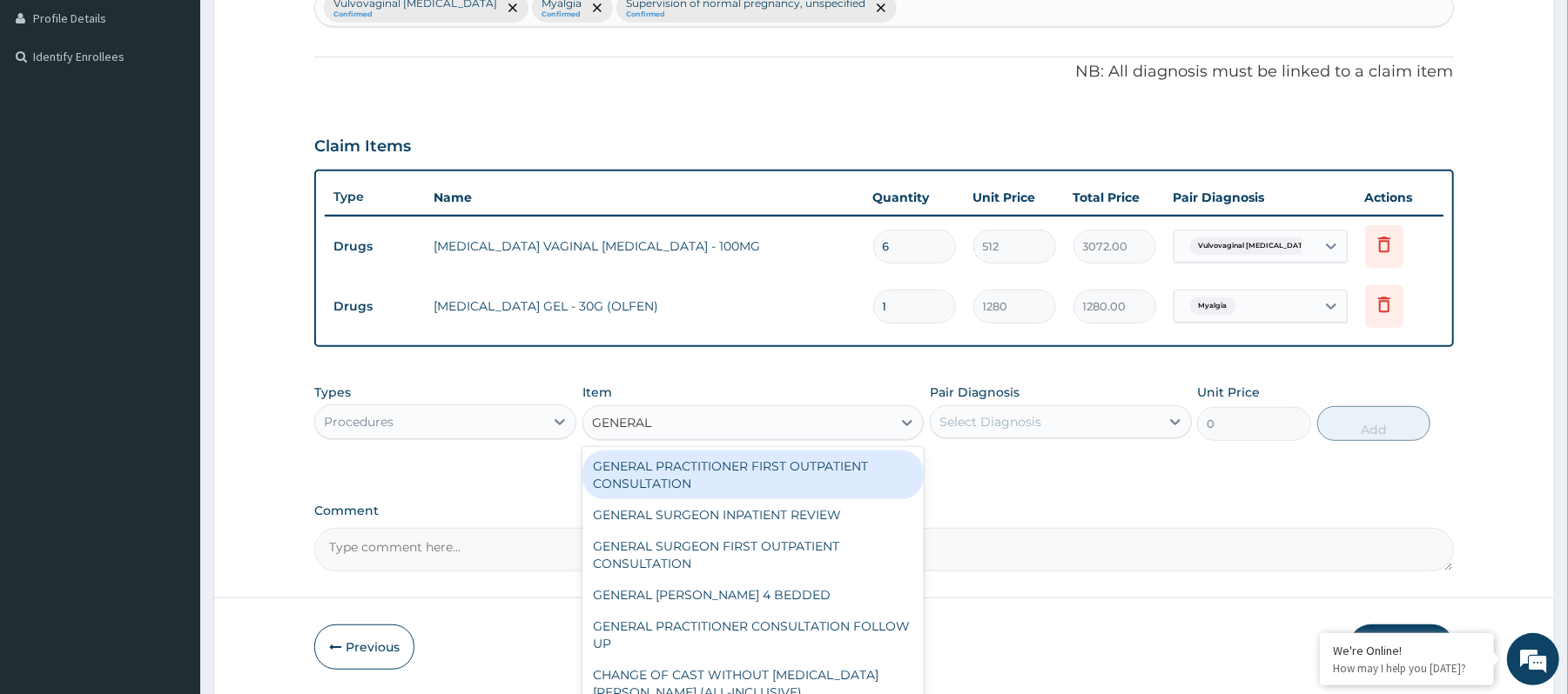
type input "GENERAL P"
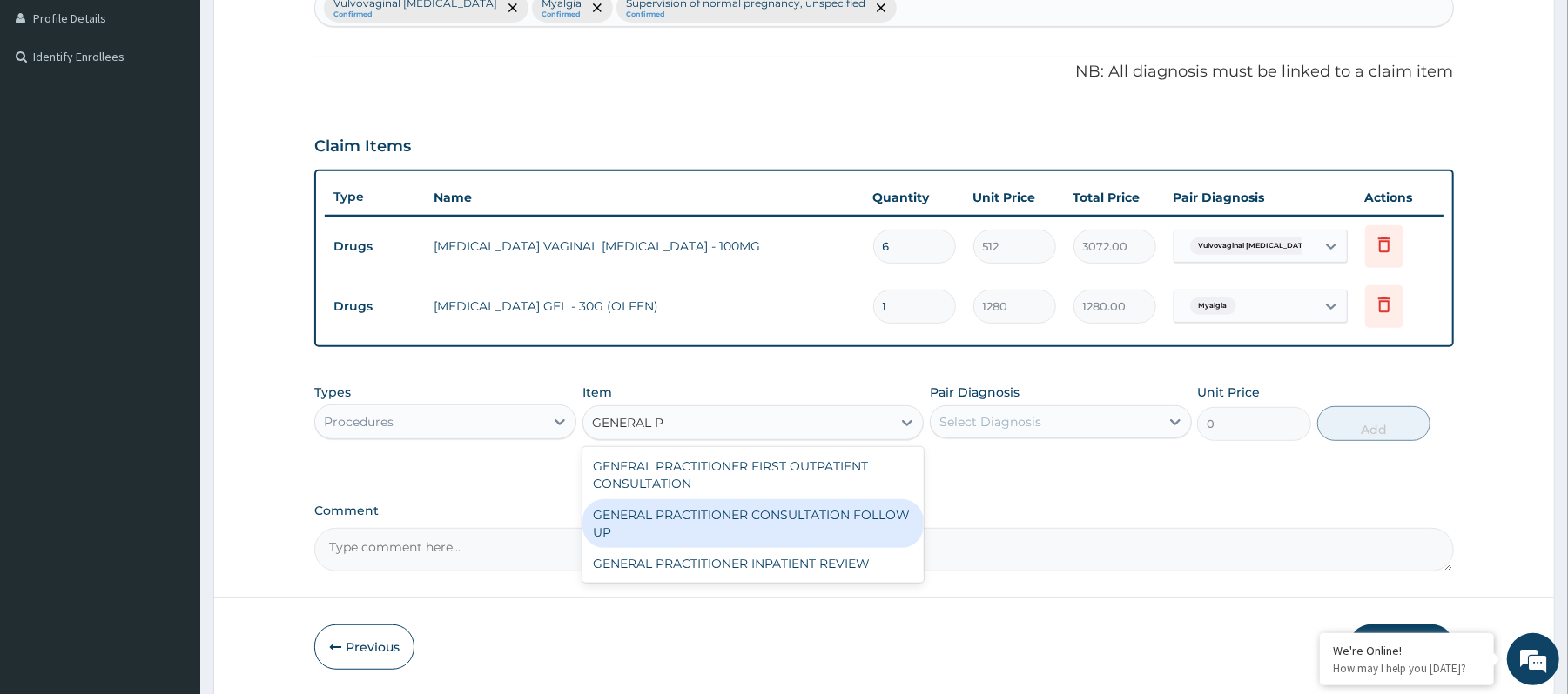
click at [677, 525] on div "GENERAL PRACTITIONER CONSULTATION FOLLOW UP" at bounding box center [753, 523] width 342 height 49
type input "2250"
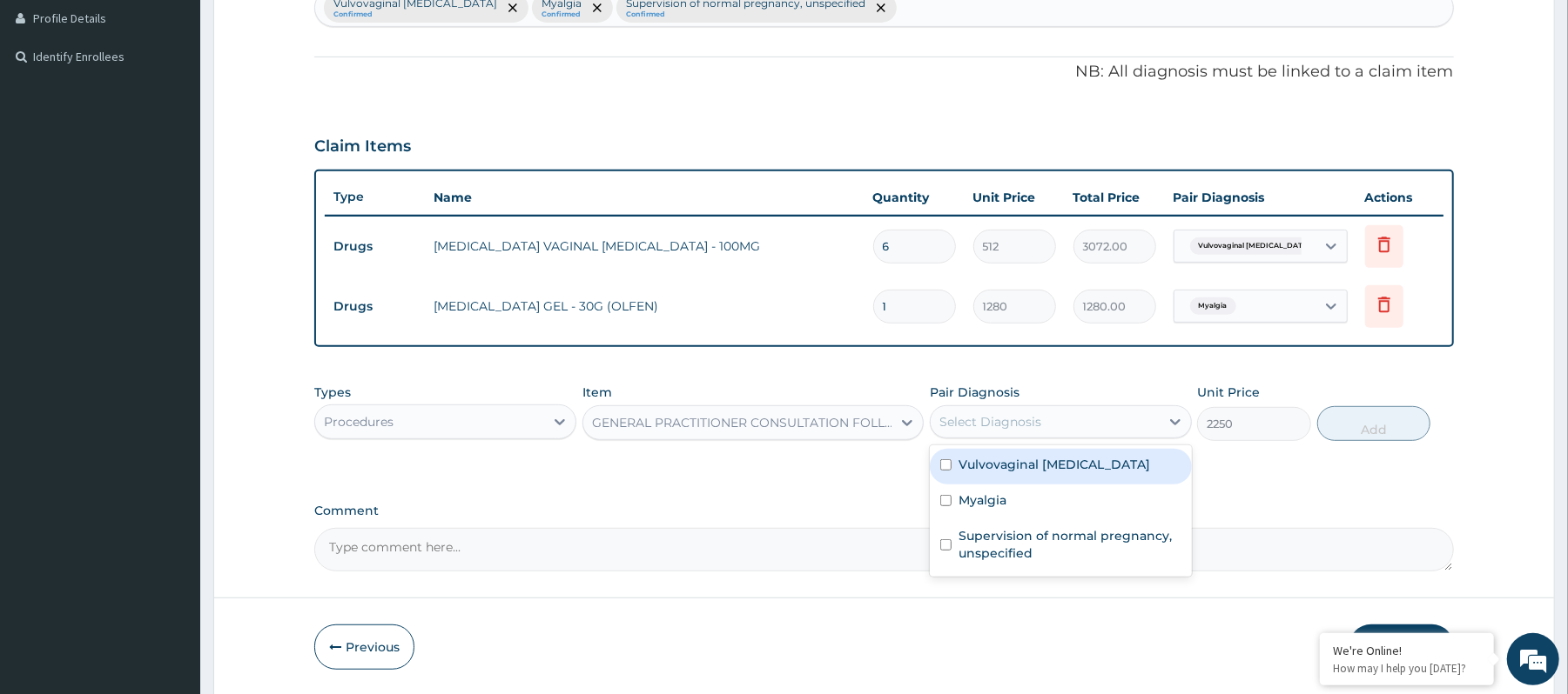
click at [1054, 426] on div "Select Diagnosis" at bounding box center [1044, 423] width 229 height 28
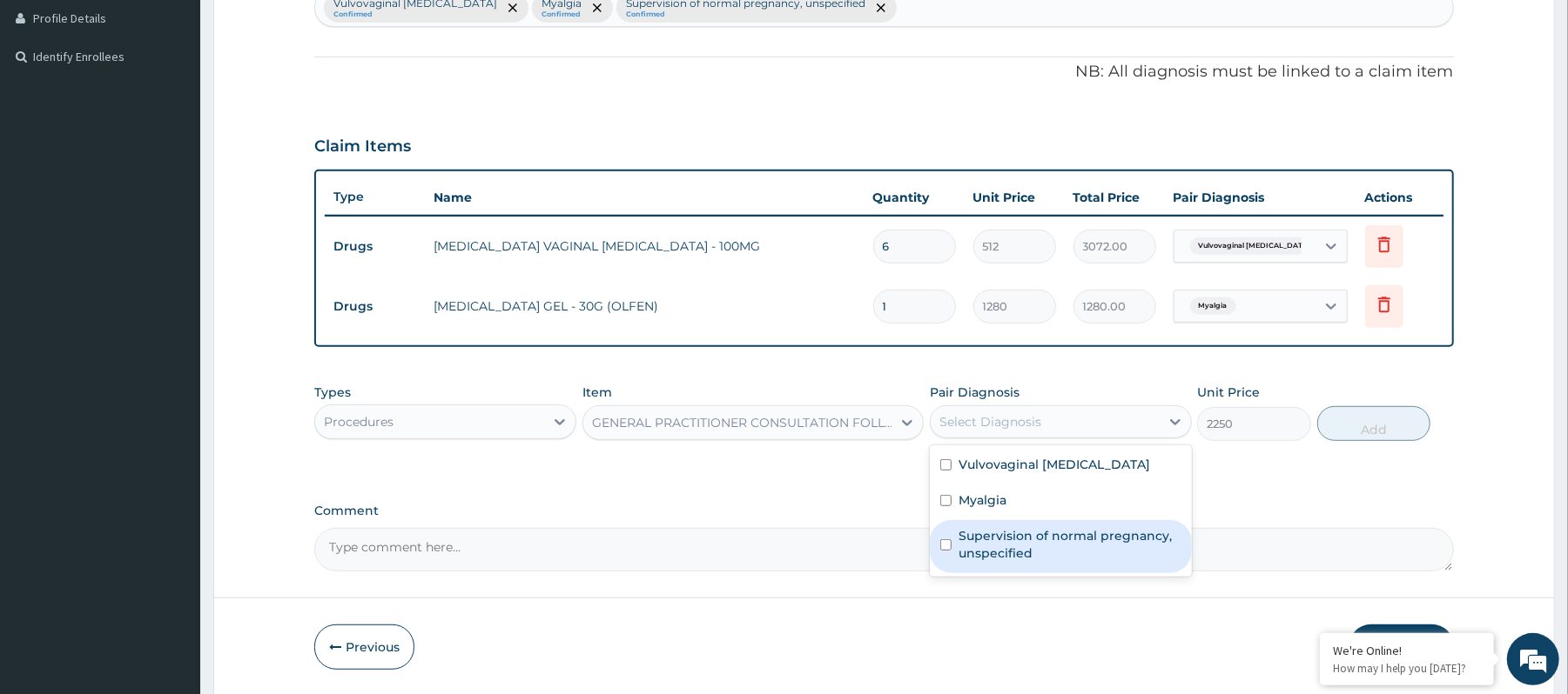
drag, startPoint x: 1054, startPoint y: 498, endPoint x: 1050, endPoint y: 541, distance: 43.2
click at [1050, 541] on div "Vulvovaginal candidosis Myalgia Supervision of normal pregnancy, unspecified" at bounding box center [1060, 511] width 262 height 132
click at [1050, 541] on label "Supervision of normal pregnancy, unspecified" at bounding box center [1070, 544] width 223 height 35
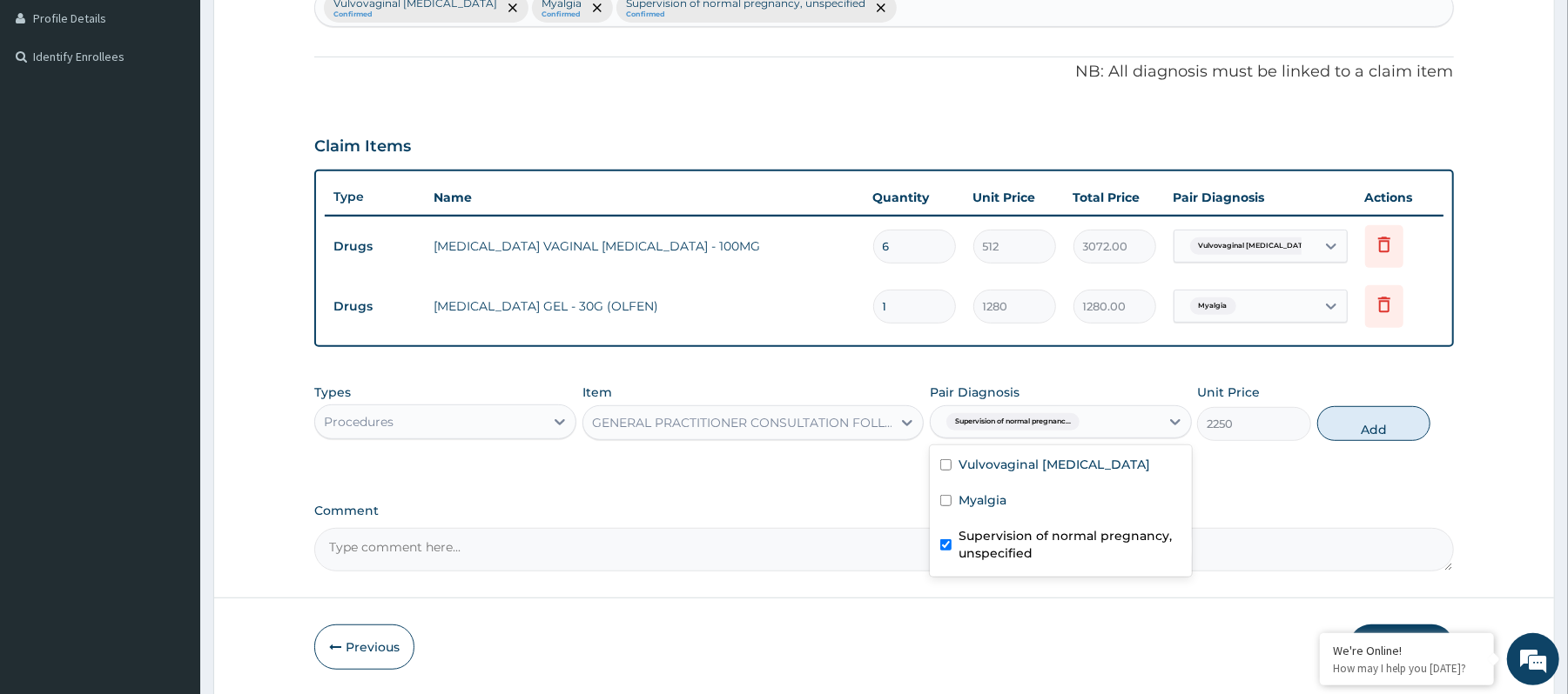
checkbox input "true"
click at [1049, 512] on div "Myalgia" at bounding box center [1060, 503] width 262 height 35
checkbox input "true"
click at [1135, 473] on div "Vulvovaginal candidosis" at bounding box center [1060, 466] width 262 height 35
checkbox input "true"
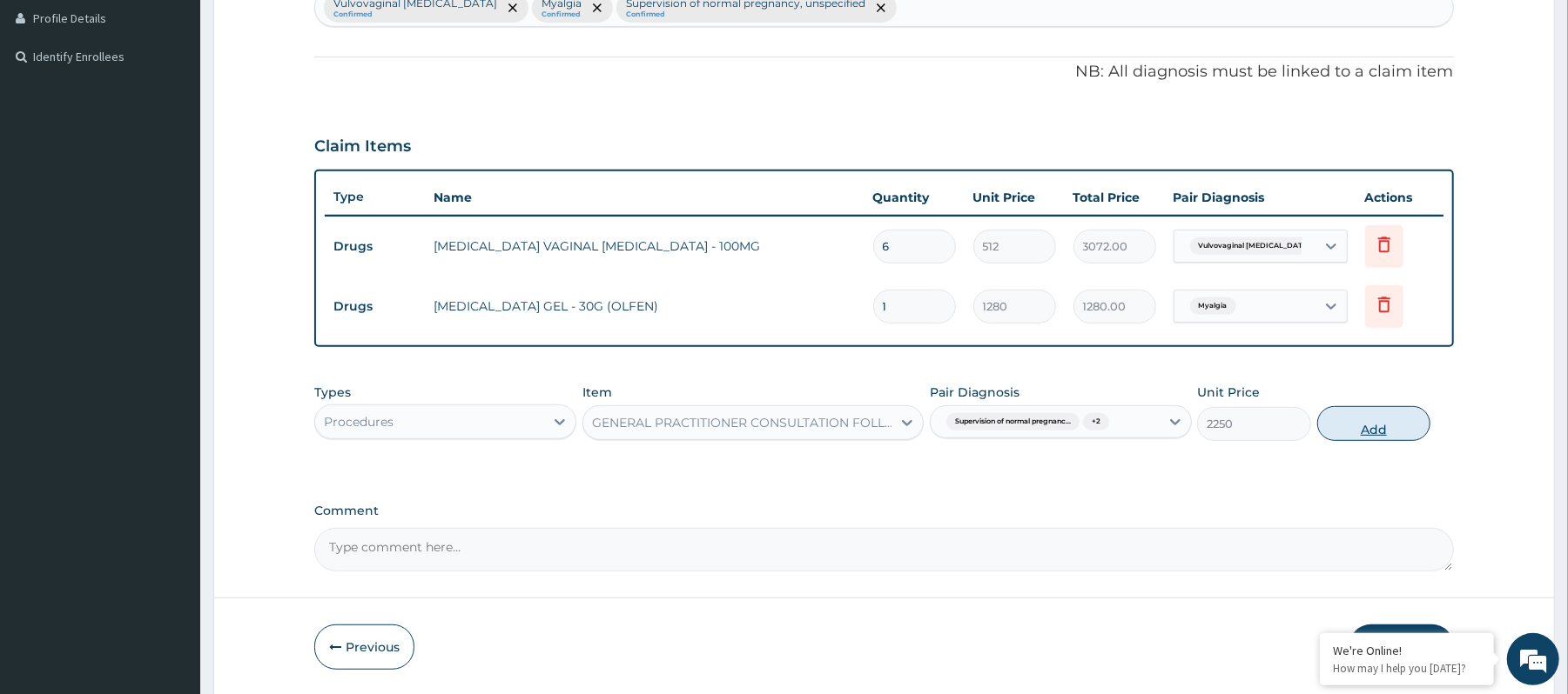
click at [1352, 425] on button "Add" at bounding box center [1374, 423] width 114 height 35
type input "0"
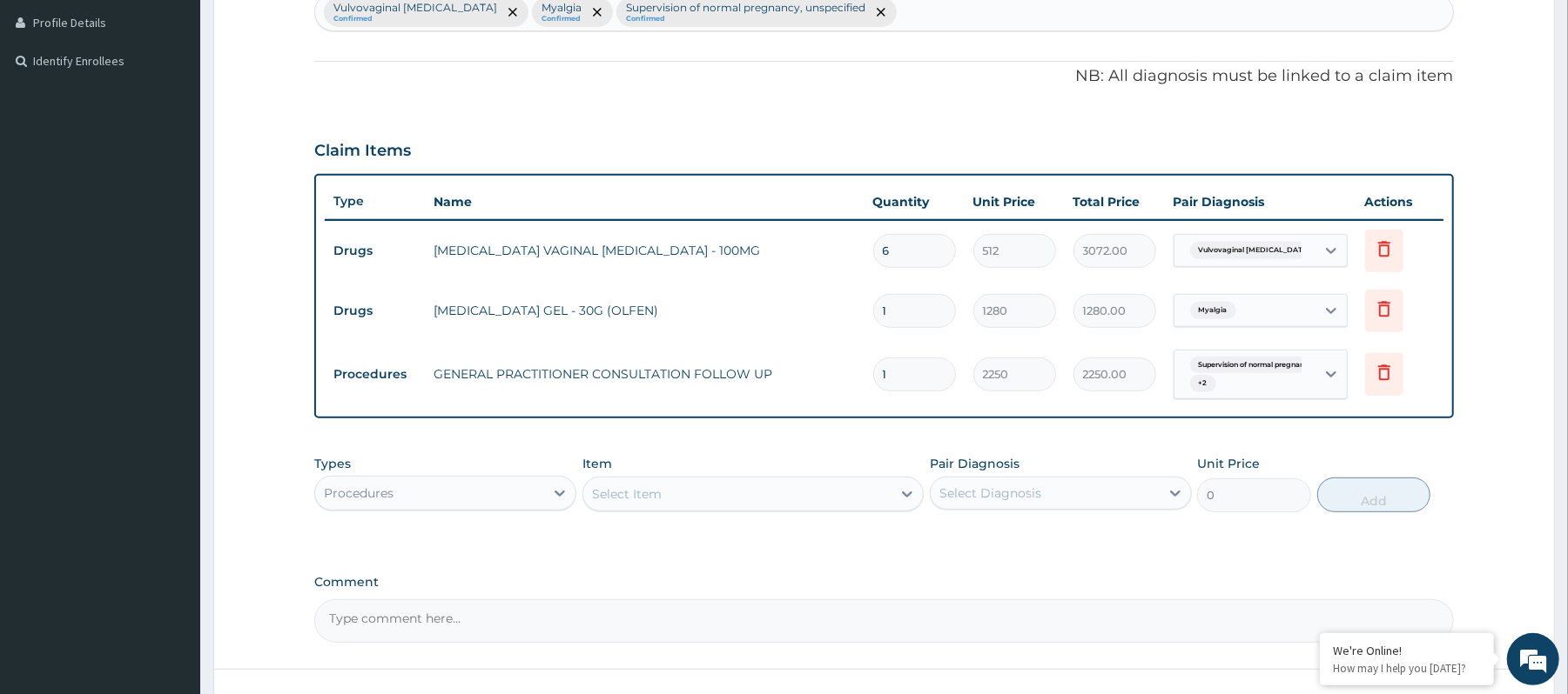
scroll to position [374, 0]
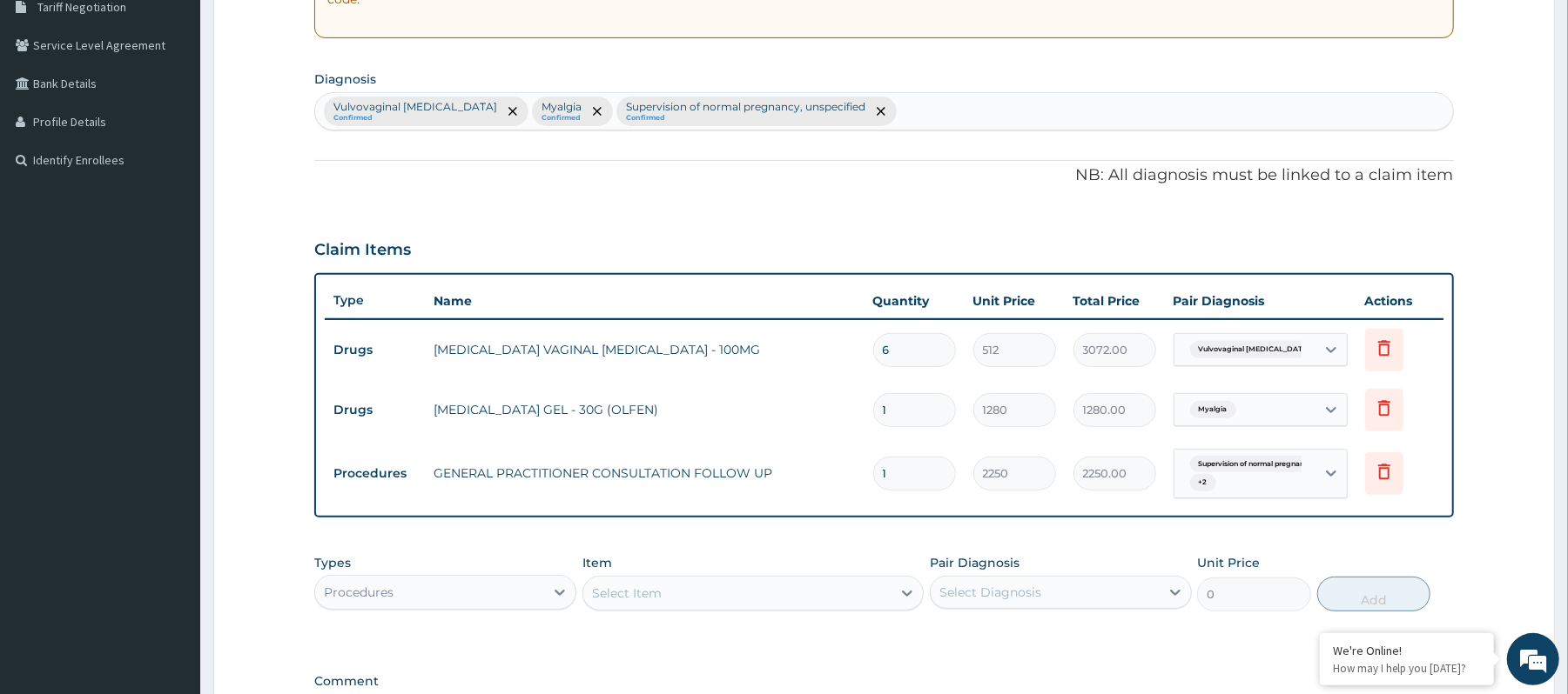
click at [903, 112] on div "Vulvovaginal candidosis Confirmed Myalgia Confirmed Supervision of normal pregn…" at bounding box center [884, 111] width 1137 height 36
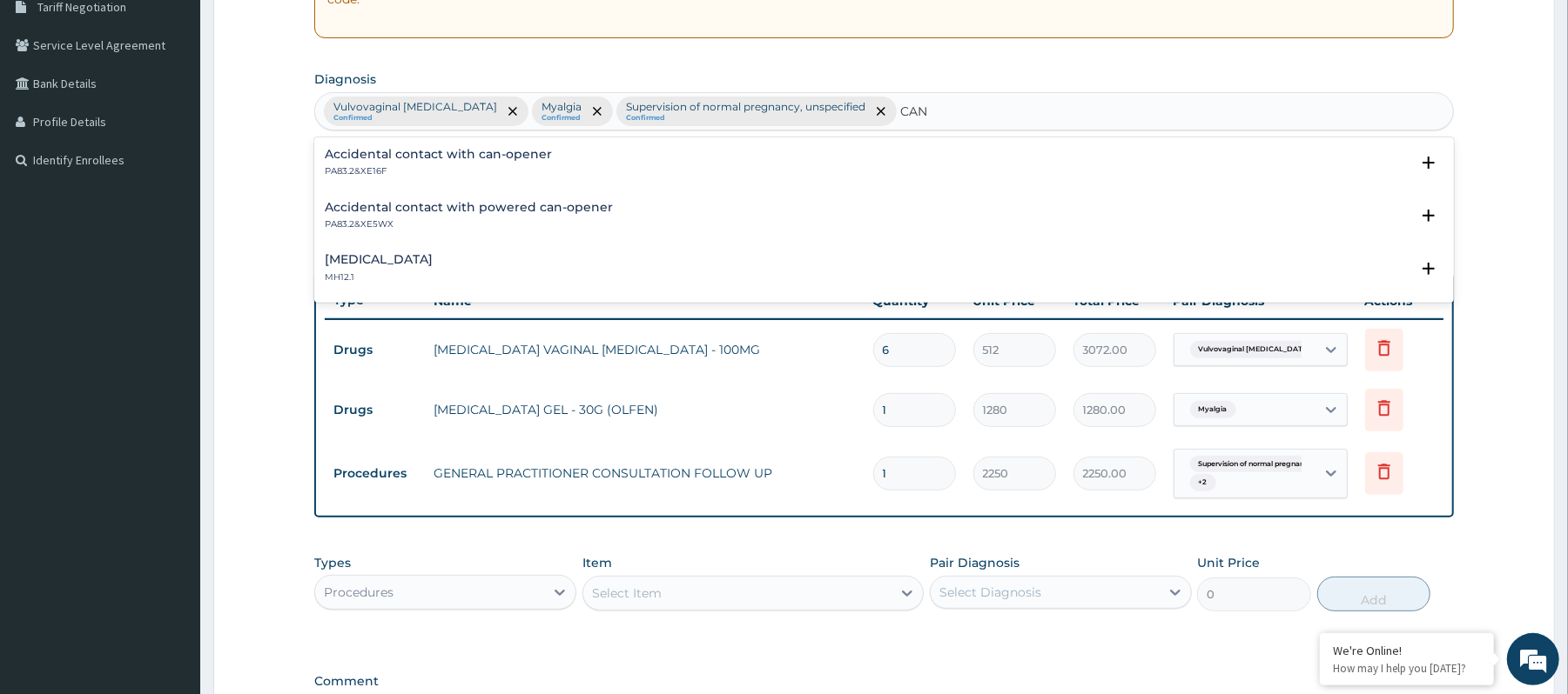
type input "CAN"
click at [1503, 294] on form "Step 2 of 2 PA Code / Prescription Code Enter Code(Secondary Care Only) Encount…" at bounding box center [885, 293] width 1342 height 1149
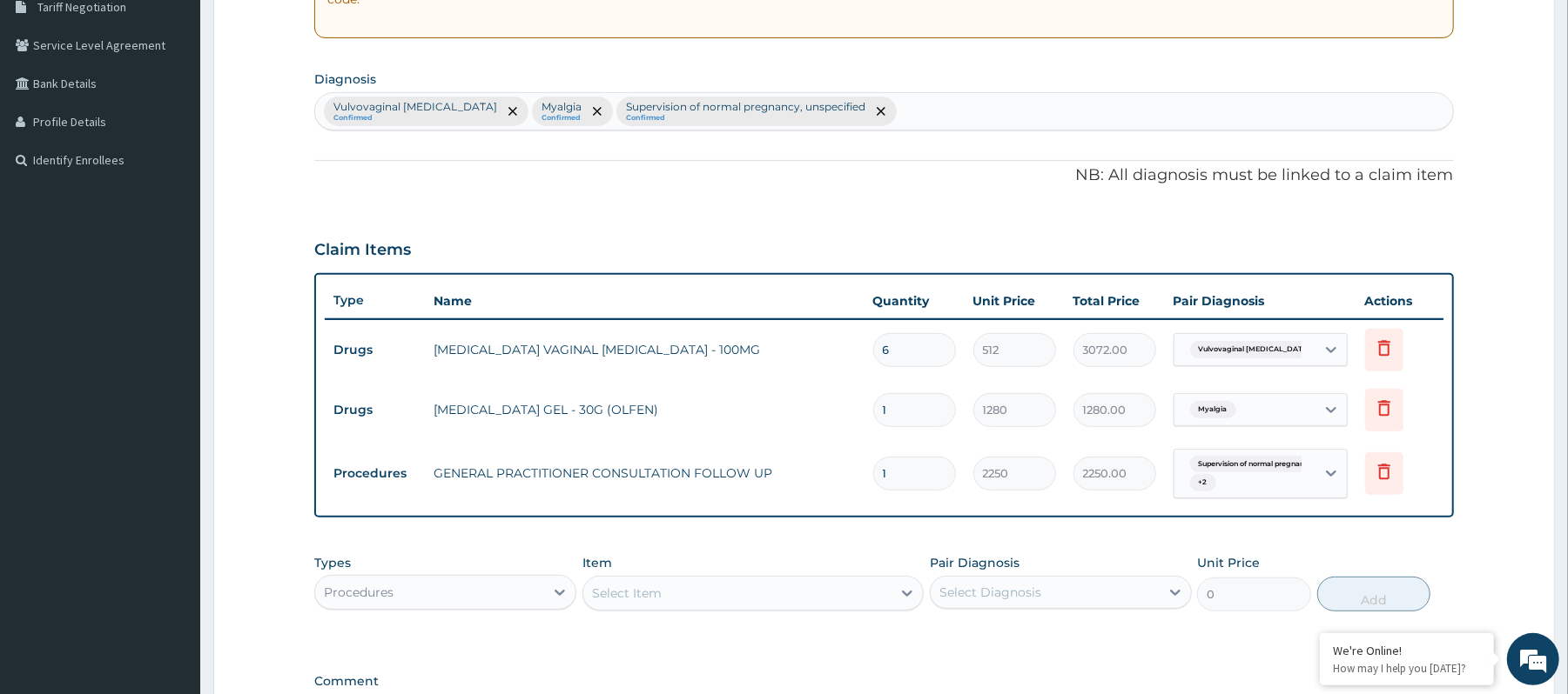
scroll to position [606, 0]
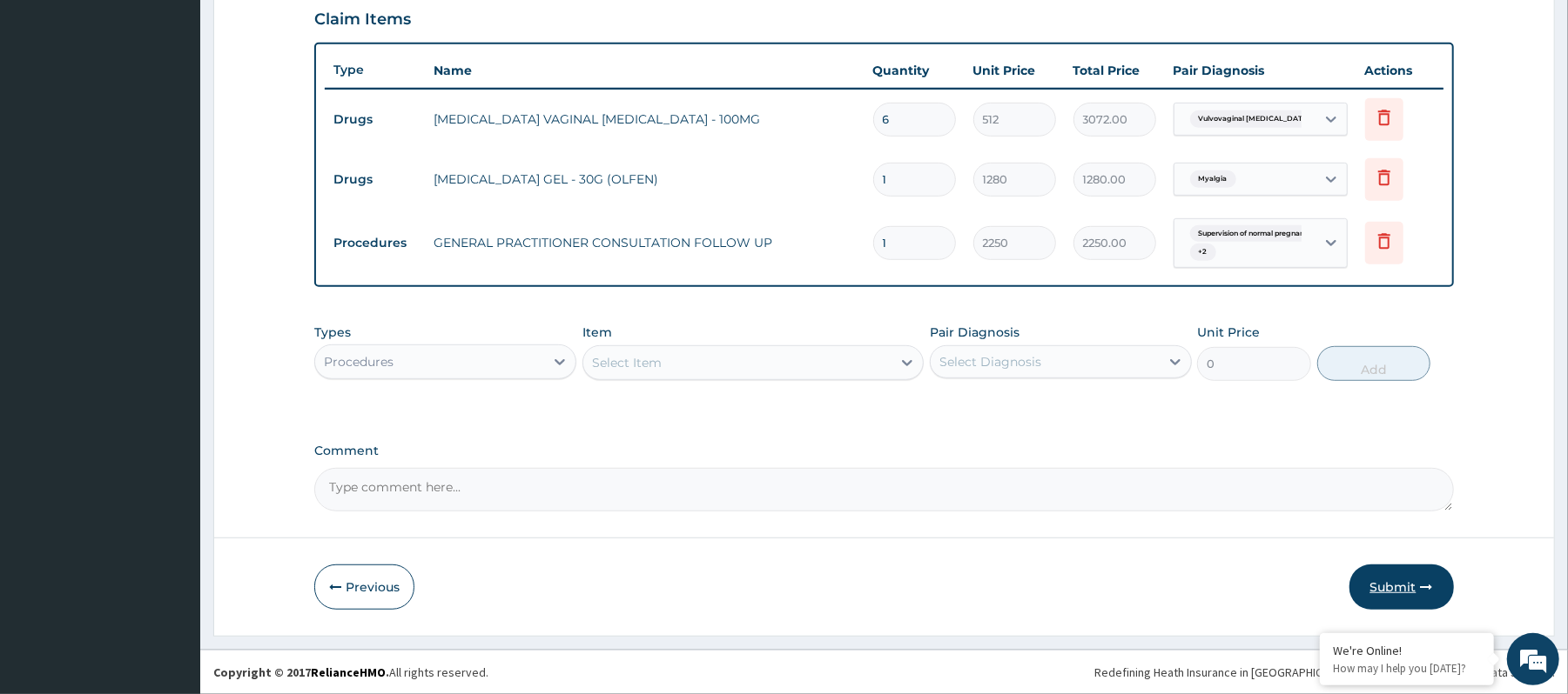
click at [1394, 590] on button "Submit" at bounding box center [1402, 587] width 105 height 46
click at [1393, 569] on button "Submit" at bounding box center [1402, 587] width 105 height 46
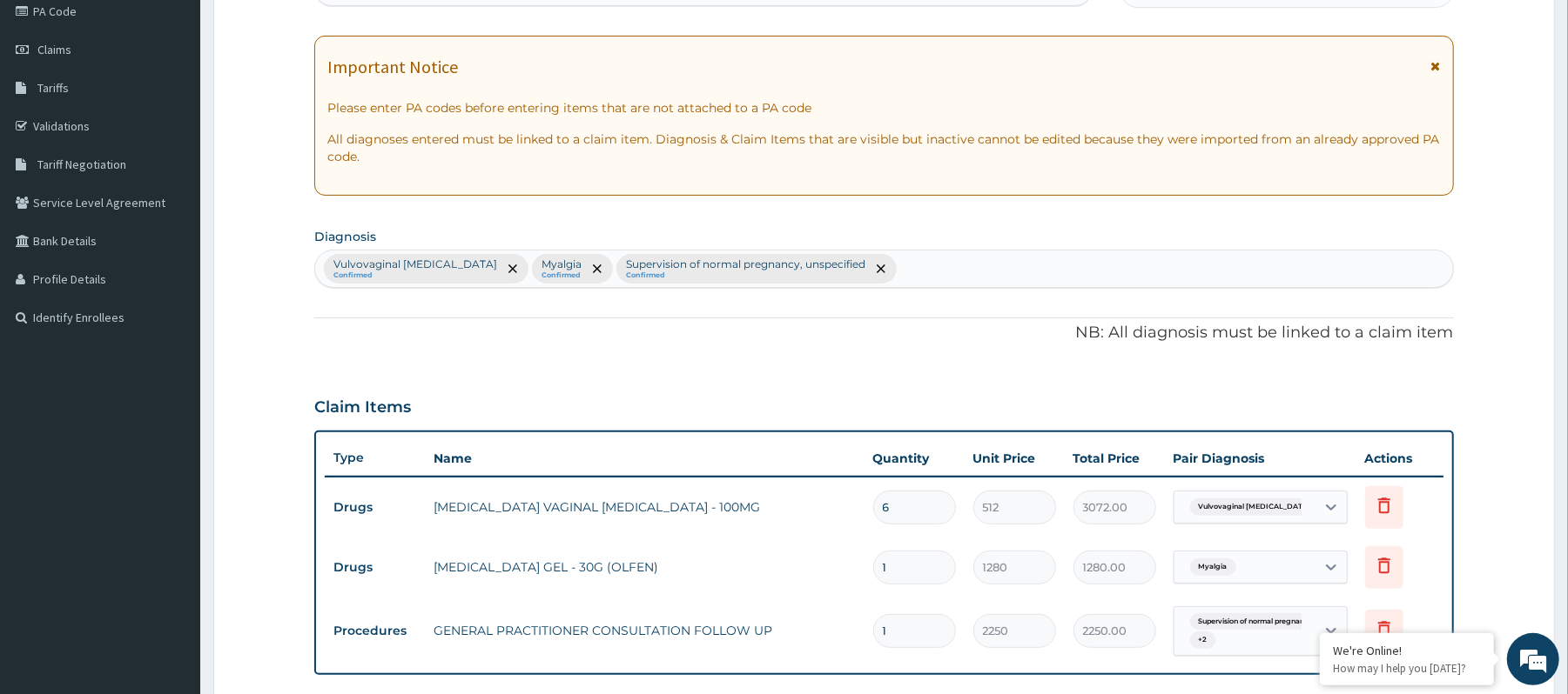
scroll to position [143, 0]
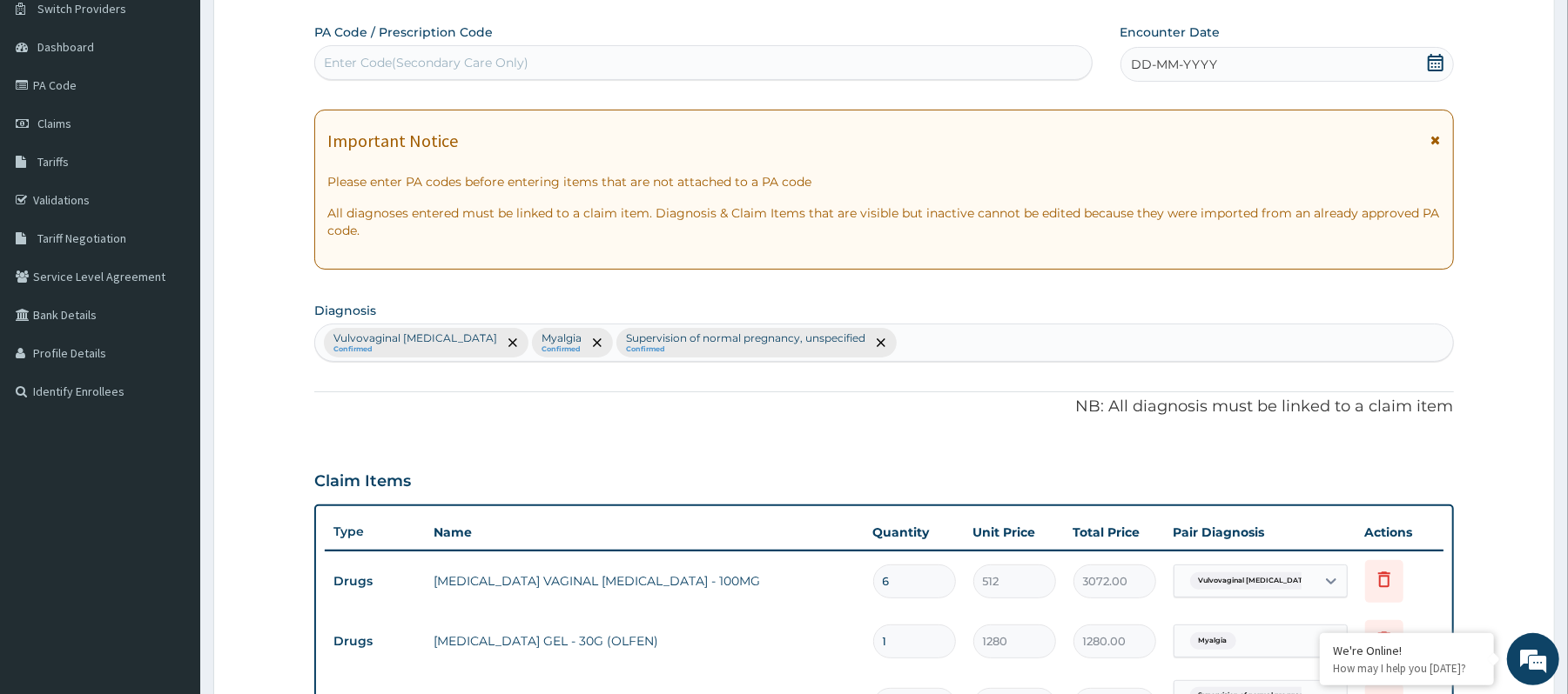
click at [1435, 63] on icon at bounding box center [1435, 62] width 18 height 18
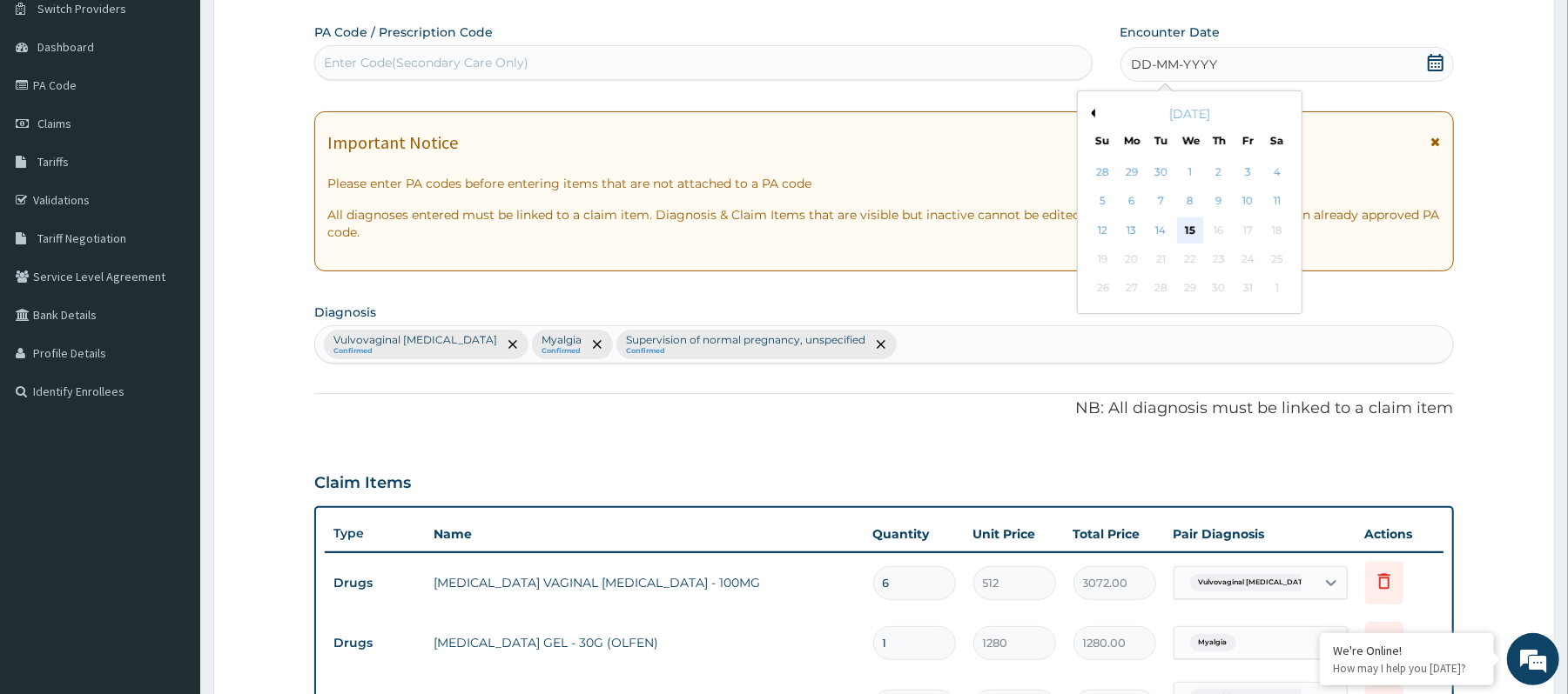
click at [1198, 230] on div "15" at bounding box center [1189, 230] width 26 height 26
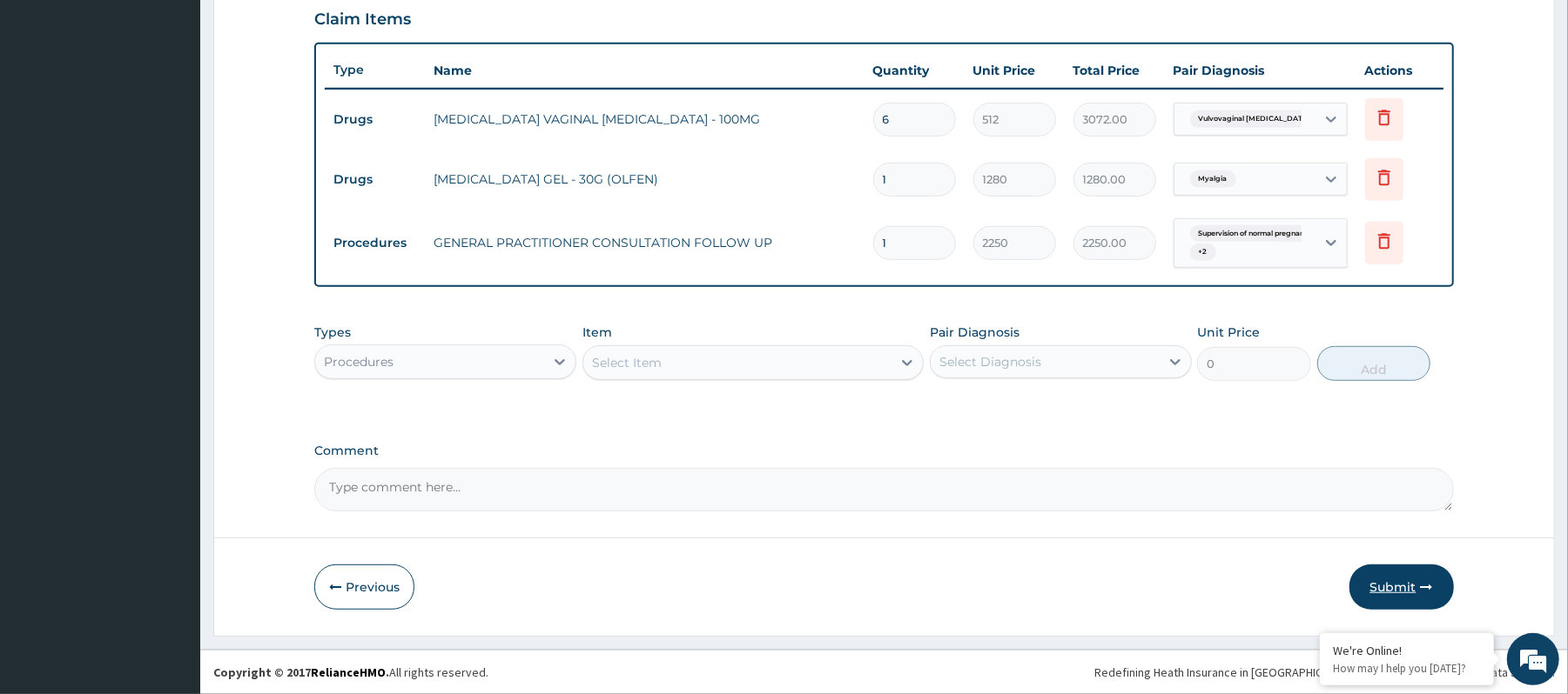
click at [1390, 589] on button "Submit" at bounding box center [1402, 587] width 105 height 46
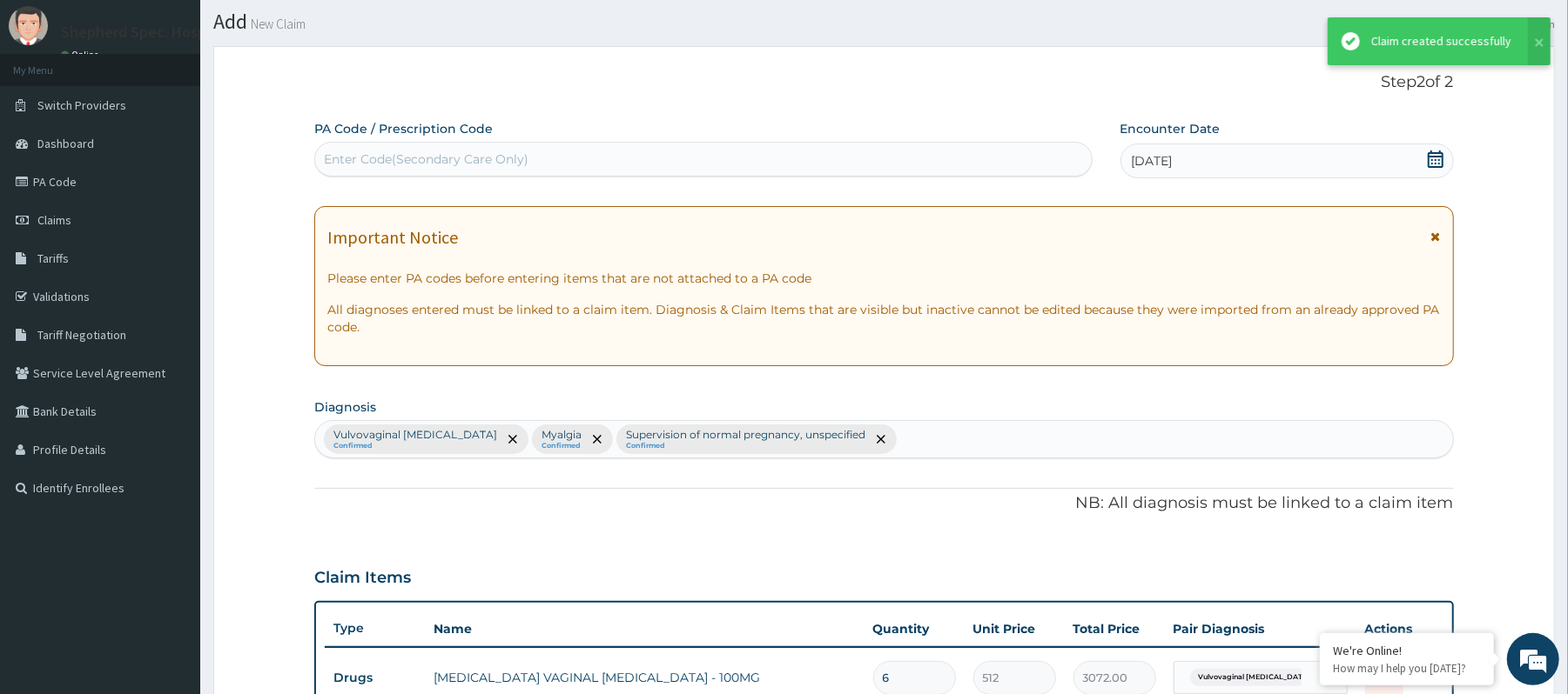
scroll to position [606, 0]
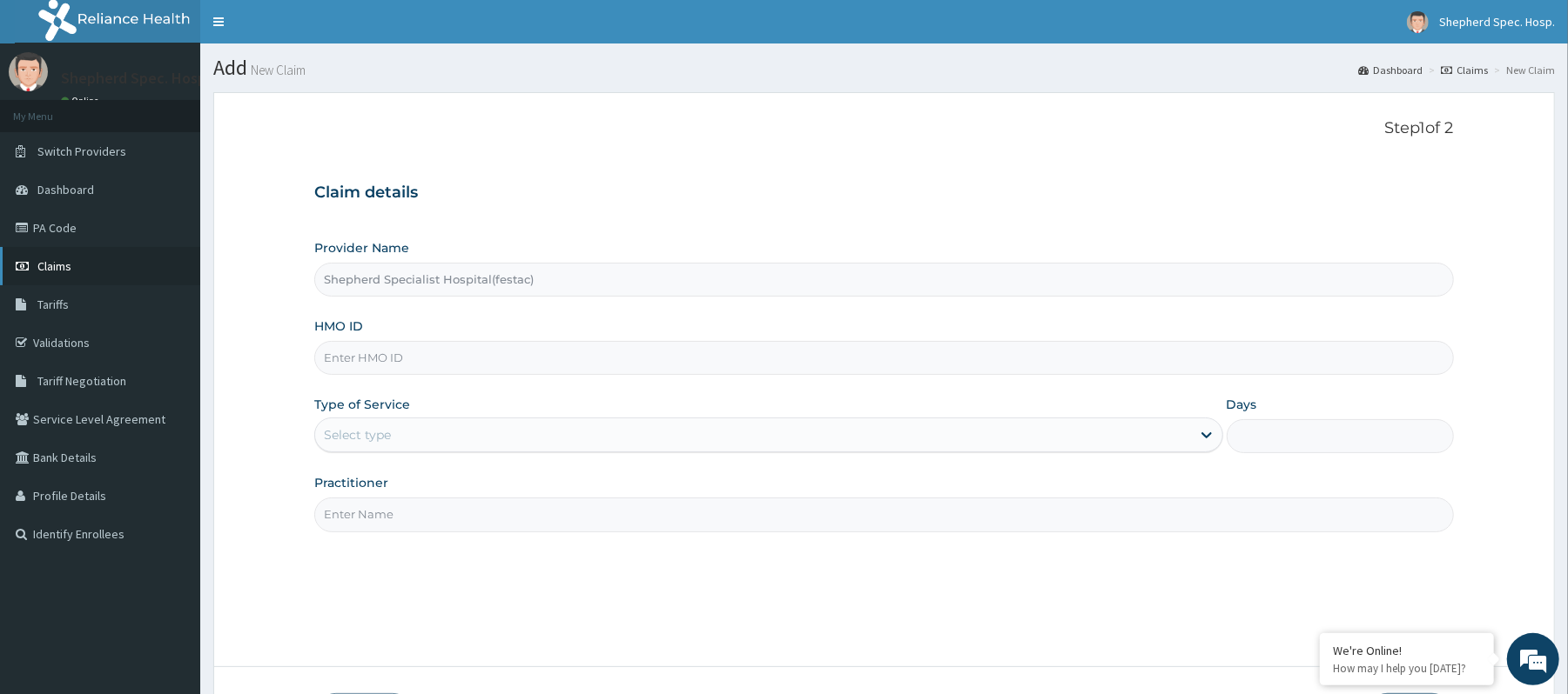
click at [53, 269] on span "Claims" at bounding box center [54, 266] width 34 height 16
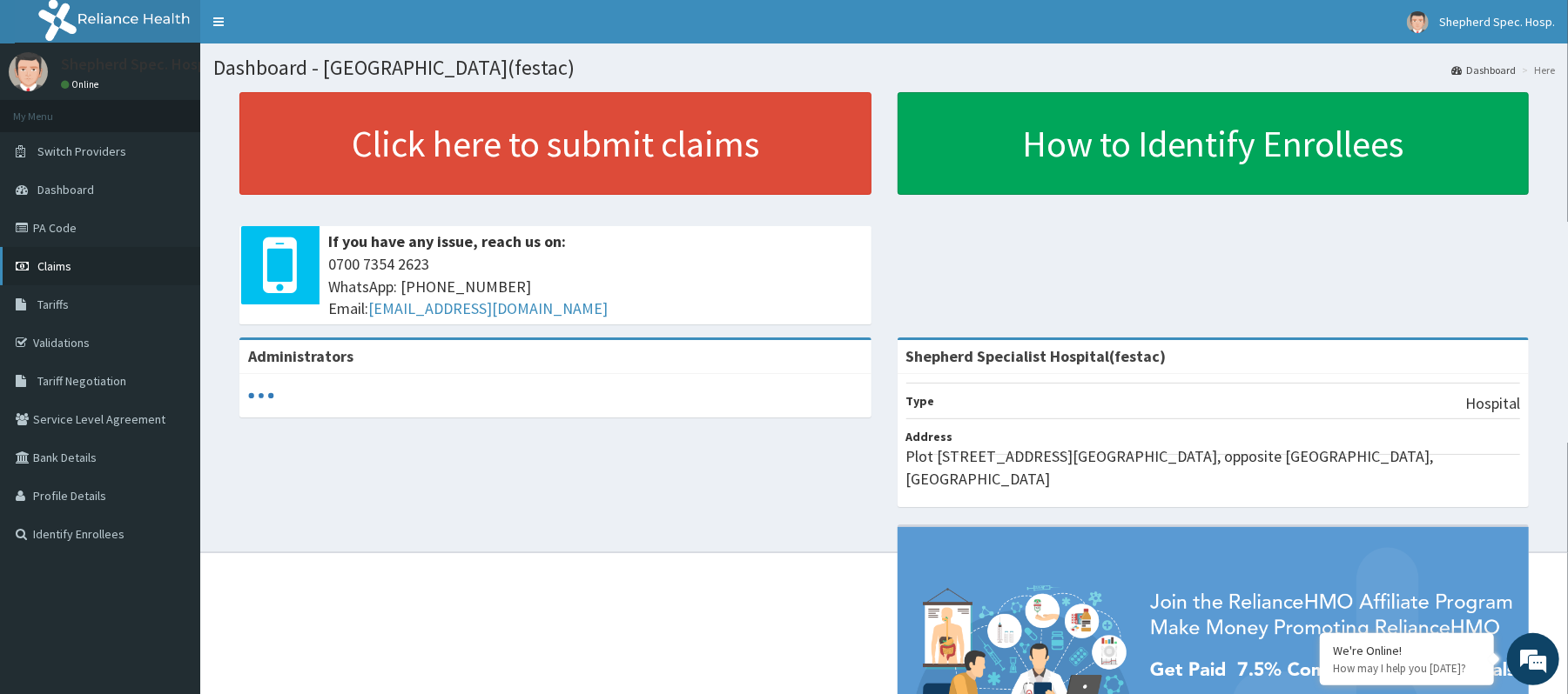
click at [54, 254] on link "Claims" at bounding box center [100, 266] width 201 height 38
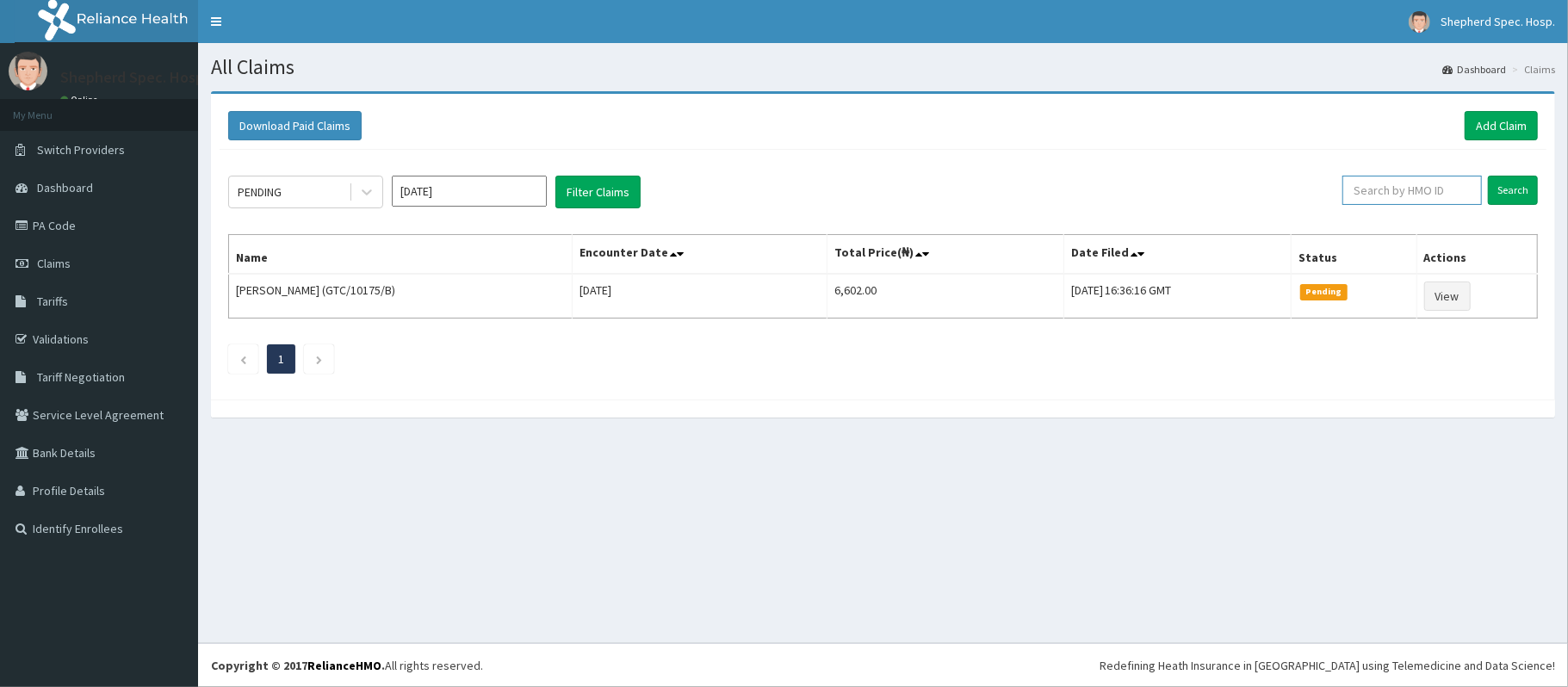
click at [1456, 198] on input "text" at bounding box center [1411, 190] width 139 height 30
paste input "SBG/11297/A"
type input "SBG/11297/A"
click at [1505, 194] on input "Search" at bounding box center [1513, 190] width 50 height 30
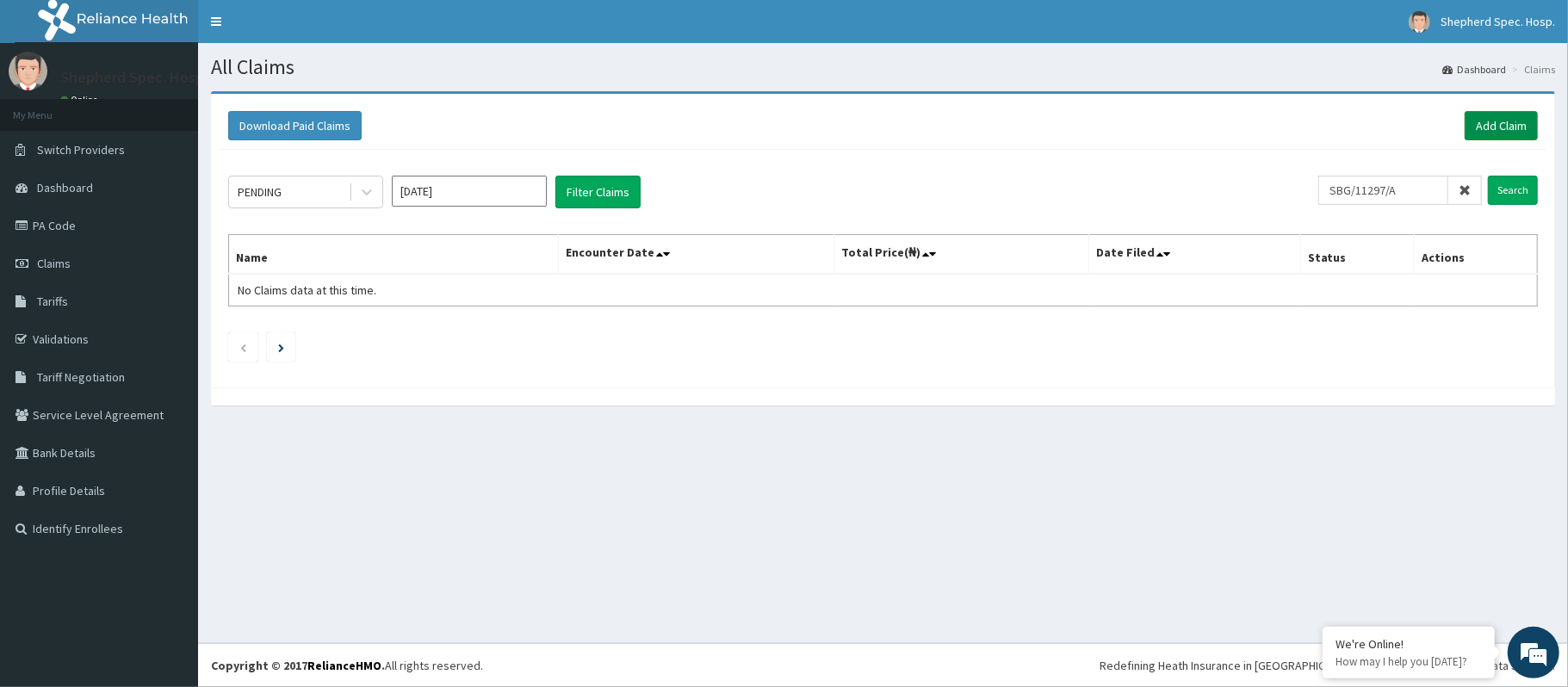
click at [1526, 138] on link "Add Claim" at bounding box center [1501, 126] width 73 height 30
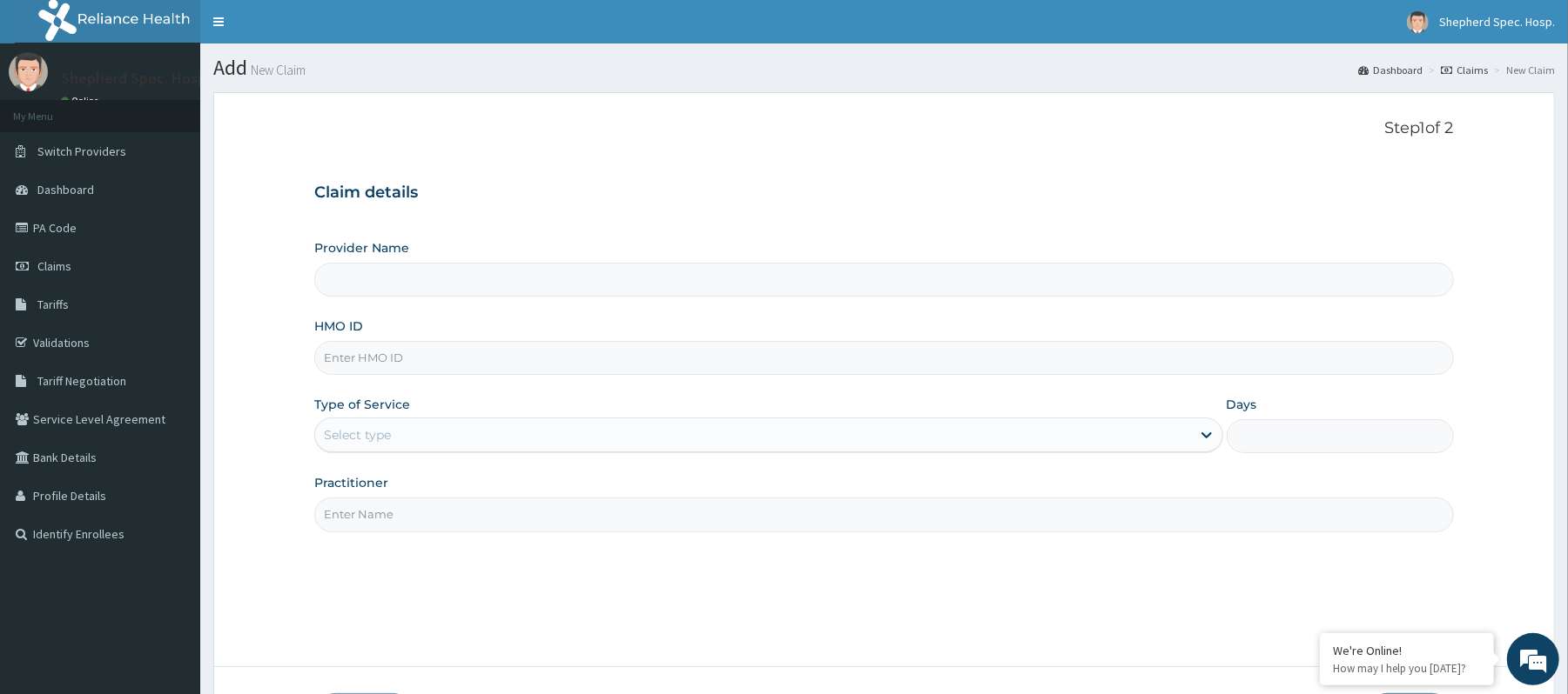
type input "Shepherd Specialist Hospital(festac)"
click at [530, 364] on input "HMO ID" at bounding box center [884, 358] width 1139 height 34
paste input "SBG/11297/A"
type input "SBG/11297/A"
click at [418, 429] on div "Select type" at bounding box center [753, 435] width 875 height 28
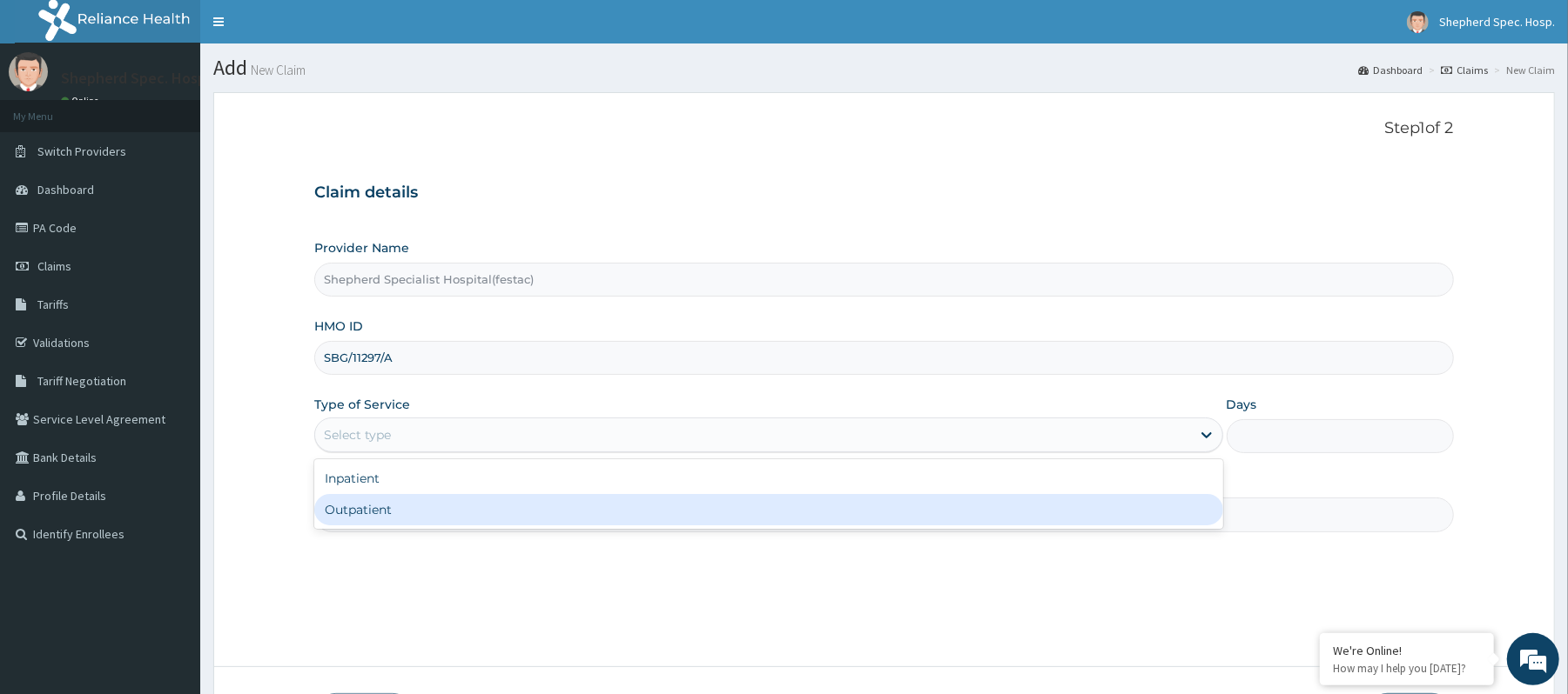
click at [399, 510] on div "Outpatient" at bounding box center [768, 510] width 908 height 32
type input "1"
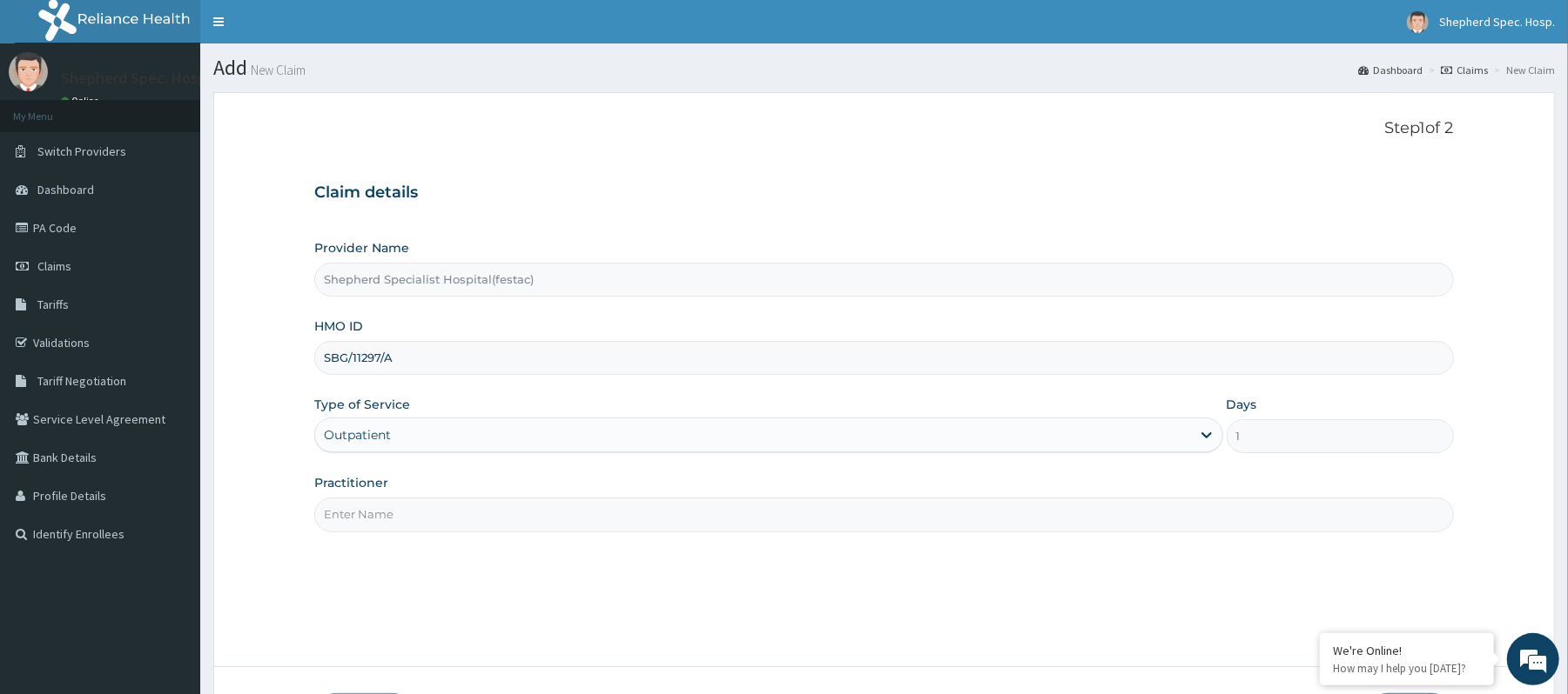
click at [430, 501] on input "Practitioner" at bounding box center [884, 515] width 1139 height 34
click at [686, 509] on input "Practitioner" at bounding box center [884, 515] width 1139 height 34
type input "dr c"
